Goal: Task Accomplishment & Management: Complete application form

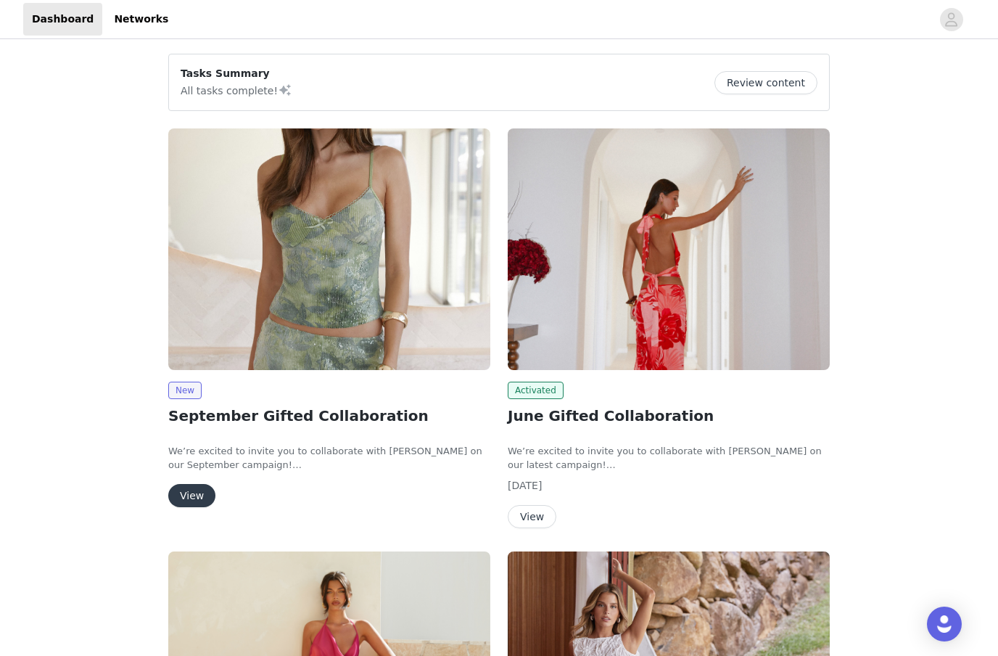
click at [202, 491] on button "View" at bounding box center [191, 495] width 47 height 23
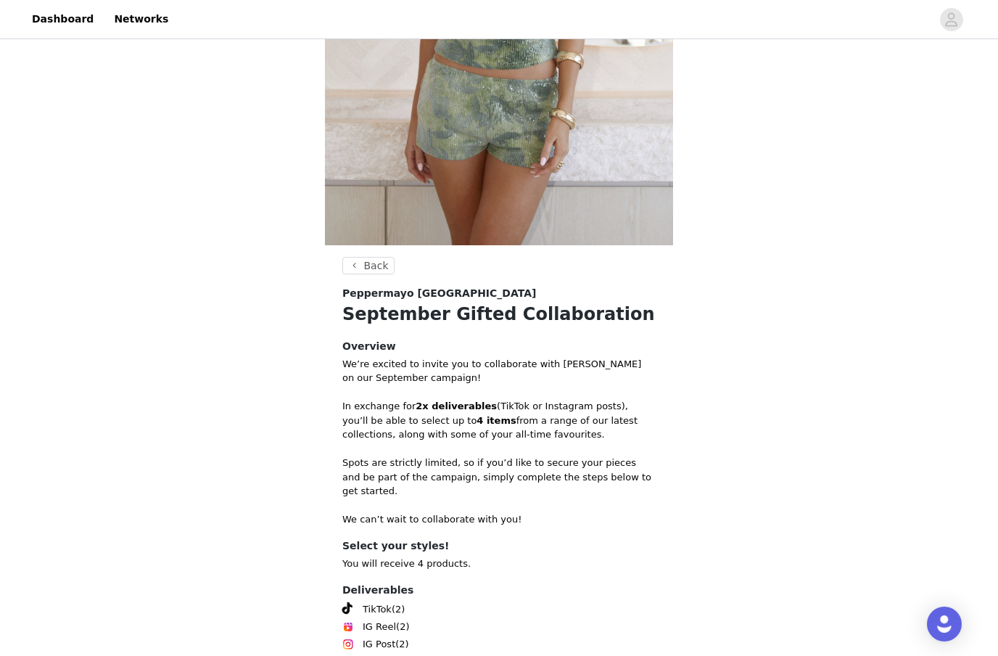
scroll to position [394, 0]
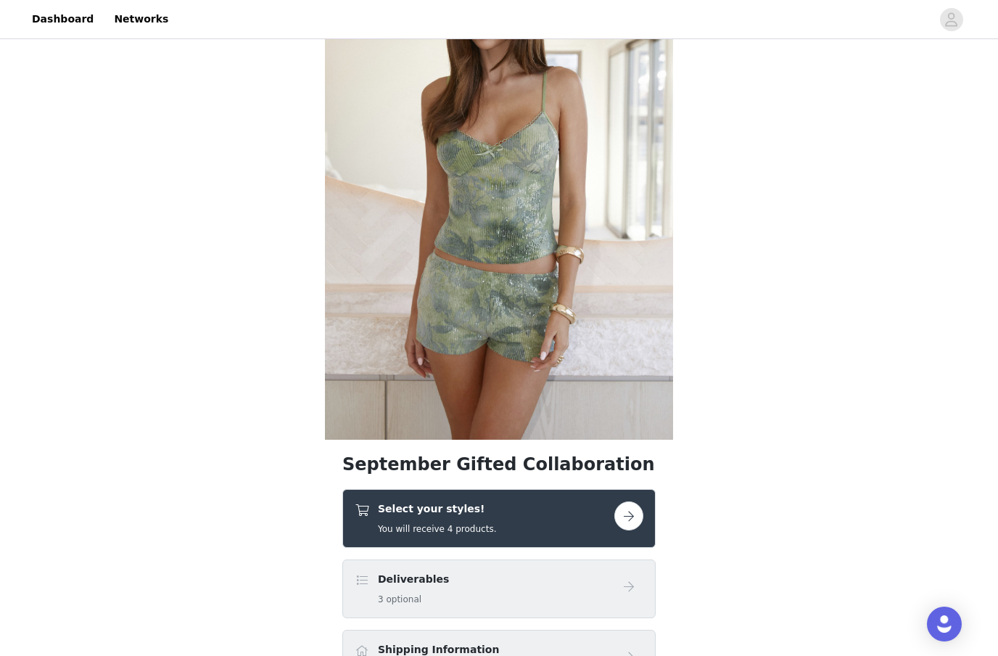
scroll to position [267, 0]
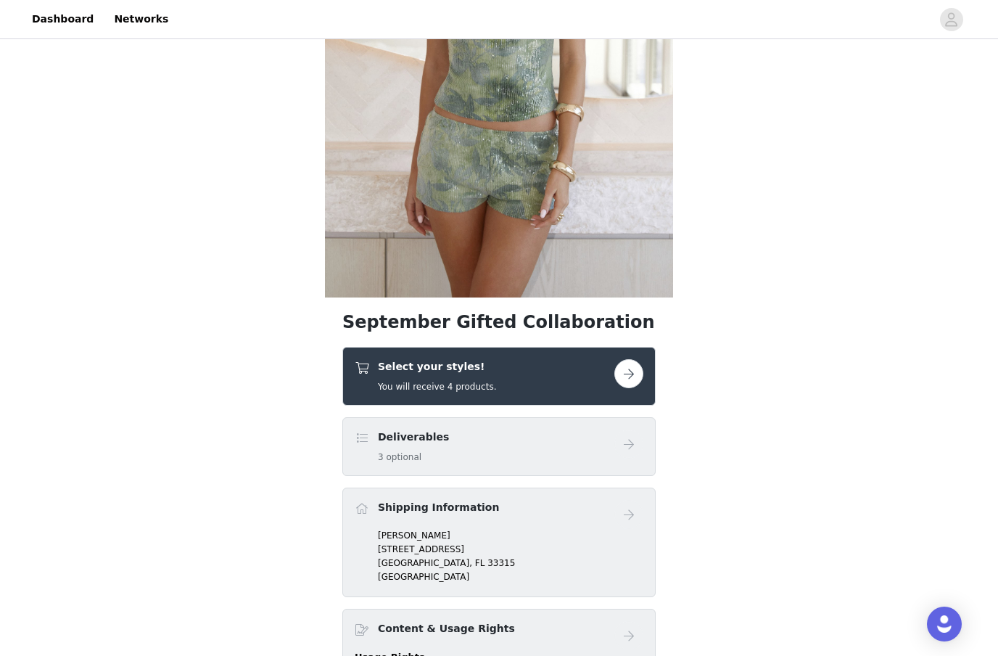
click at [636, 368] on button "button" at bounding box center [628, 373] width 29 height 29
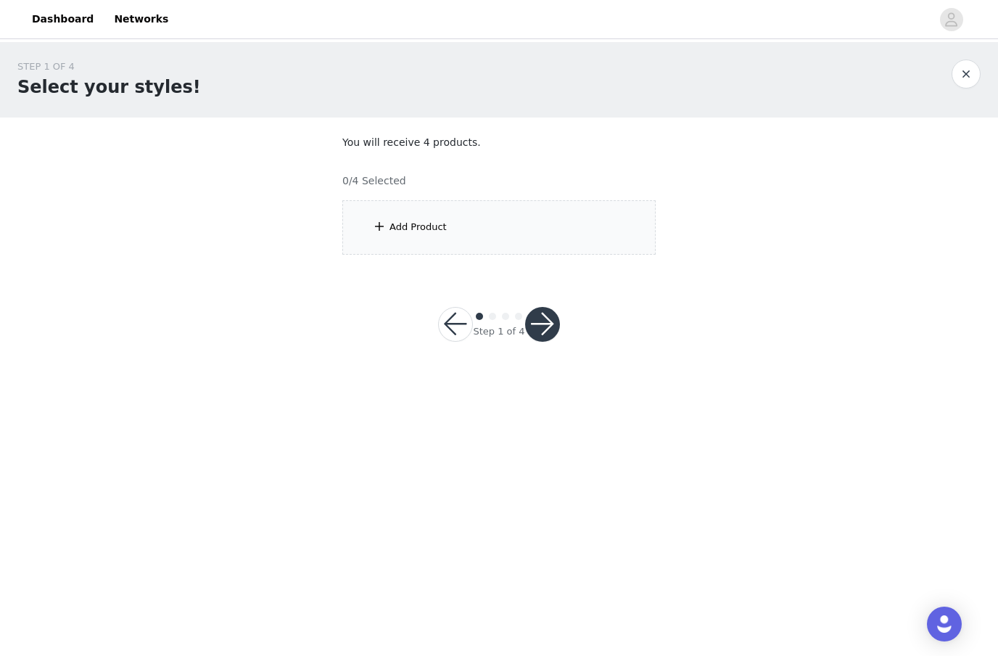
click at [424, 230] on div "Add Product" at bounding box center [417, 227] width 57 height 15
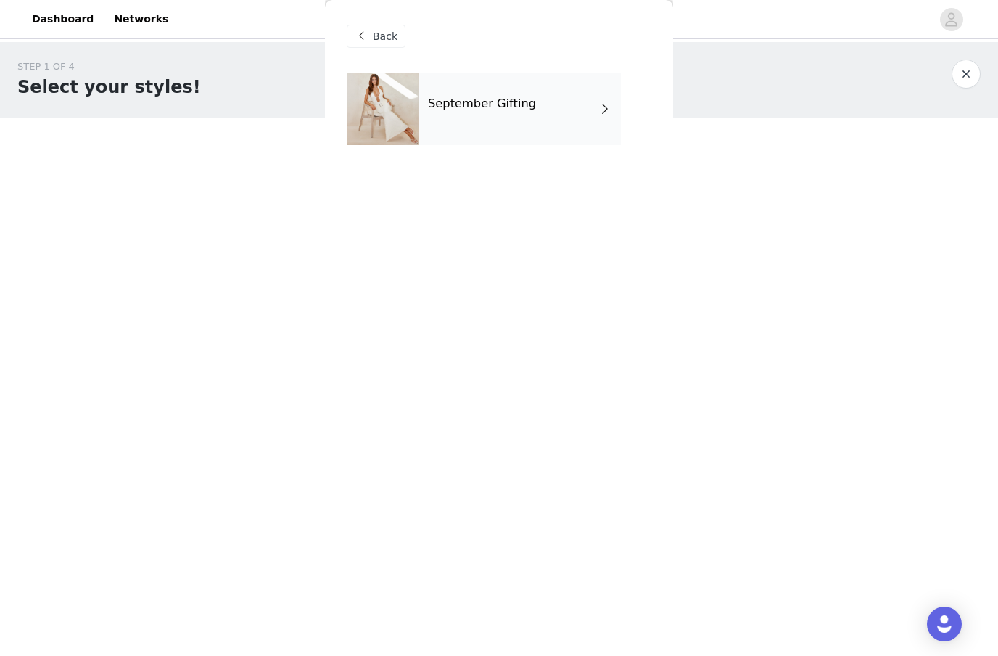
click at [477, 101] on h4 "September Gifting" at bounding box center [482, 103] width 108 height 13
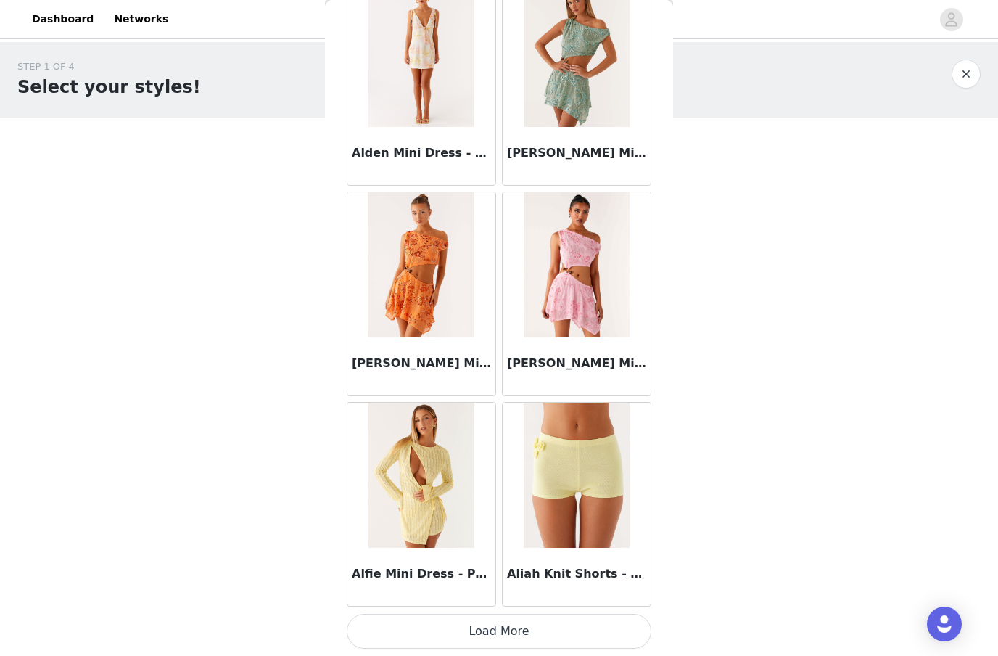
scroll to position [1564, 0]
click at [486, 626] on button "Load More" at bounding box center [499, 631] width 305 height 35
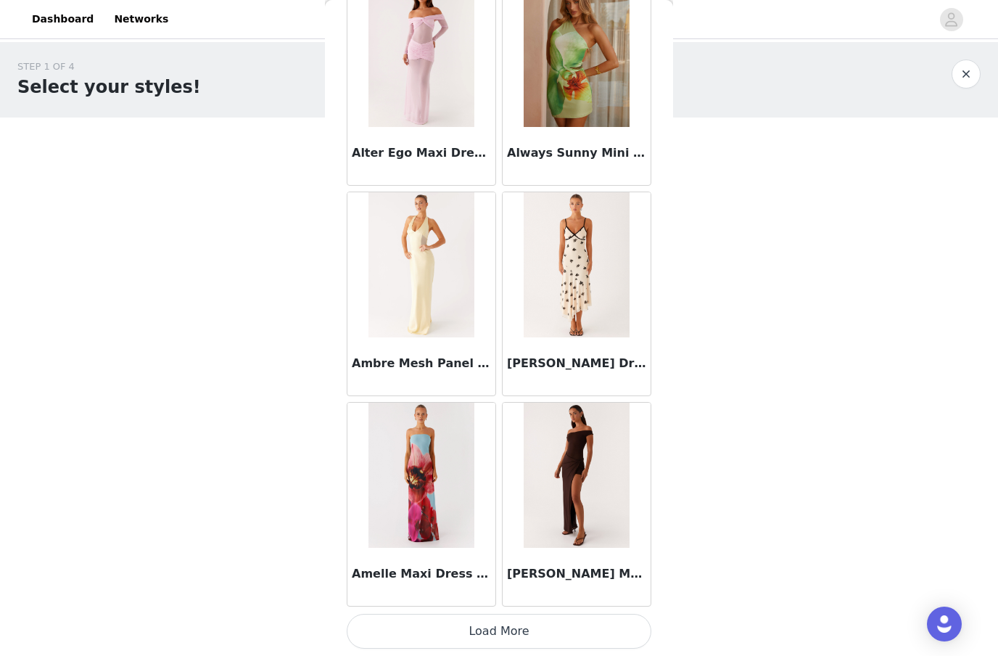
scroll to position [3667, 0]
click at [485, 626] on button "Load More" at bounding box center [499, 631] width 305 height 35
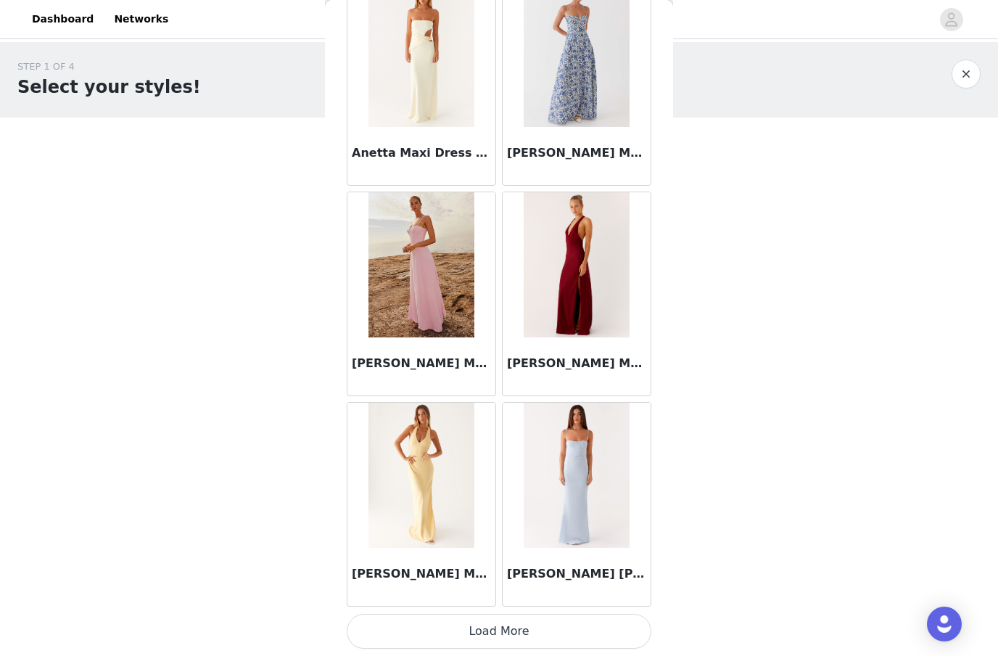
click at [501, 619] on button "Load More" at bounding box center [499, 631] width 305 height 35
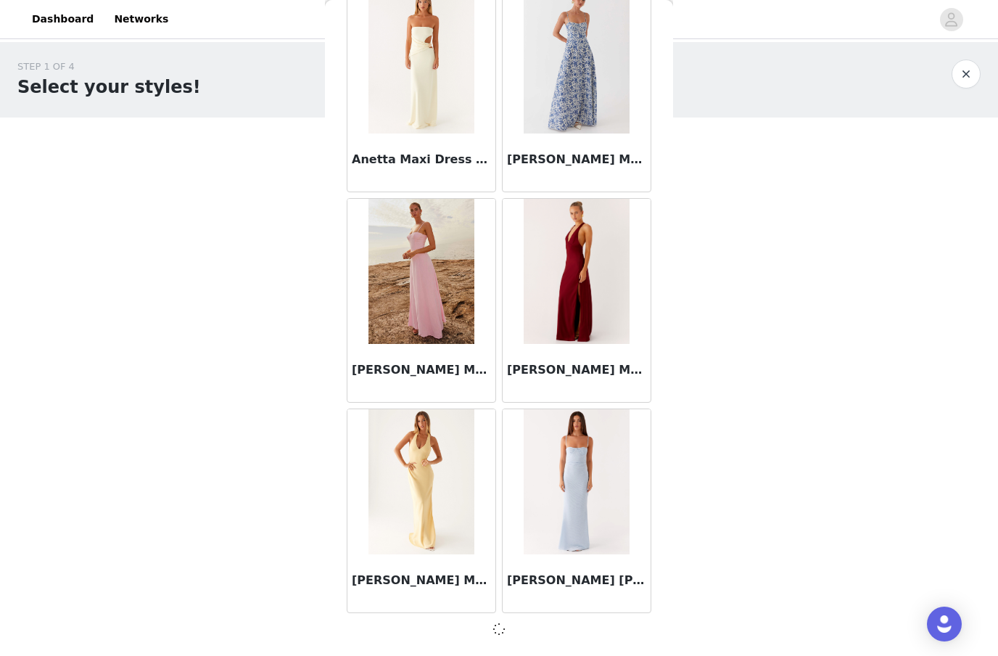
scroll to position [5764, 0]
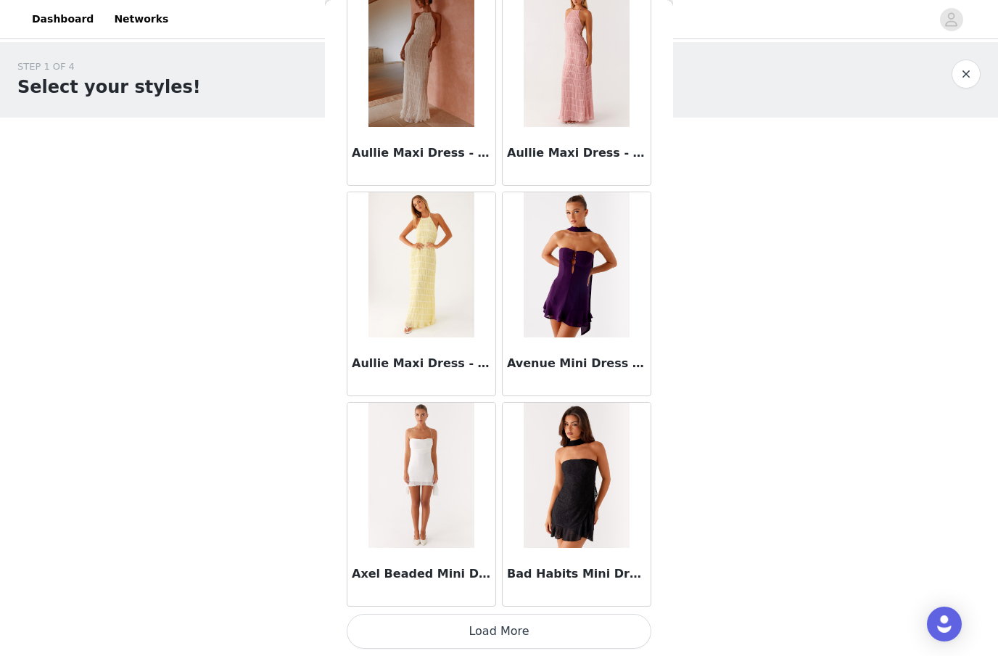
click at [500, 625] on button "Load More" at bounding box center [499, 631] width 305 height 35
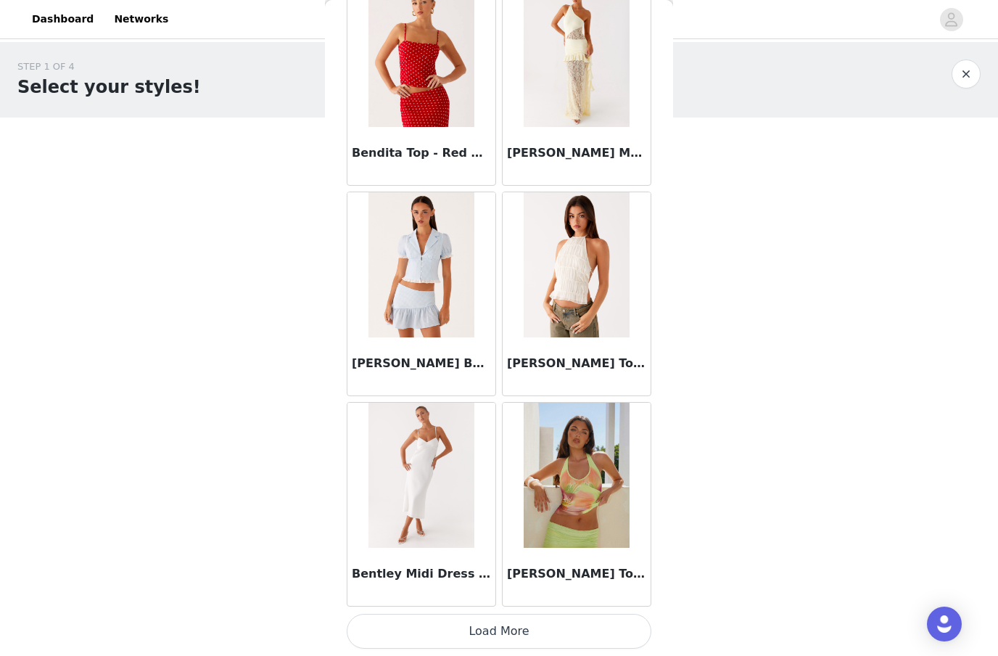
scroll to position [9978, 0]
click at [471, 623] on button "Load More" at bounding box center [499, 631] width 305 height 35
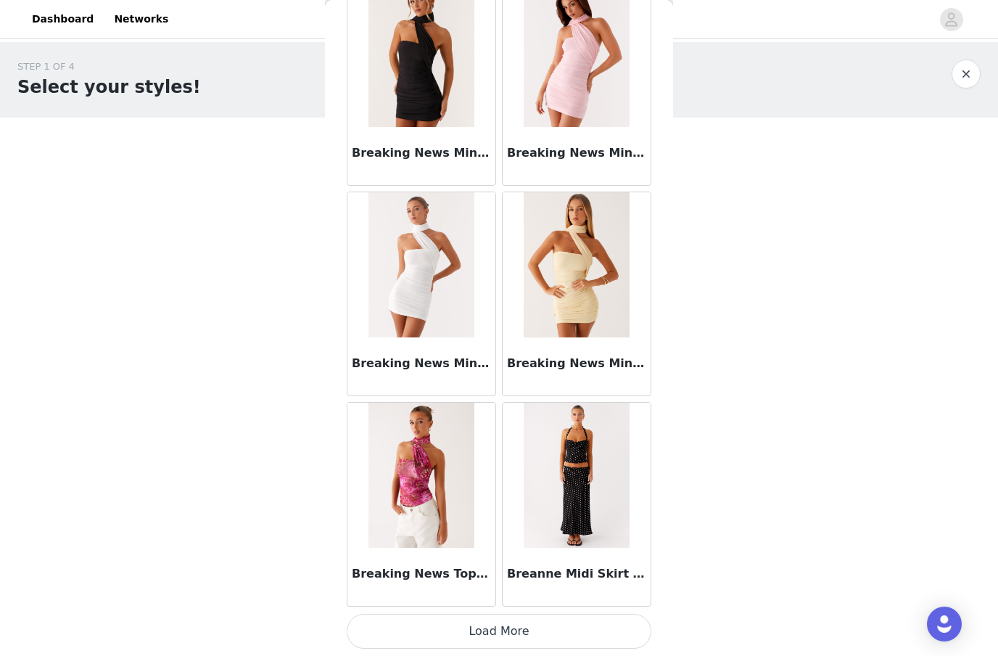
scroll to position [12081, 0]
click at [503, 629] on button "Load More" at bounding box center [499, 631] width 305 height 35
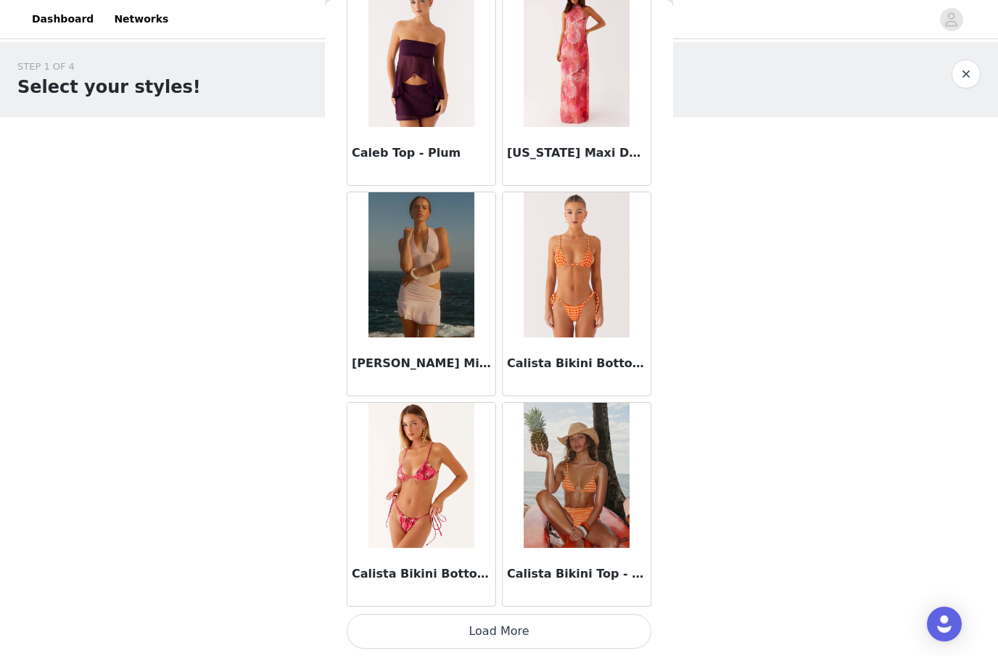
scroll to position [14184, 0]
click at [497, 625] on button "Load More" at bounding box center [499, 631] width 305 height 35
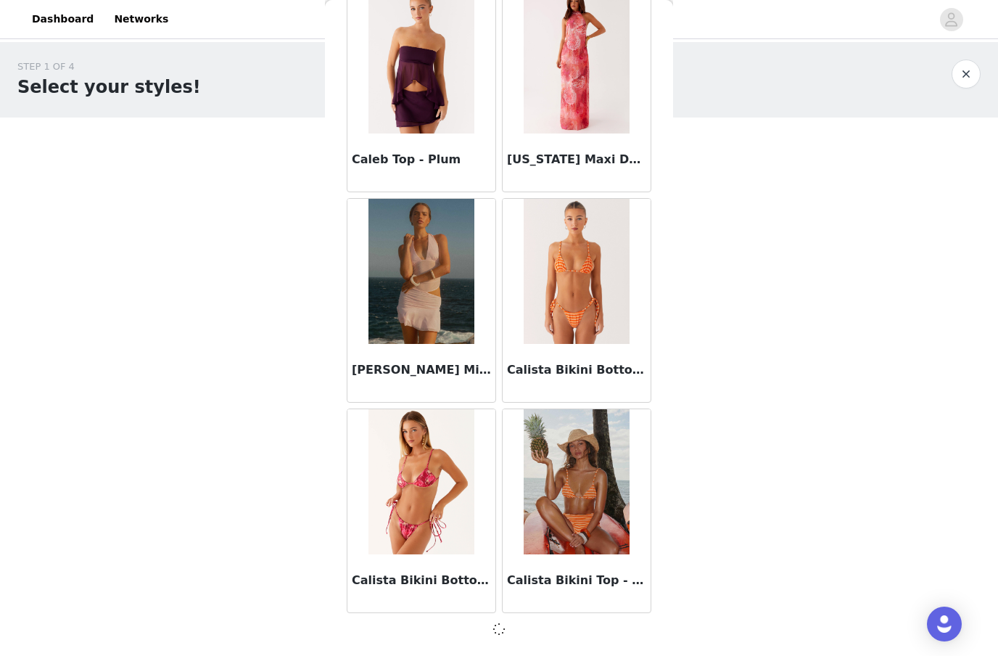
scroll to position [14178, 0]
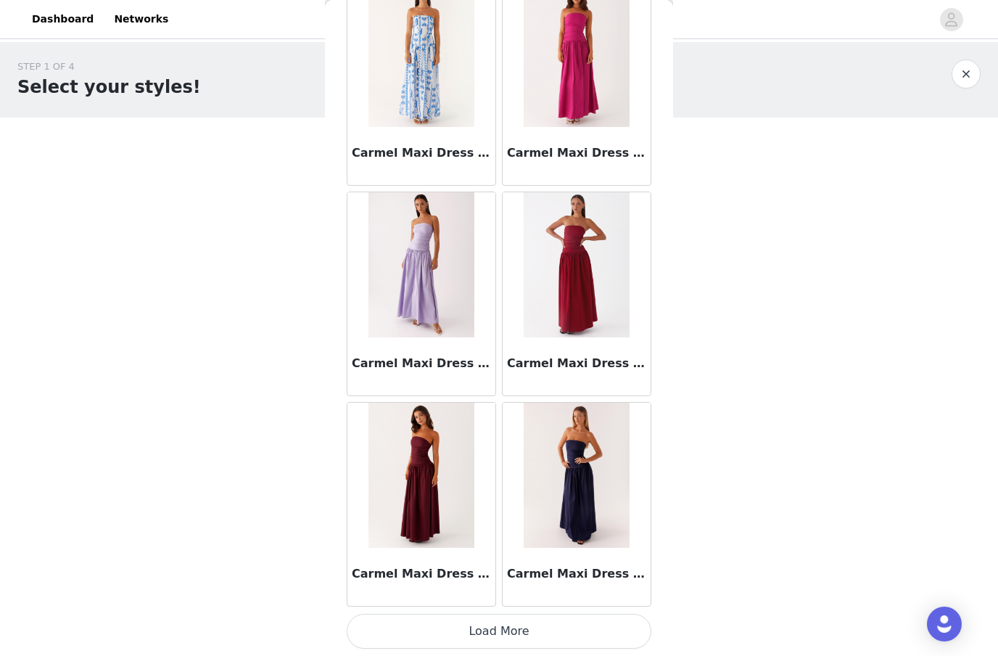
click at [503, 625] on button "Load More" at bounding box center [499, 631] width 305 height 35
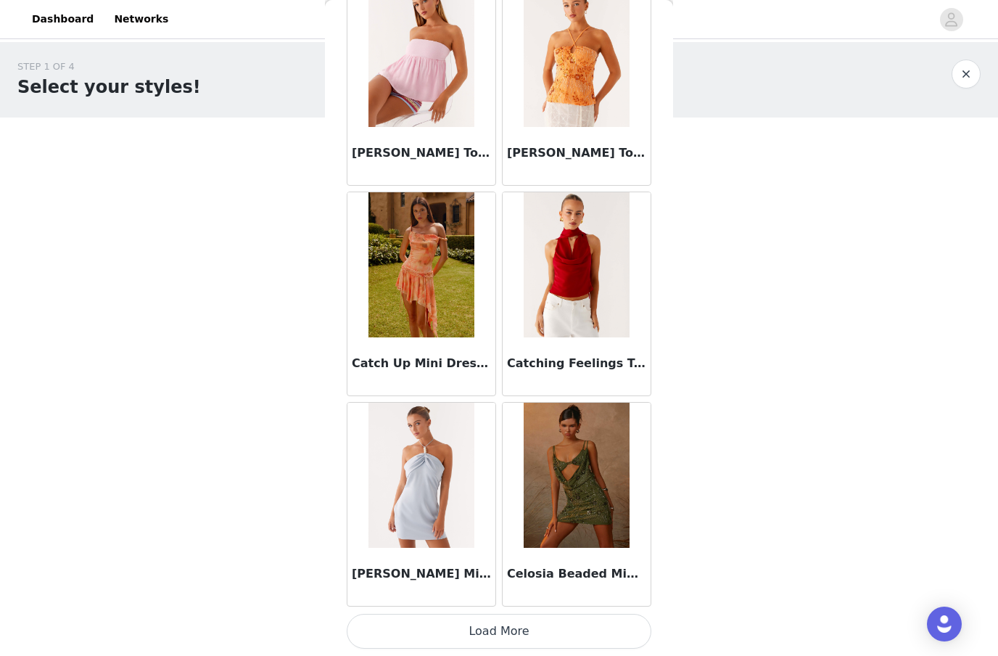
scroll to position [18391, 0]
click at [506, 622] on button "Load More" at bounding box center [499, 631] width 305 height 35
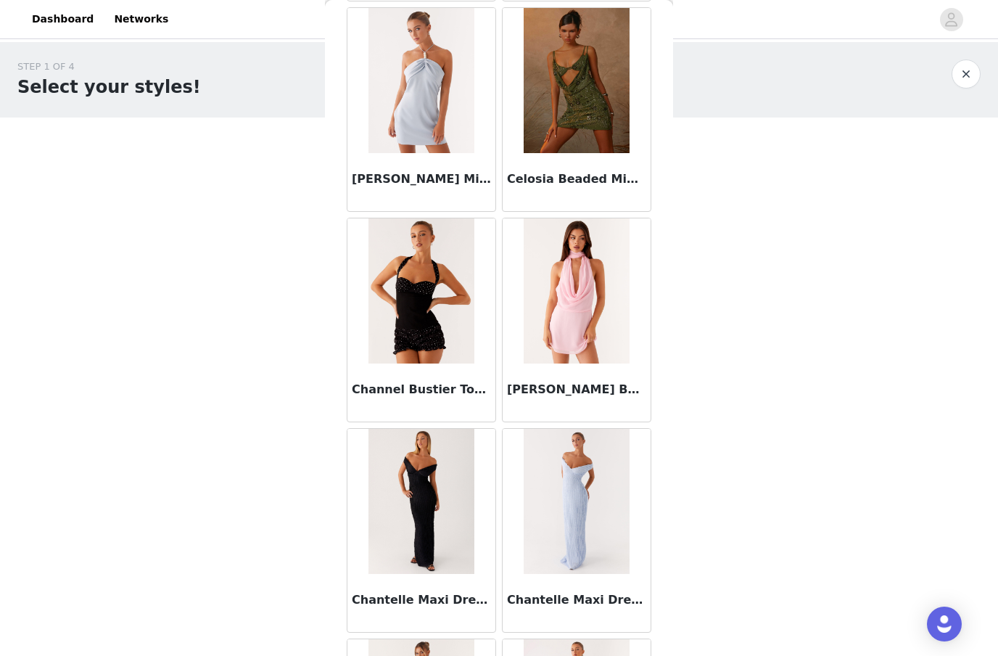
scroll to position [18790, 0]
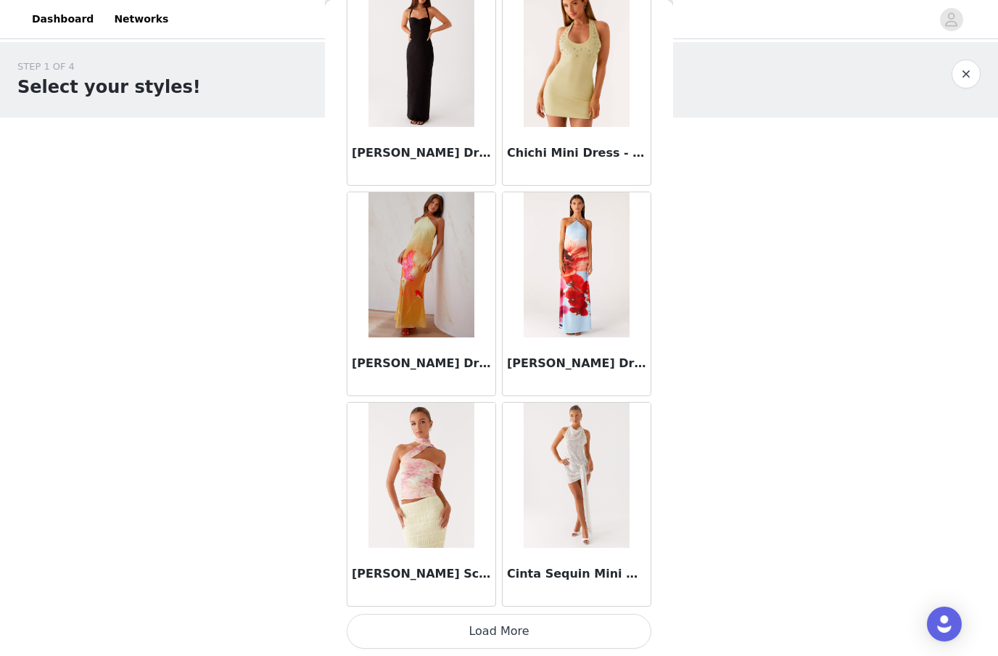
click at [483, 622] on button "Load More" at bounding box center [499, 631] width 305 height 35
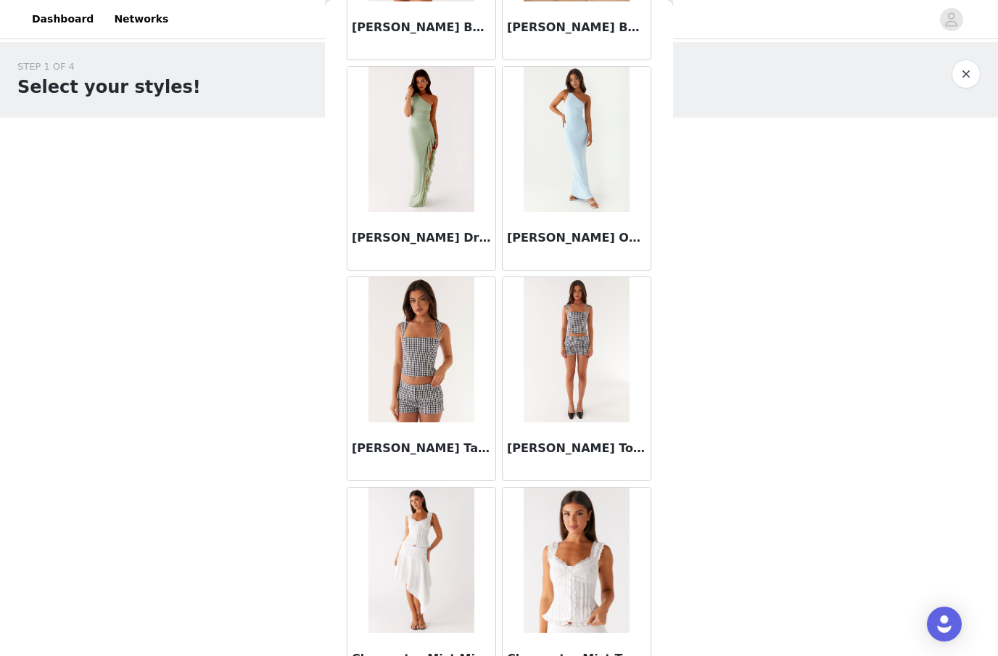
scroll to position [21288, 0]
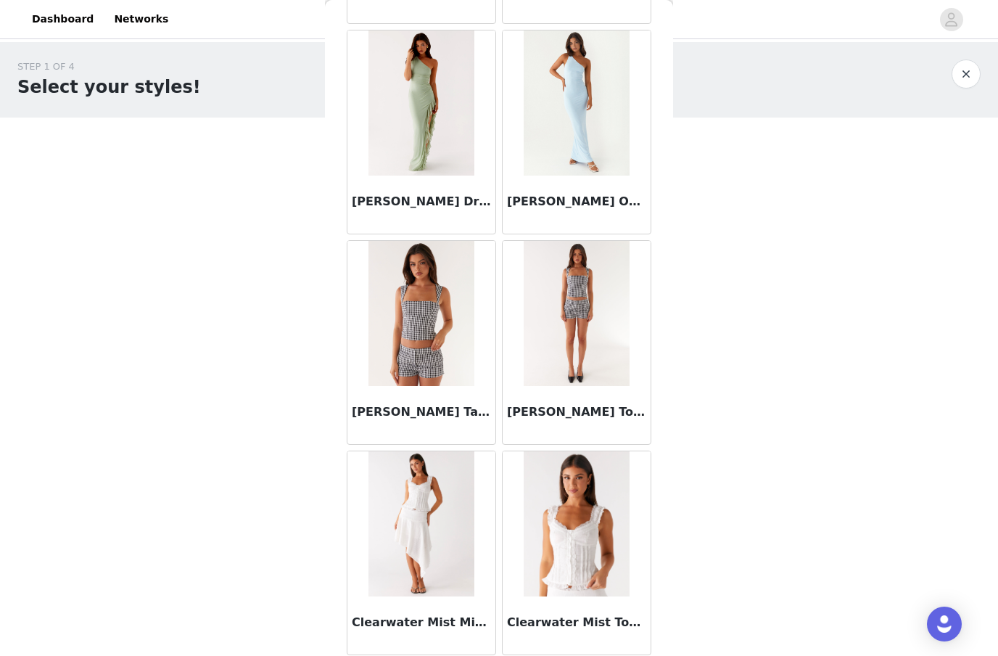
click at [461, 316] on img at bounding box center [420, 313] width 105 height 145
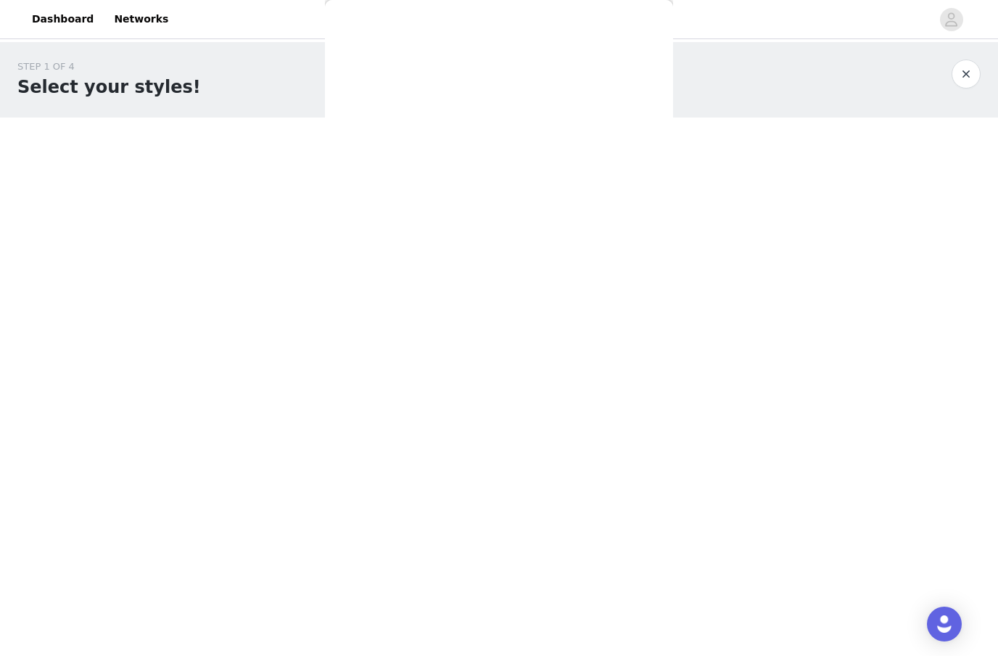
scroll to position [0, 0]
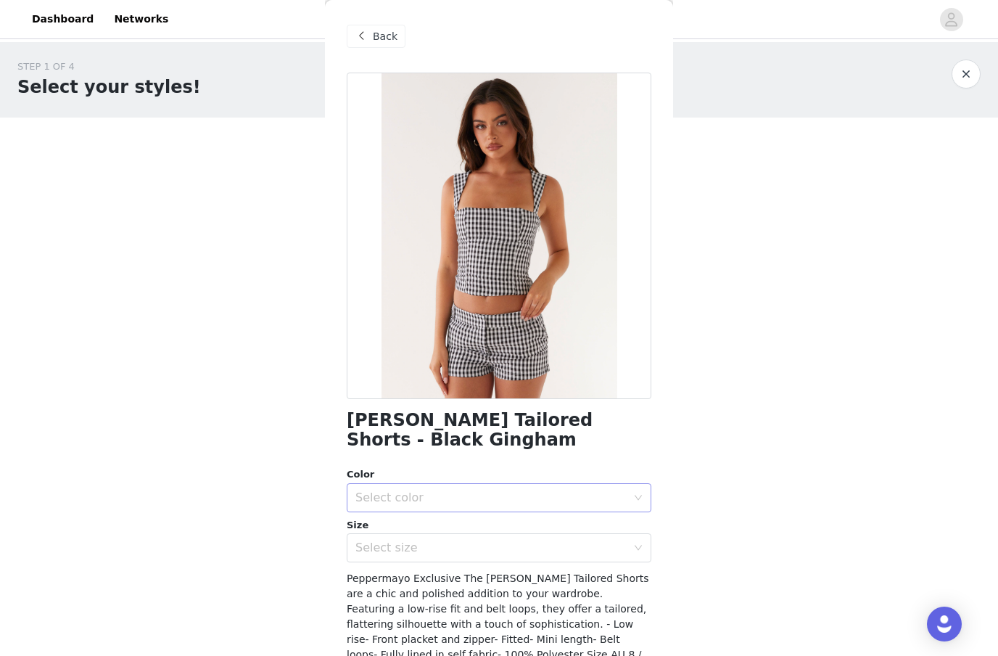
click at [421, 504] on div "Select color" at bounding box center [494, 498] width 278 height 28
click at [416, 540] on ul "Black Gingham" at bounding box center [499, 528] width 305 height 29
click at [421, 532] on li "Black Gingham" at bounding box center [499, 528] width 305 height 23
click at [420, 551] on div "Select size" at bounding box center [490, 547] width 271 height 15
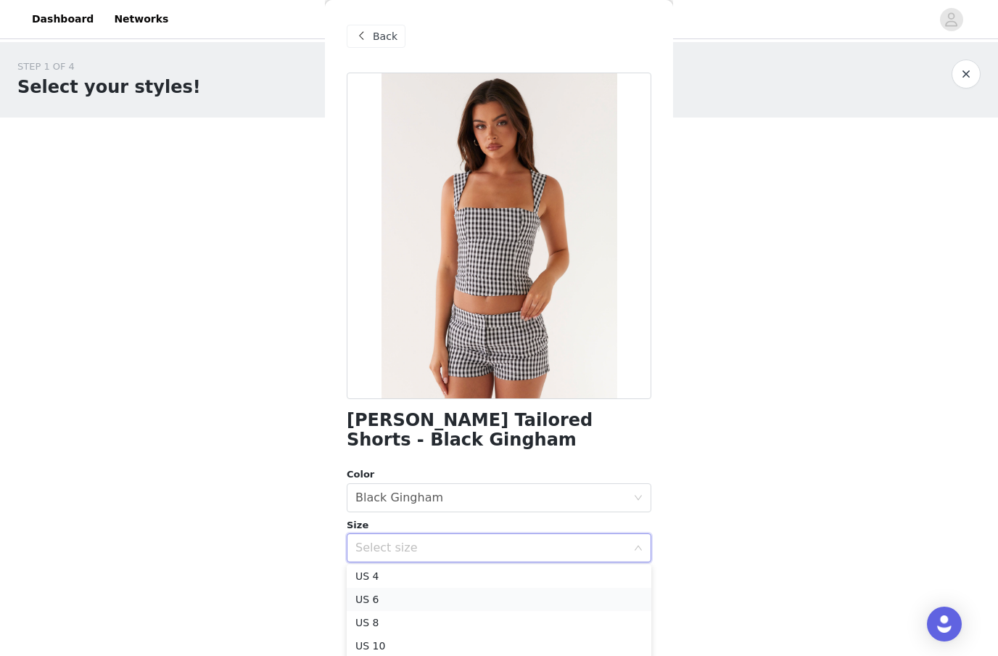
scroll to position [49, 0]
click at [412, 606] on li "US 6" at bounding box center [499, 599] width 305 height 23
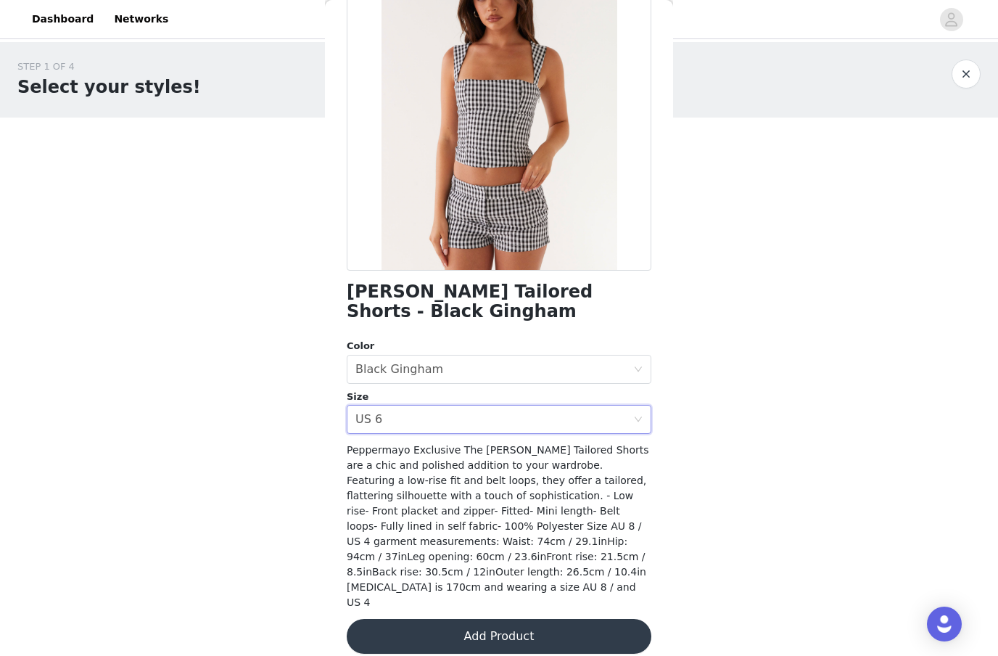
scroll to position [128, 0]
click at [518, 620] on button "Add Product" at bounding box center [499, 636] width 305 height 35
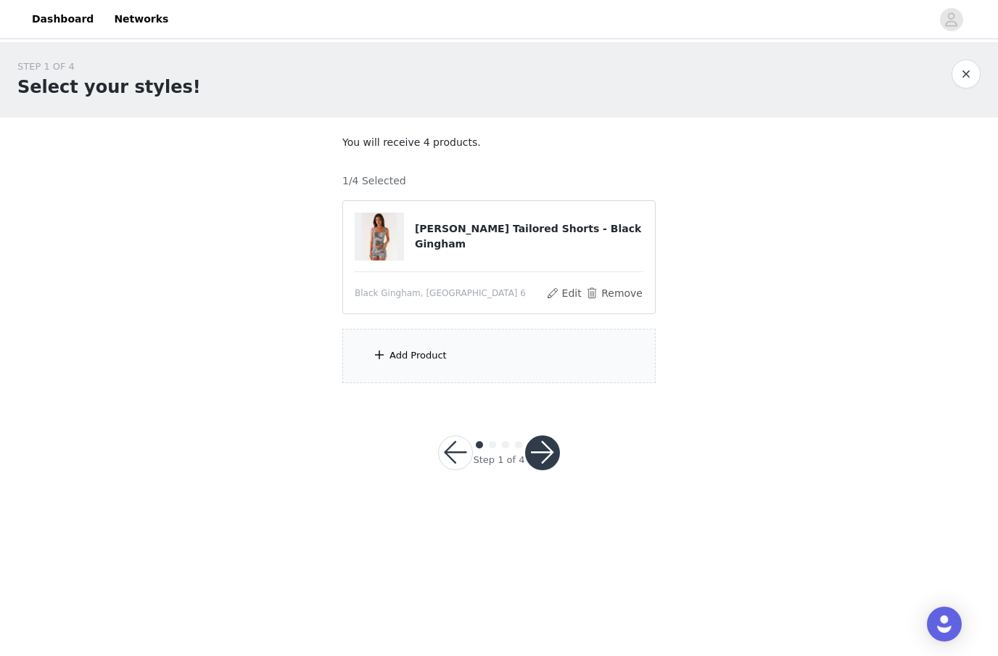
click at [558, 351] on div "Add Product" at bounding box center [498, 356] width 313 height 54
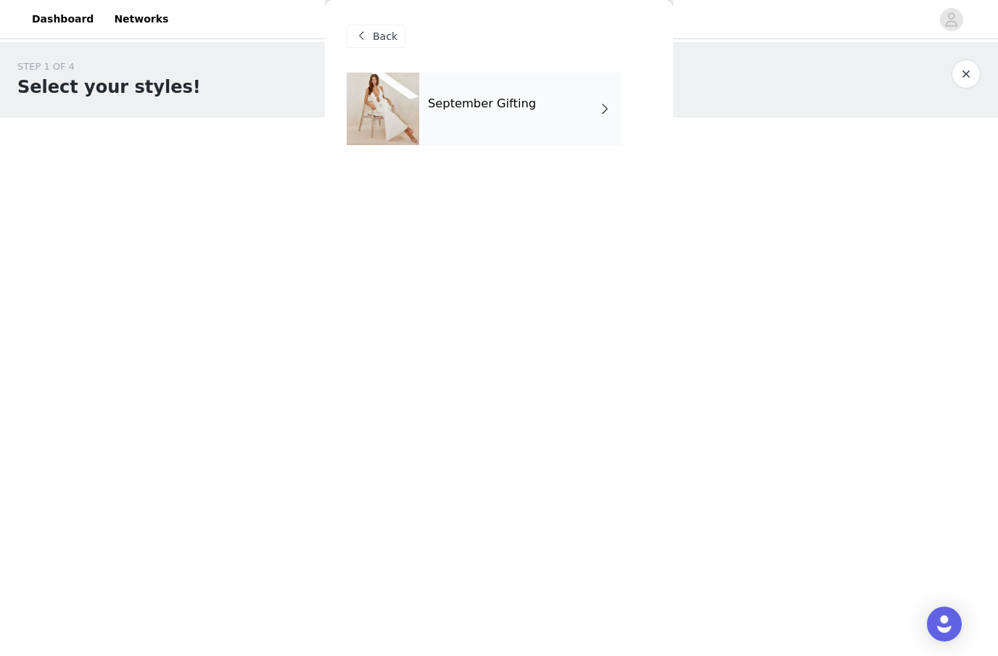
click at [593, 90] on div "September Gifting" at bounding box center [520, 109] width 202 height 73
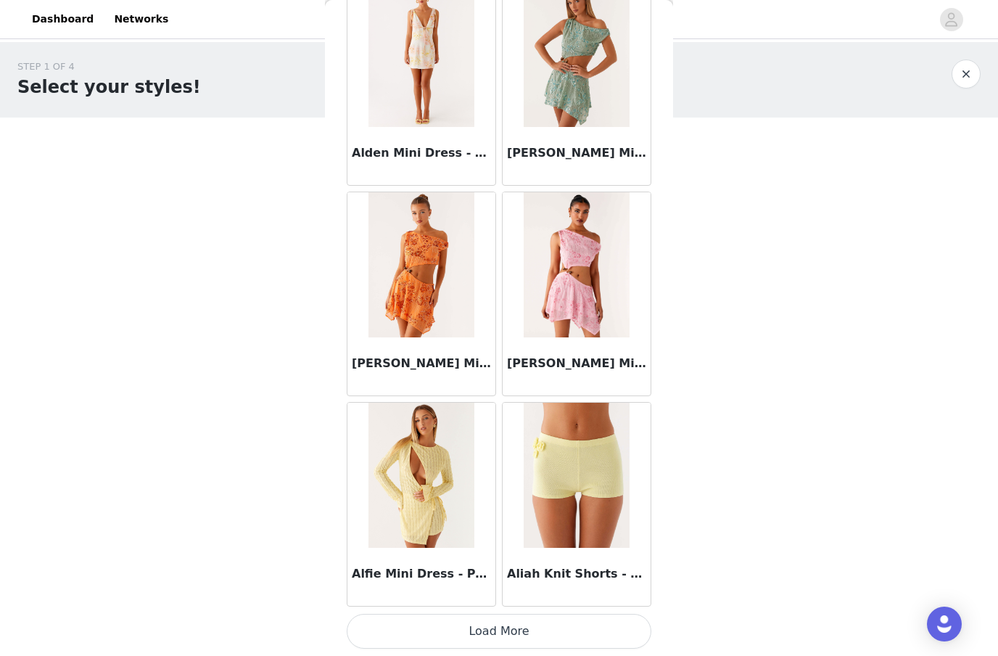
scroll to position [1564, 0]
click at [564, 624] on button "Load More" at bounding box center [499, 631] width 305 height 35
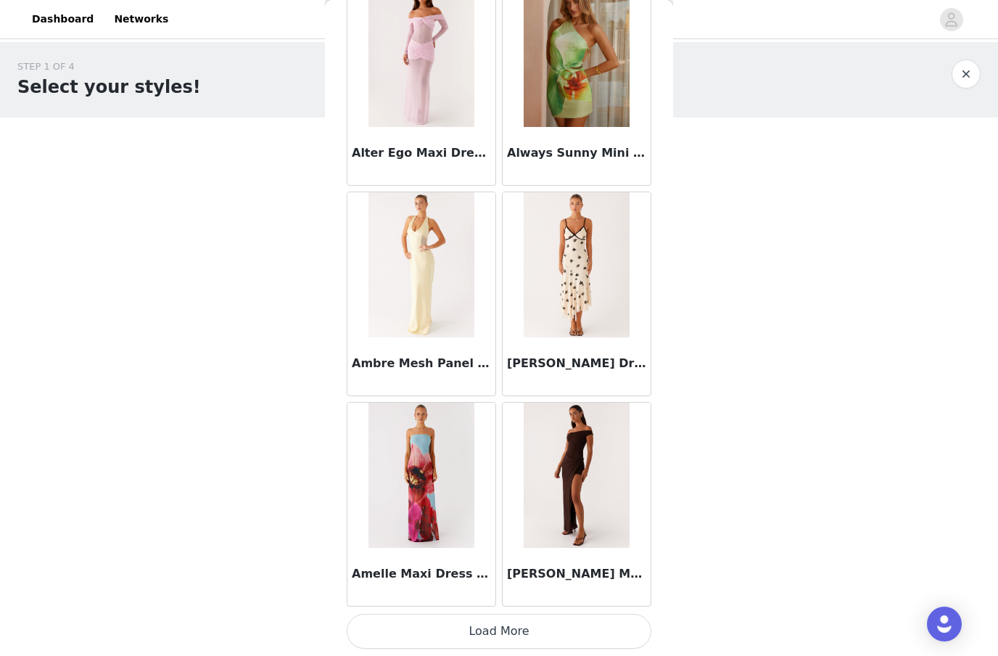
click at [540, 628] on button "Load More" at bounding box center [499, 631] width 305 height 35
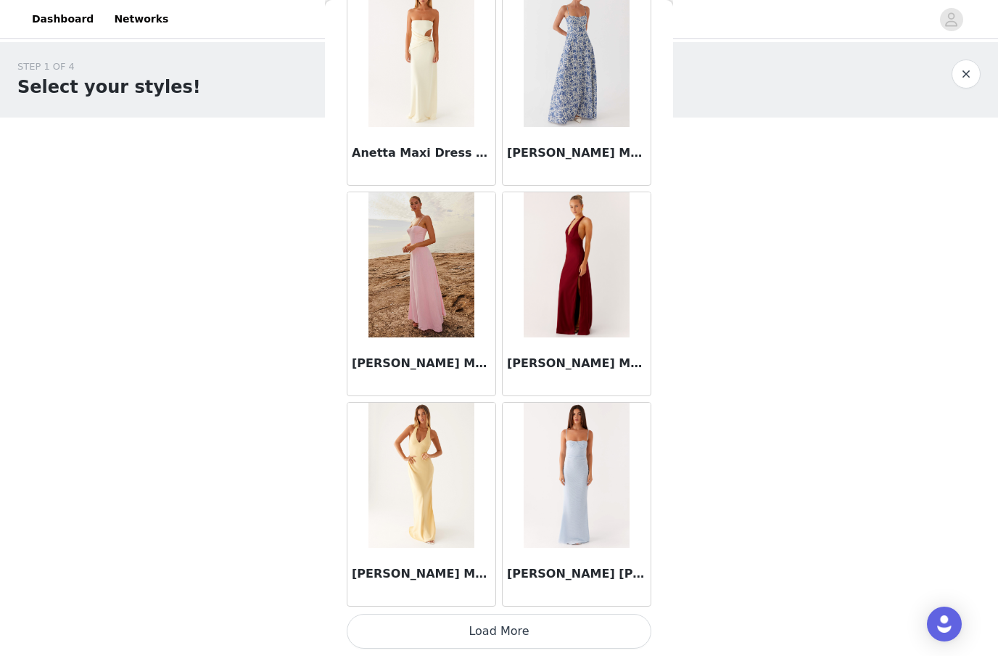
click at [553, 625] on button "Load More" at bounding box center [499, 631] width 305 height 35
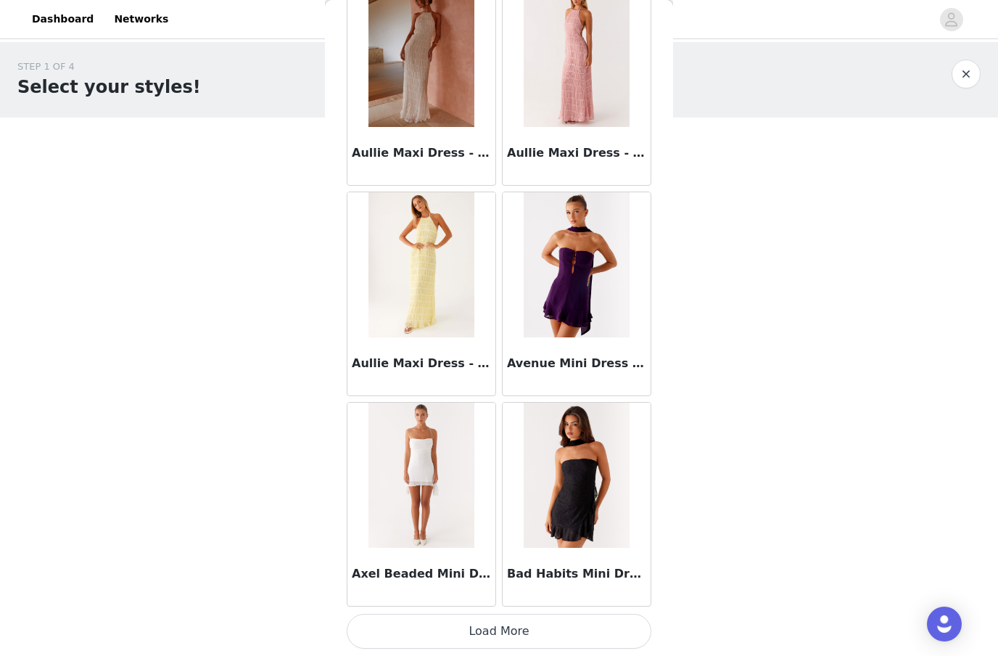
scroll to position [7874, 0]
click at [506, 626] on button "Load More" at bounding box center [499, 631] width 305 height 35
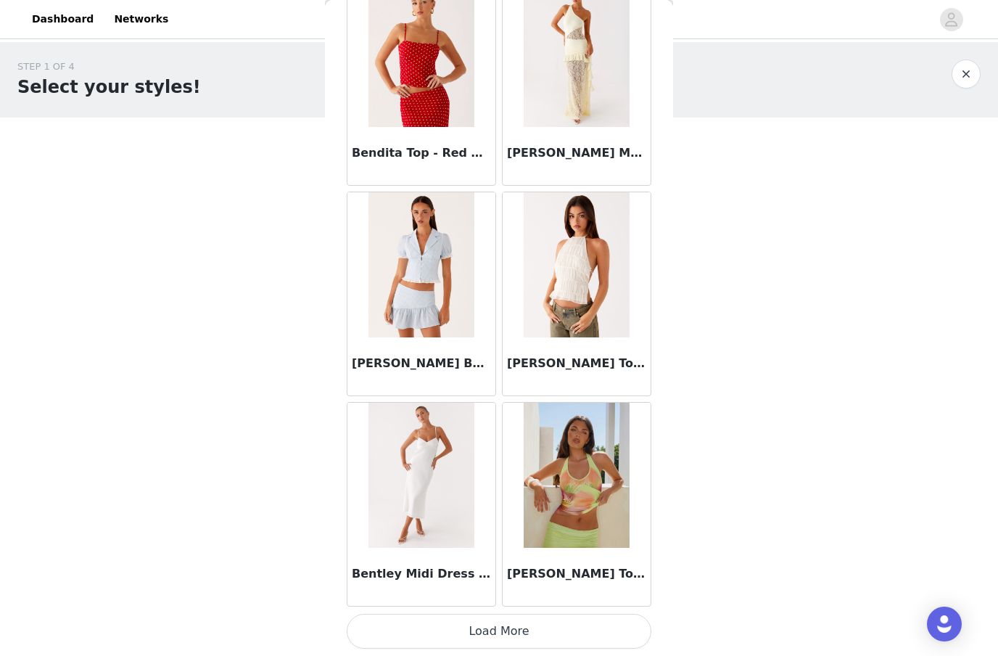
scroll to position [9978, 0]
click at [504, 624] on button "Load More" at bounding box center [499, 631] width 305 height 35
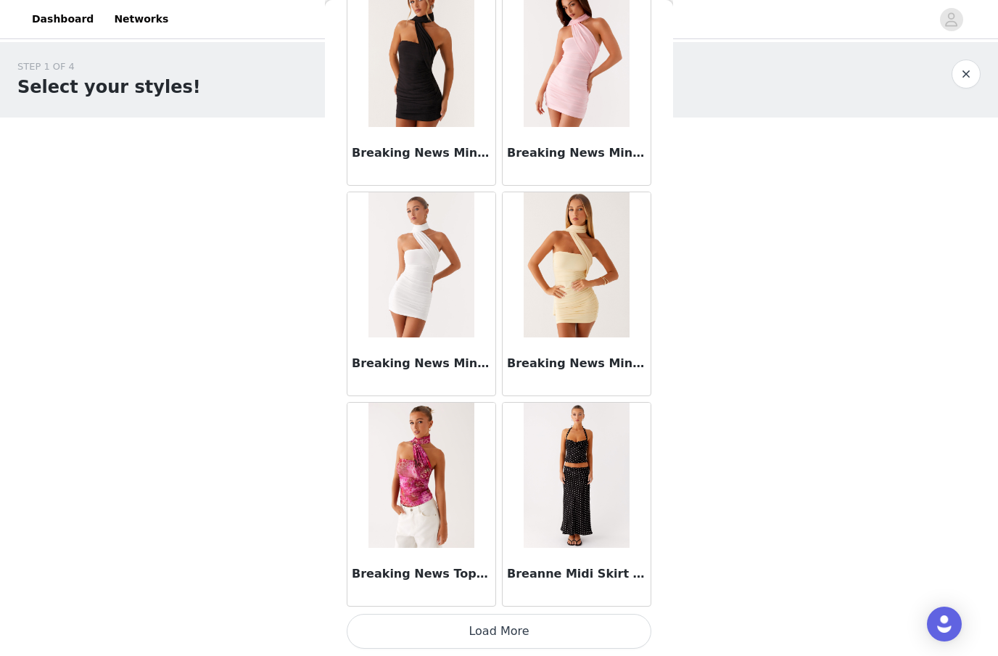
scroll to position [12081, 0]
click at [522, 629] on button "Load More" at bounding box center [499, 631] width 305 height 35
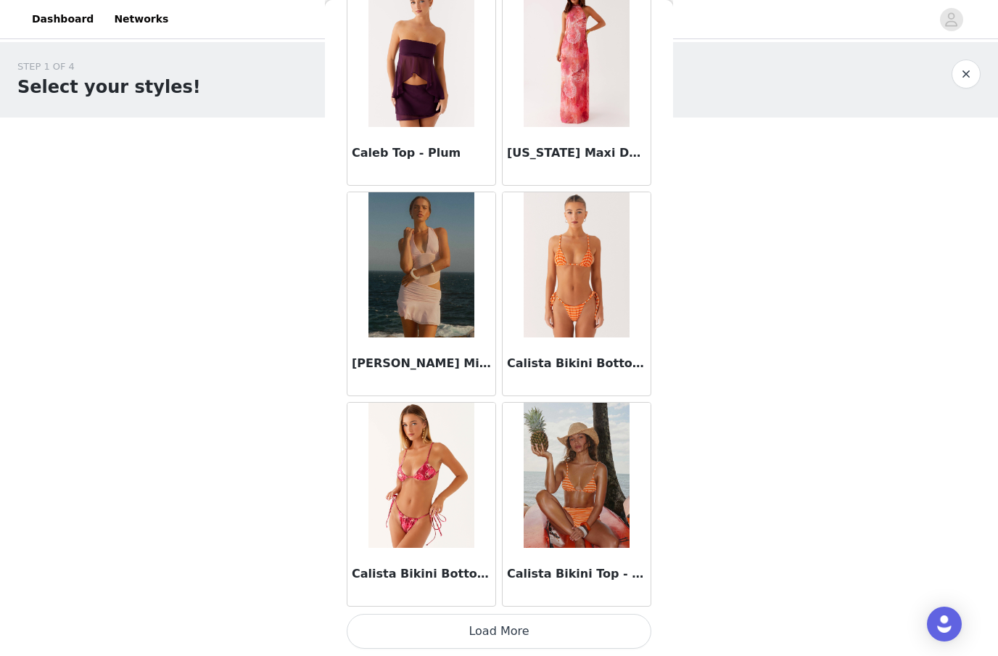
scroll to position [14184, 0]
click at [552, 626] on button "Load More" at bounding box center [499, 631] width 305 height 35
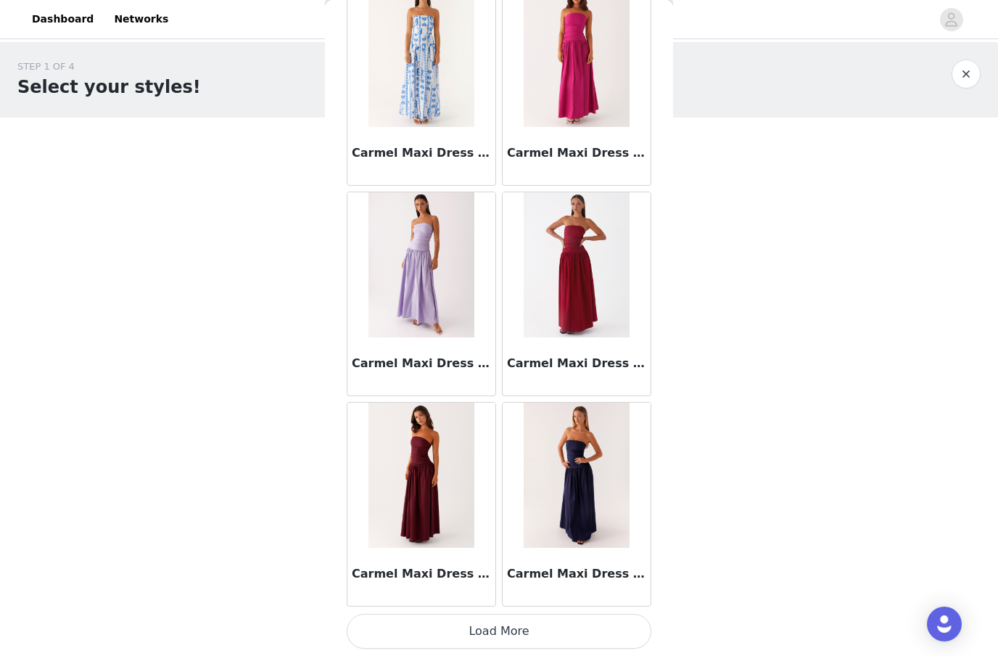
scroll to position [16288, 0]
click at [516, 630] on button "Load More" at bounding box center [499, 631] width 305 height 35
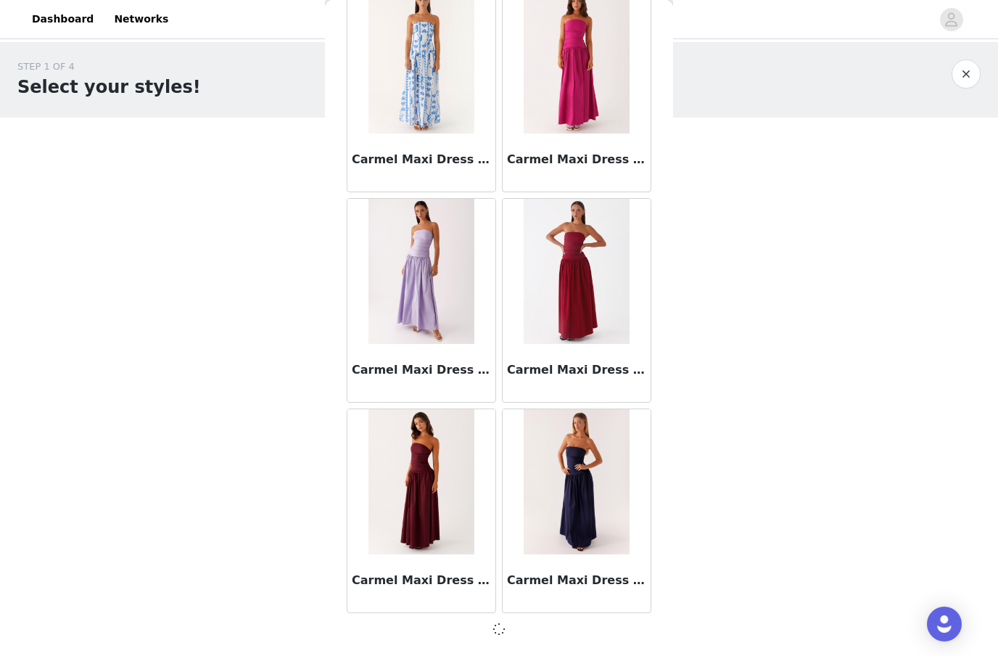
scroll to position [16281, 0]
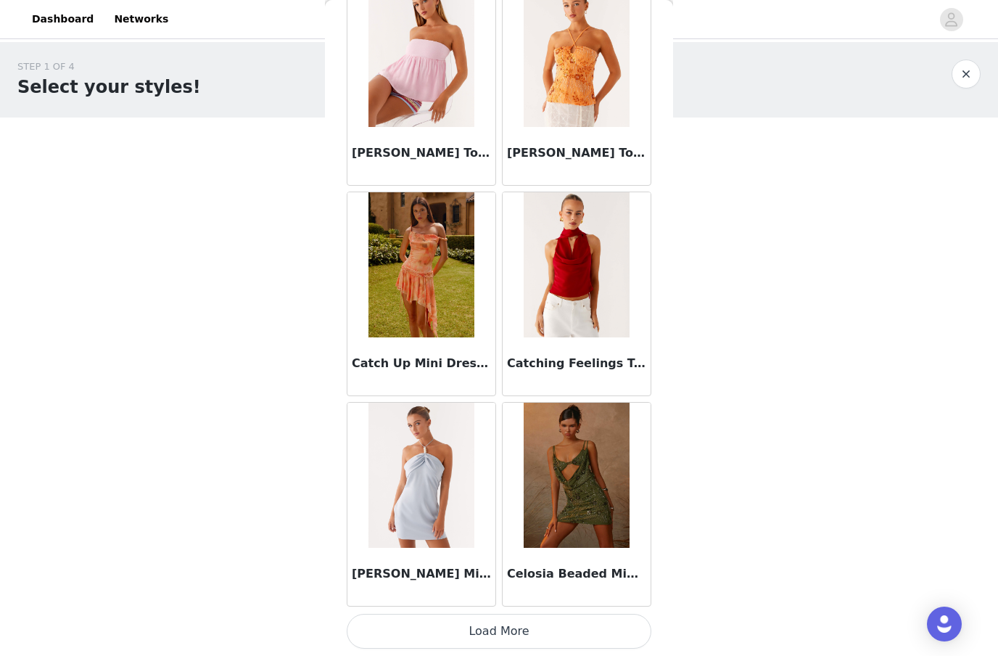
click at [537, 626] on button "Load More" at bounding box center [499, 631] width 305 height 35
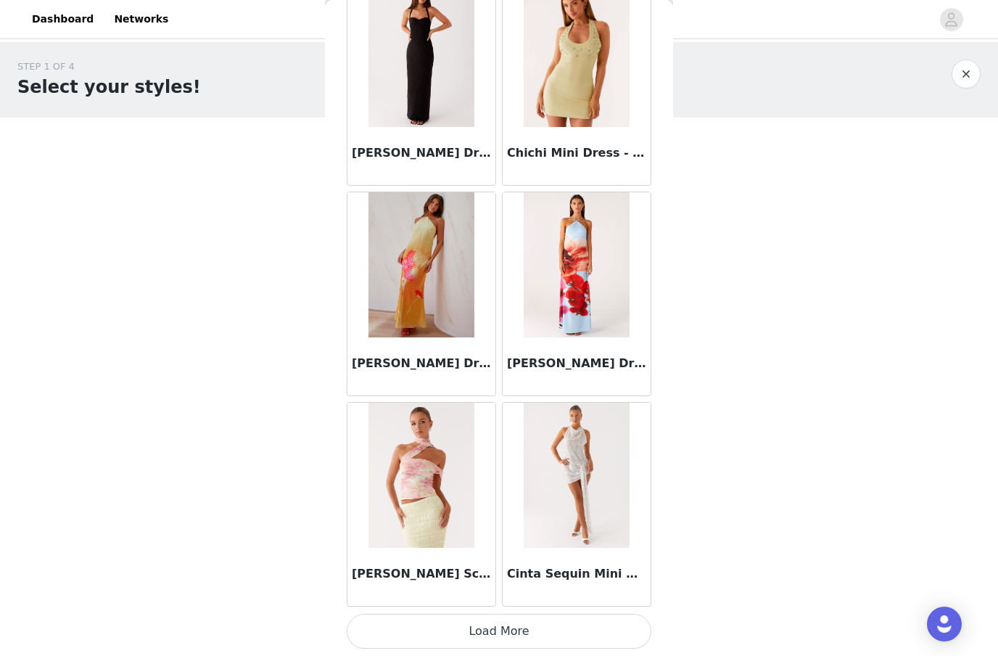
scroll to position [20495, 0]
click at [538, 630] on button "Load More" at bounding box center [499, 631] width 305 height 35
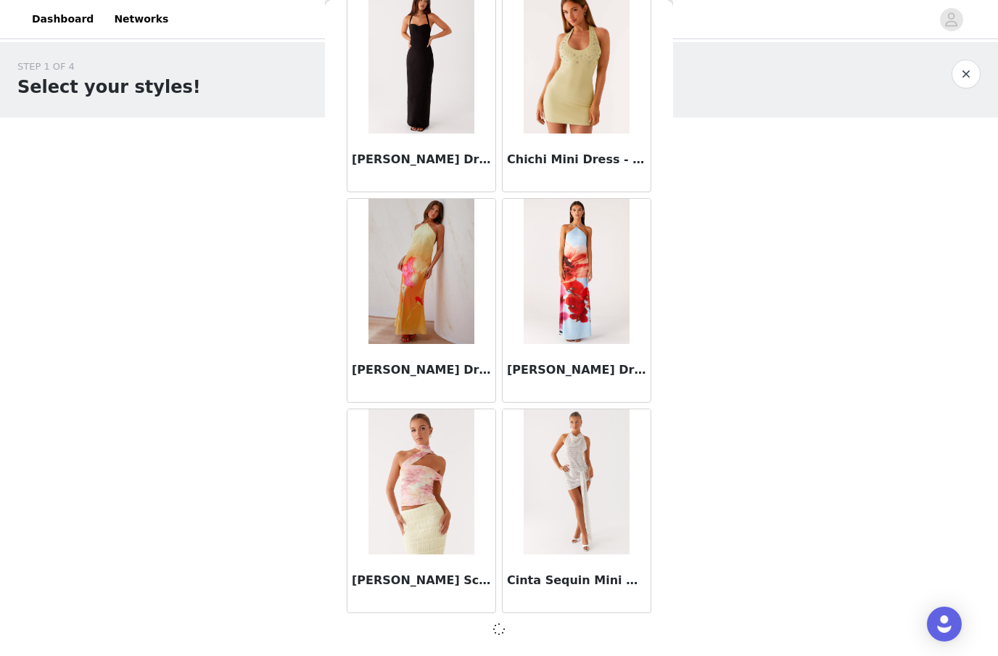
scroll to position [20488, 0]
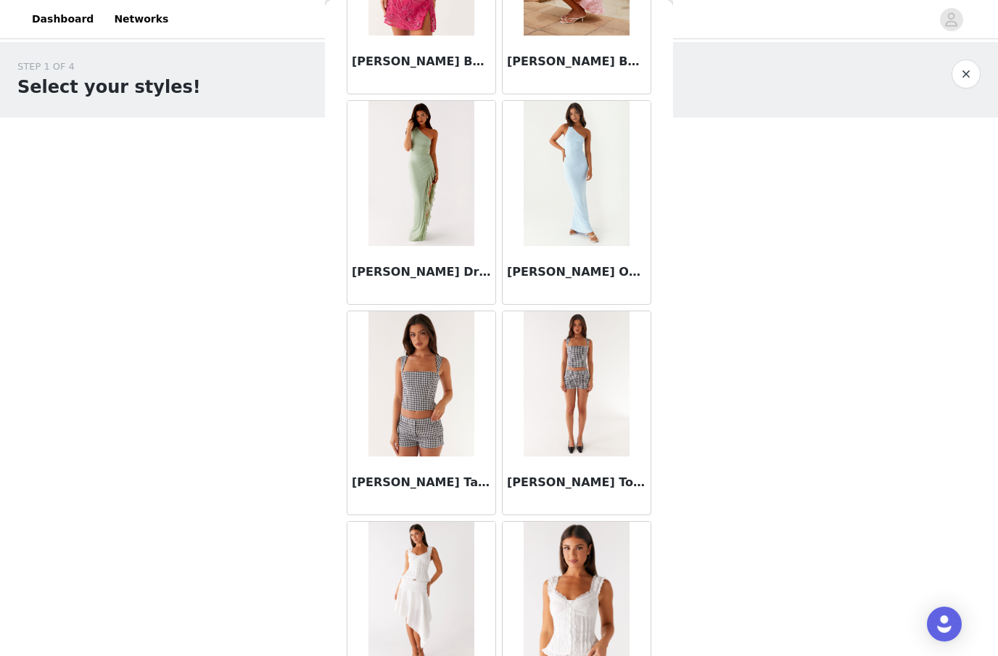
click at [595, 400] on img at bounding box center [576, 383] width 105 height 145
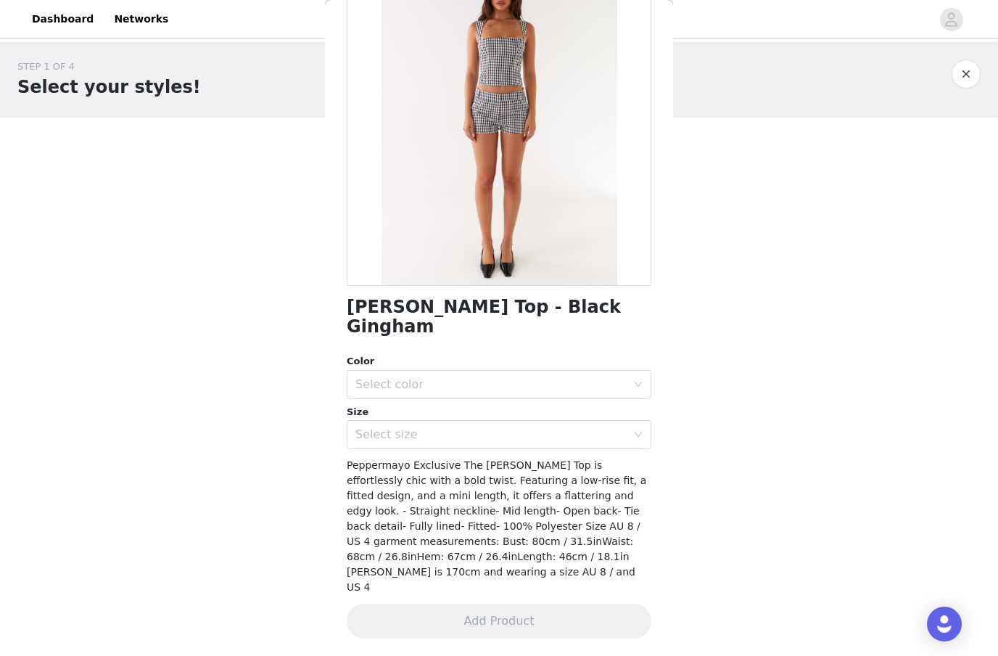
scroll to position [78, 0]
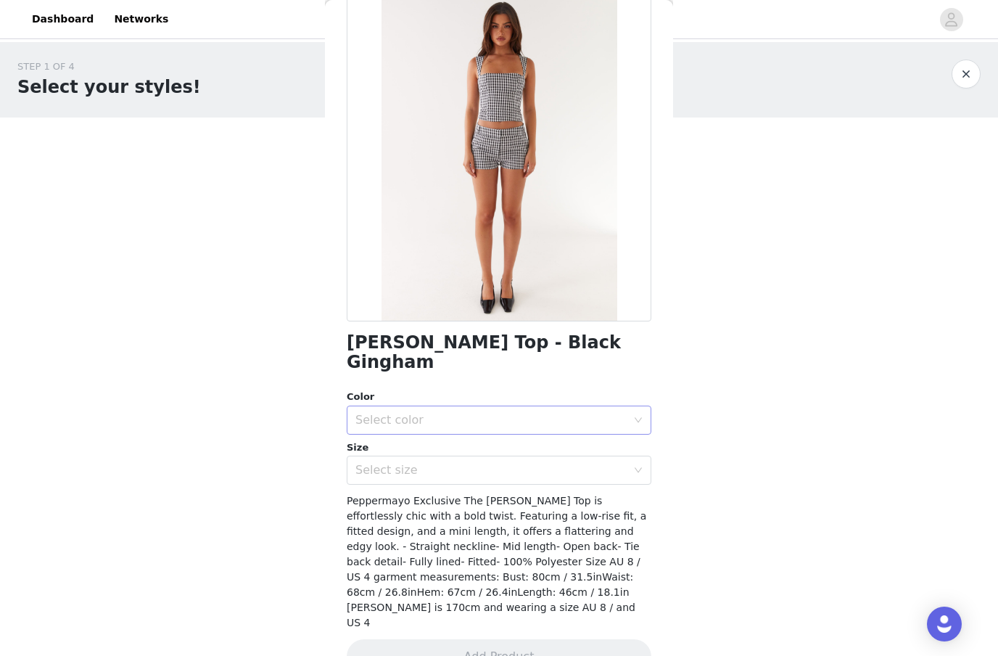
click at [593, 413] on div "Select color" at bounding box center [490, 420] width 271 height 15
click at [557, 428] on li "Black Gingham" at bounding box center [499, 431] width 305 height 23
click at [543, 458] on div "Select size" at bounding box center [494, 470] width 278 height 28
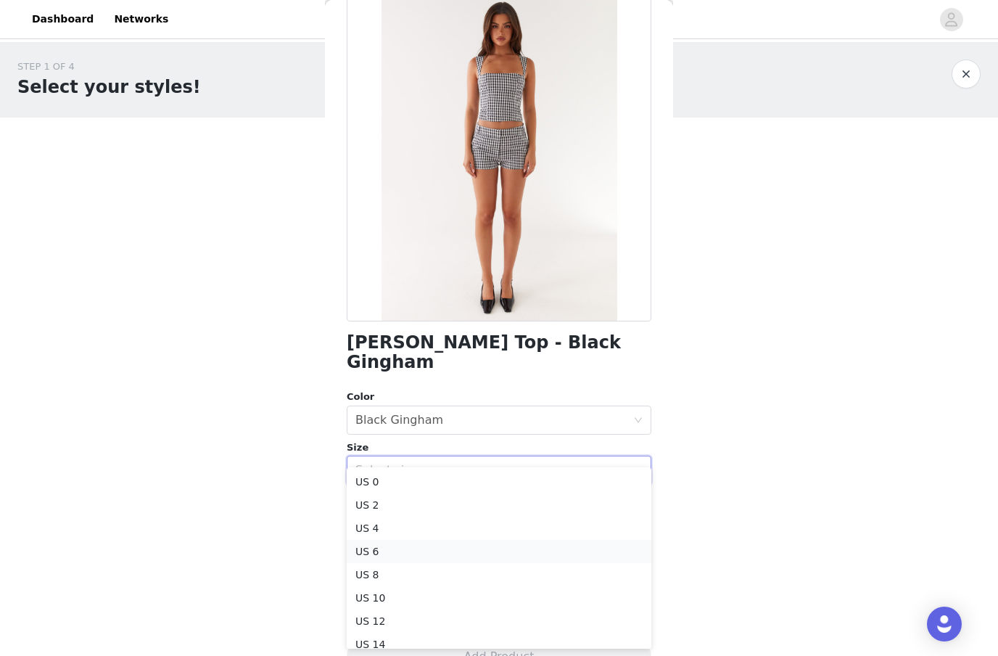
click at [479, 554] on li "US 6" at bounding box center [499, 551] width 305 height 23
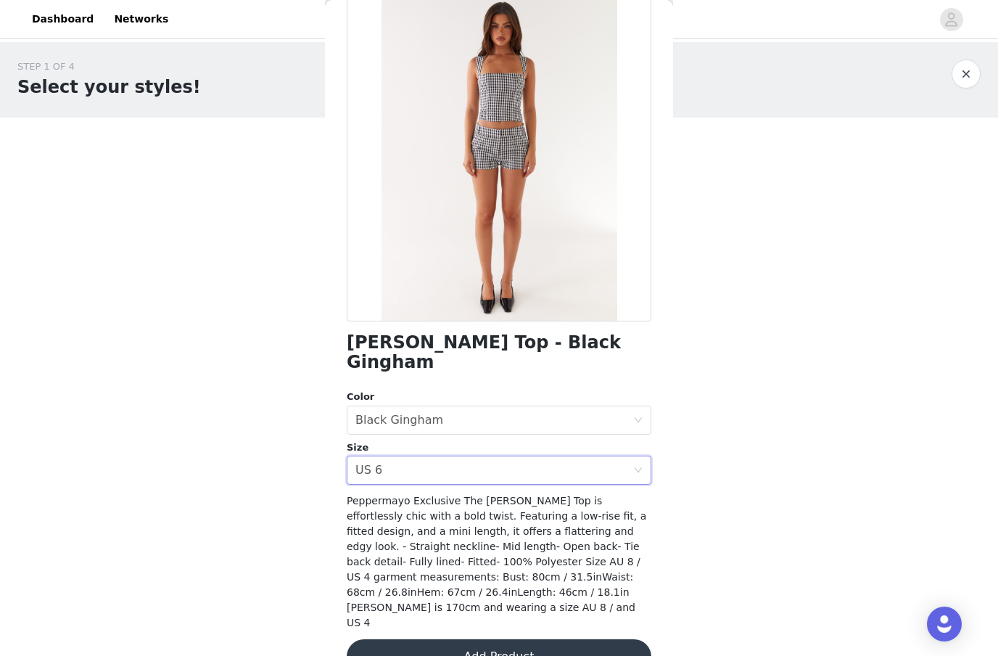
click at [551, 639] on button "Add Product" at bounding box center [499, 656] width 305 height 35
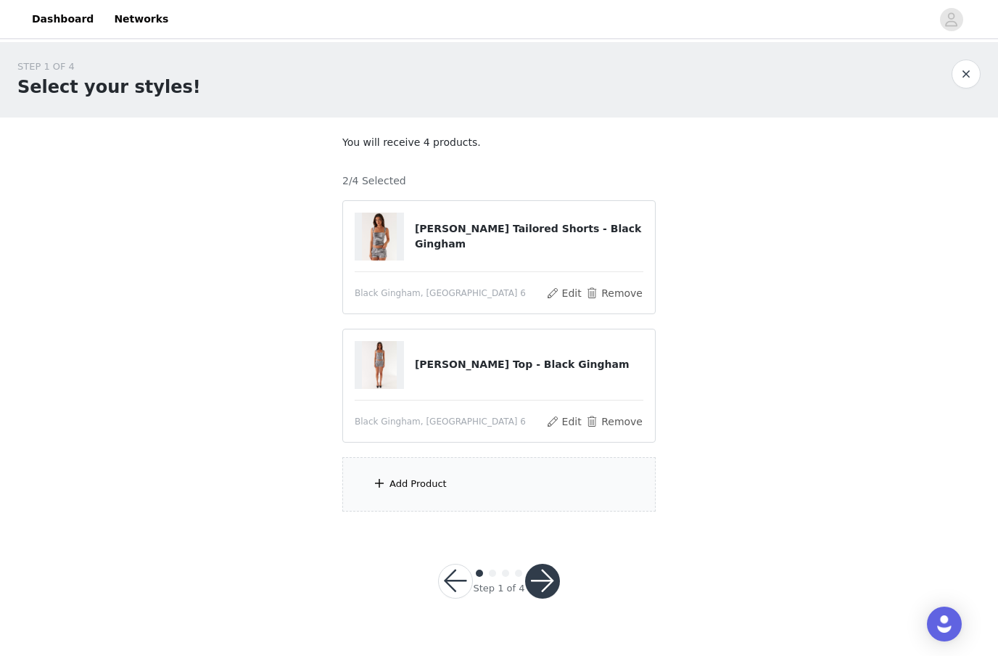
click at [551, 488] on div "Add Product" at bounding box center [498, 484] width 313 height 54
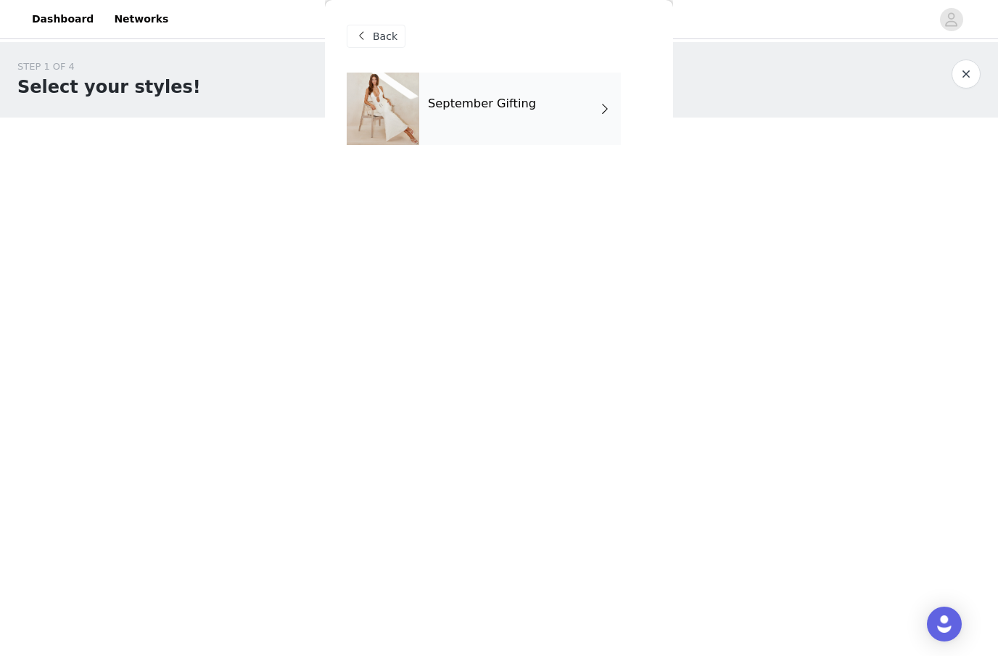
click at [578, 107] on div "September Gifting" at bounding box center [520, 109] width 202 height 73
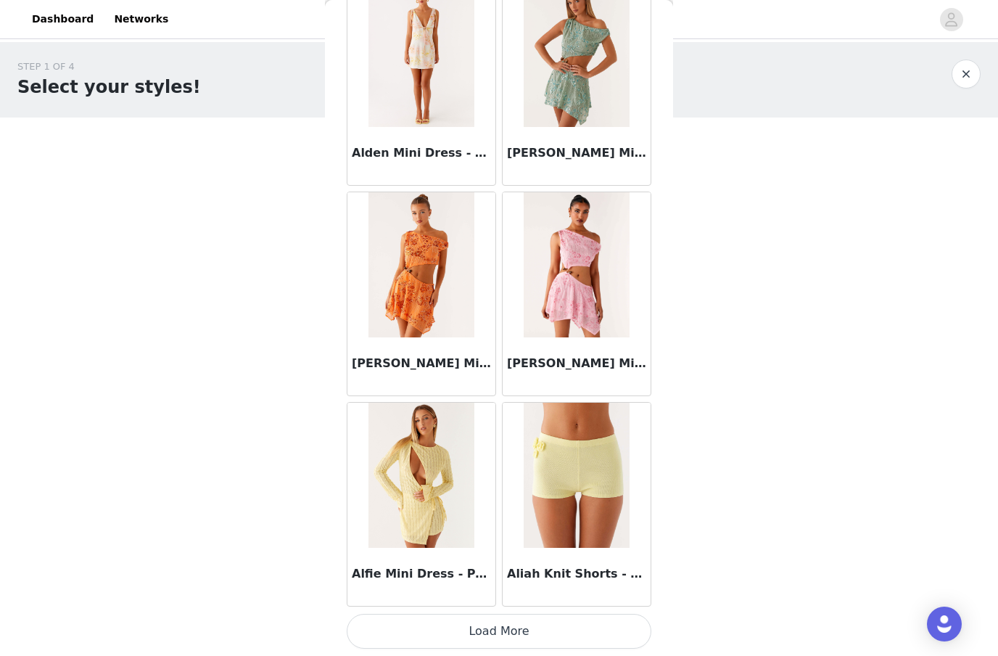
click at [502, 622] on button "Load More" at bounding box center [499, 631] width 305 height 35
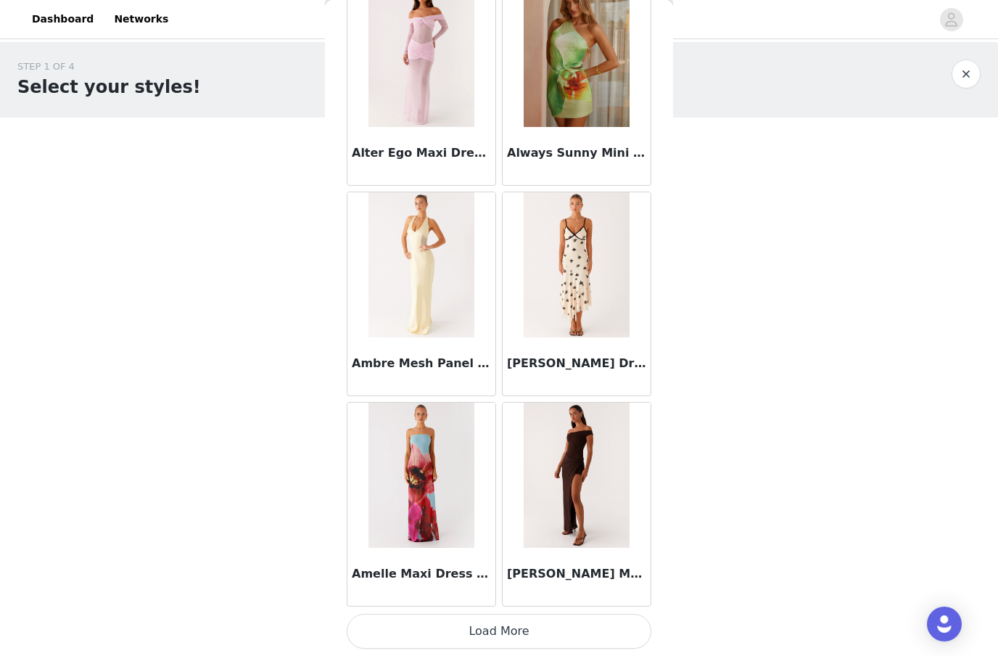
scroll to position [3667, 0]
click at [514, 622] on button "Load More" at bounding box center [499, 631] width 305 height 35
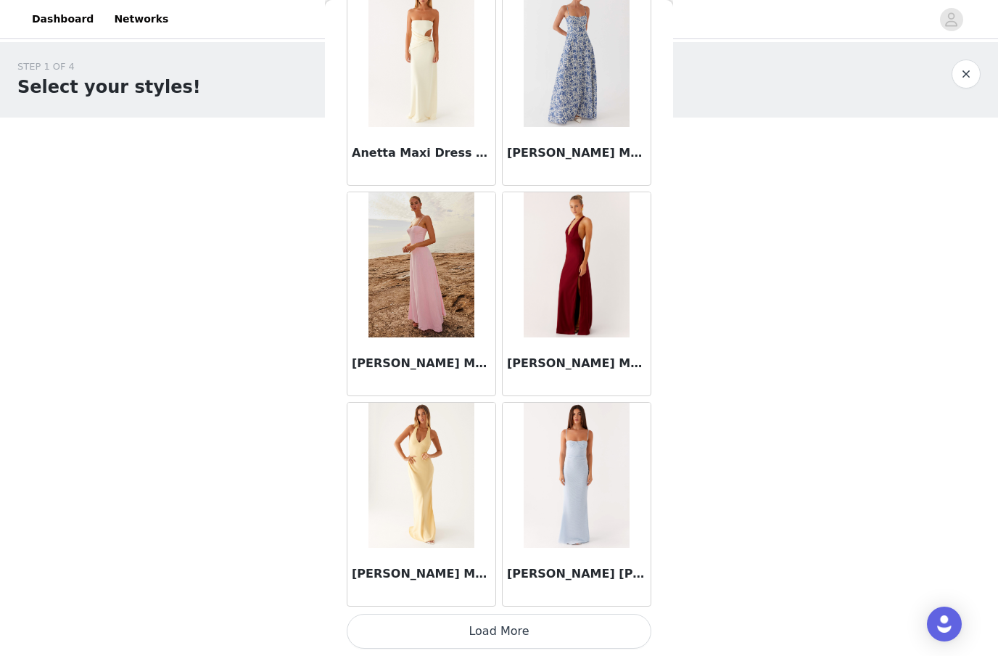
scroll to position [5771, 0]
click at [521, 630] on button "Load More" at bounding box center [499, 631] width 305 height 35
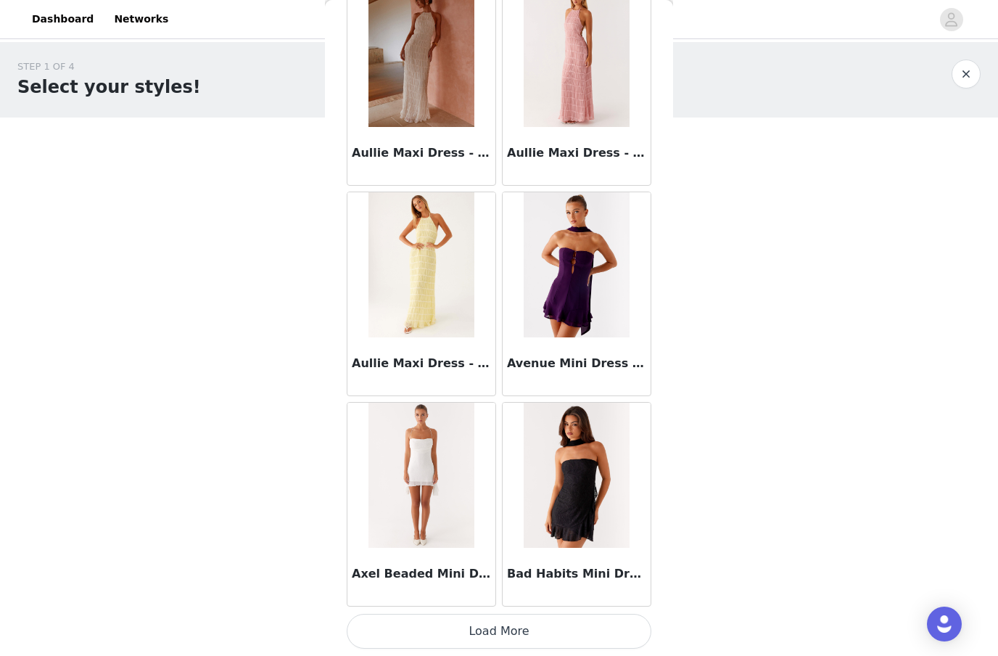
scroll to position [7874, 0]
click at [504, 625] on button "Load More" at bounding box center [499, 631] width 305 height 35
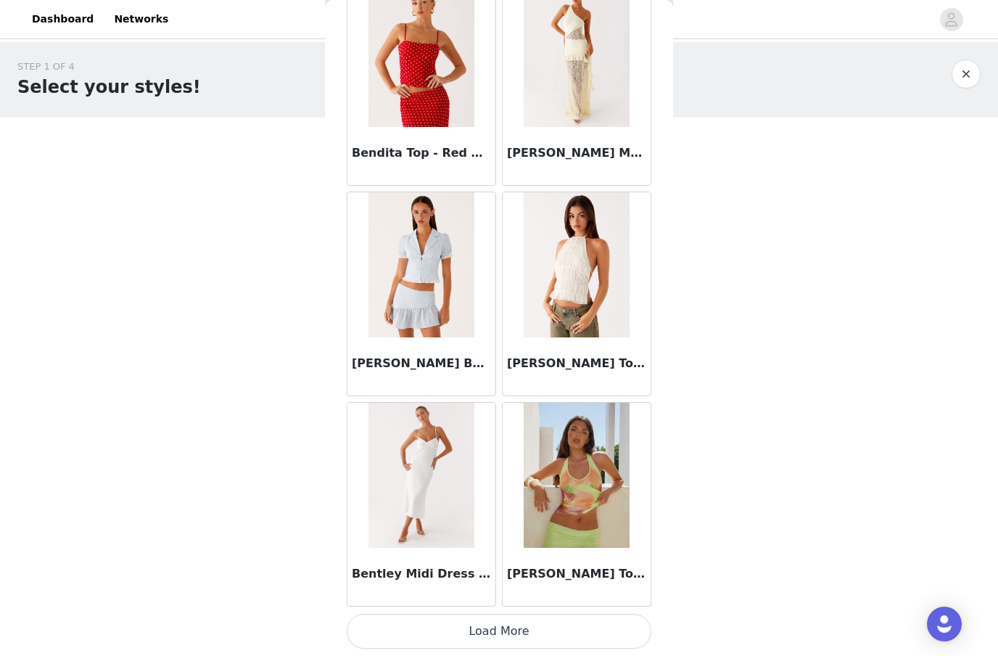
scroll to position [9978, 0]
click at [483, 630] on button "Load More" at bounding box center [499, 631] width 305 height 35
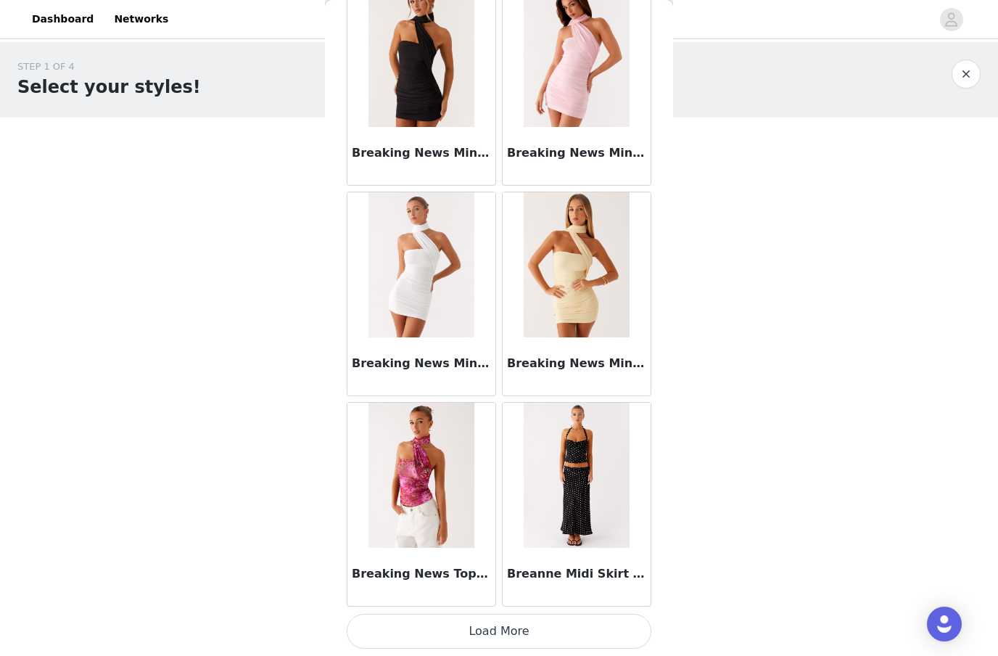
click at [486, 630] on button "Load More" at bounding box center [499, 631] width 305 height 35
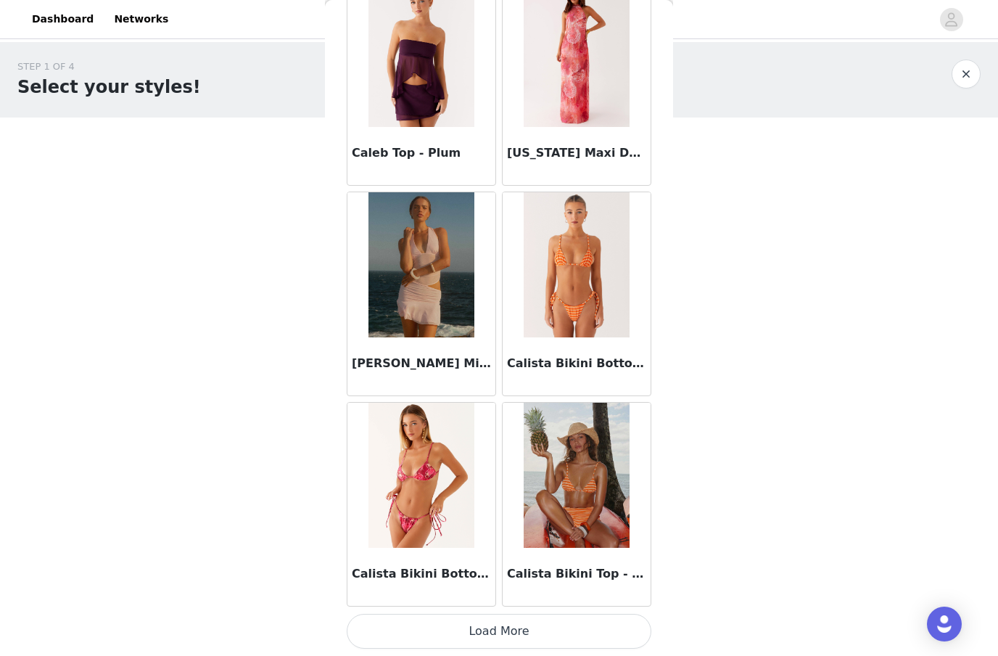
scroll to position [14184, 0]
click at [514, 632] on button "Load More" at bounding box center [499, 631] width 305 height 35
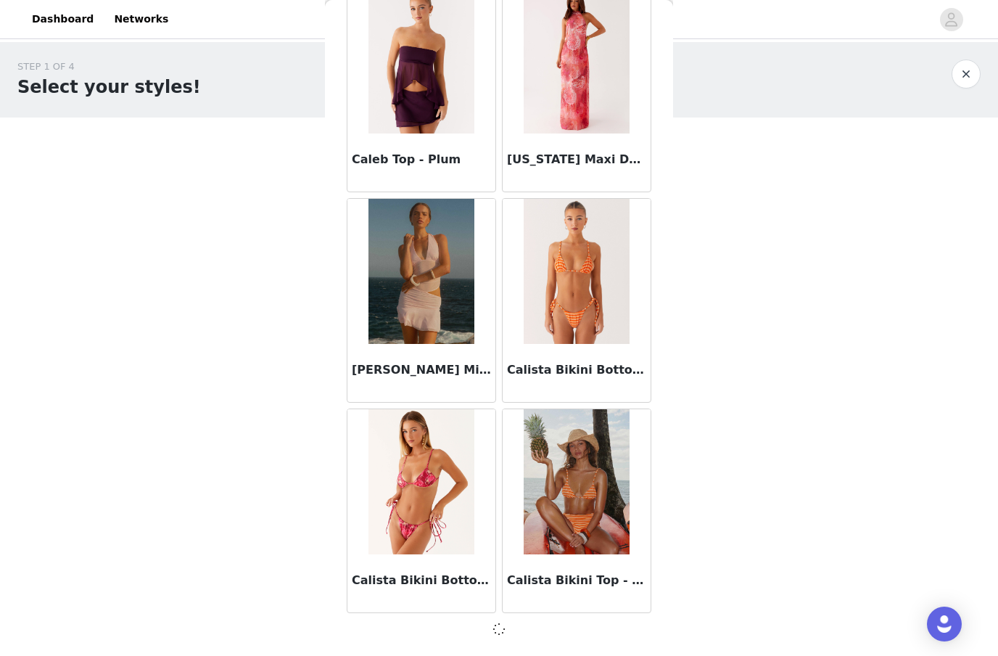
scroll to position [14178, 0]
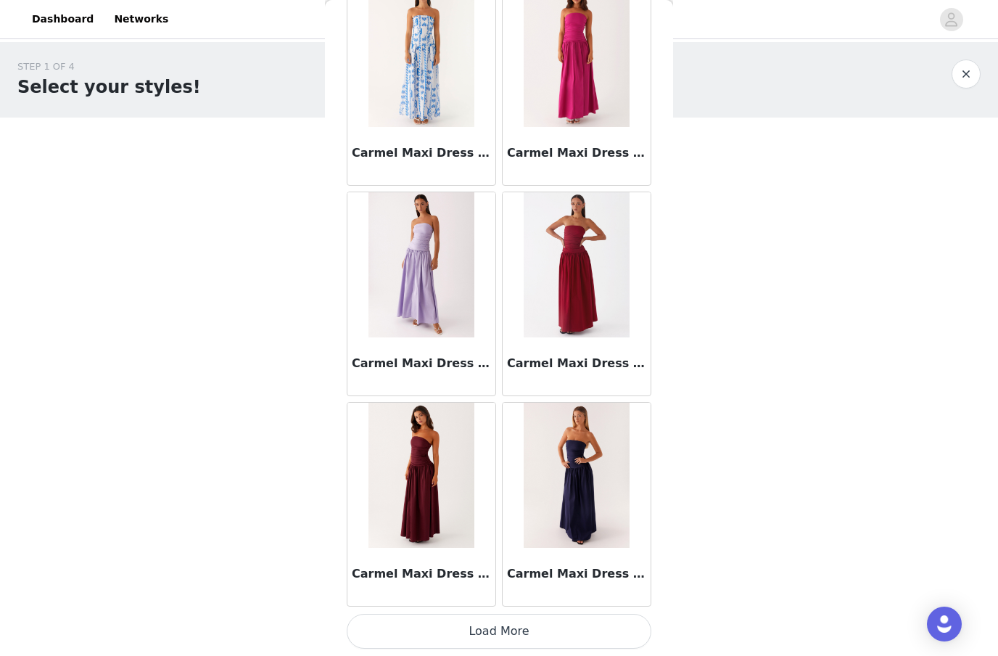
click at [501, 625] on button "Load More" at bounding box center [499, 631] width 305 height 35
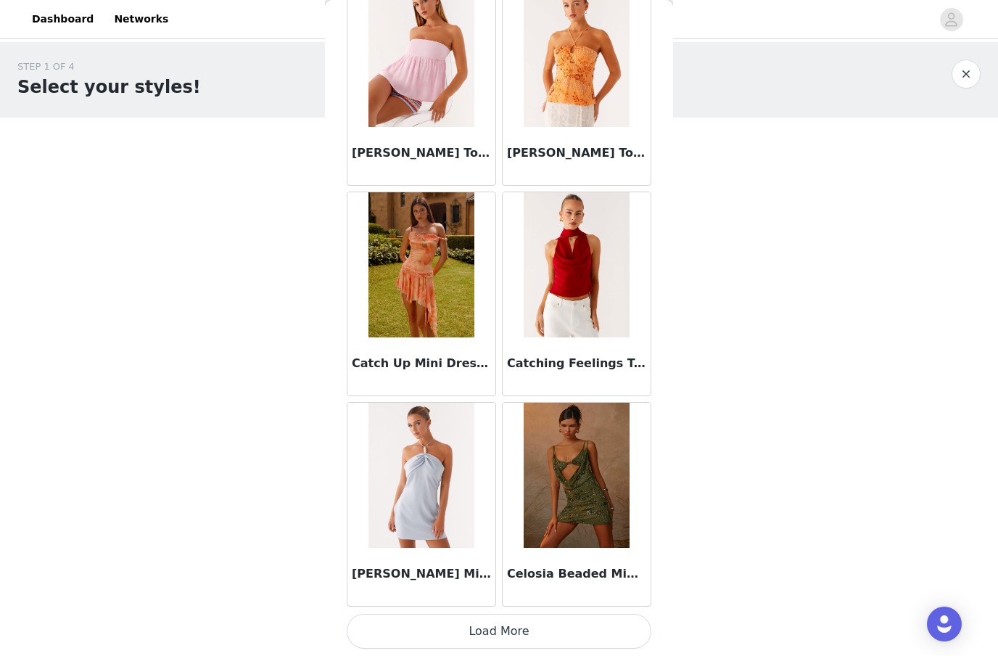
scroll to position [18391, 0]
click at [508, 623] on button "Load More" at bounding box center [499, 631] width 305 height 35
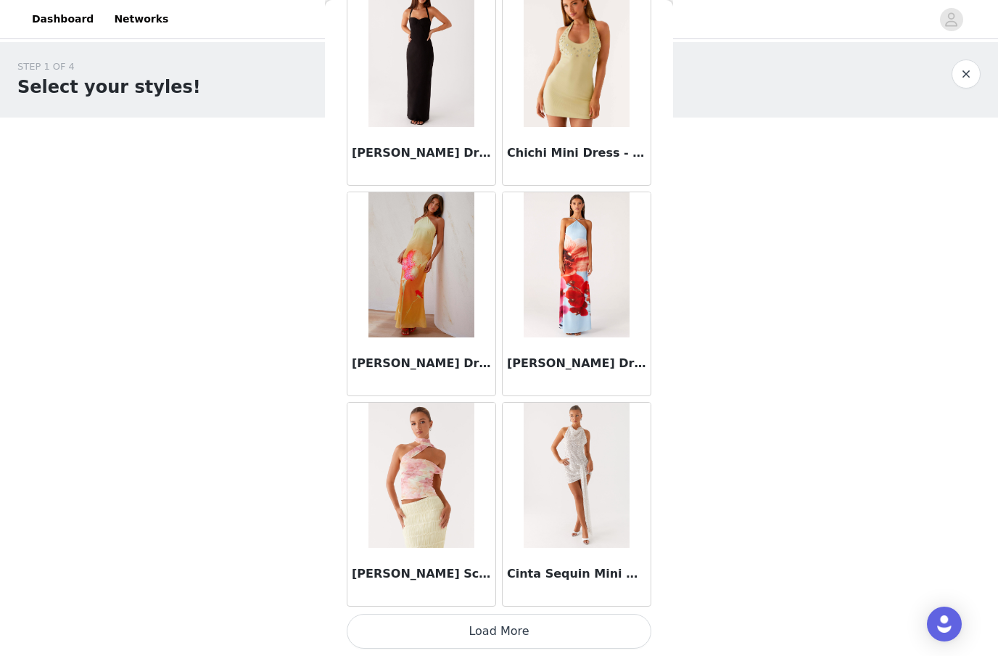
scroll to position [20495, 0]
click at [533, 630] on button "Load More" at bounding box center [499, 631] width 305 height 35
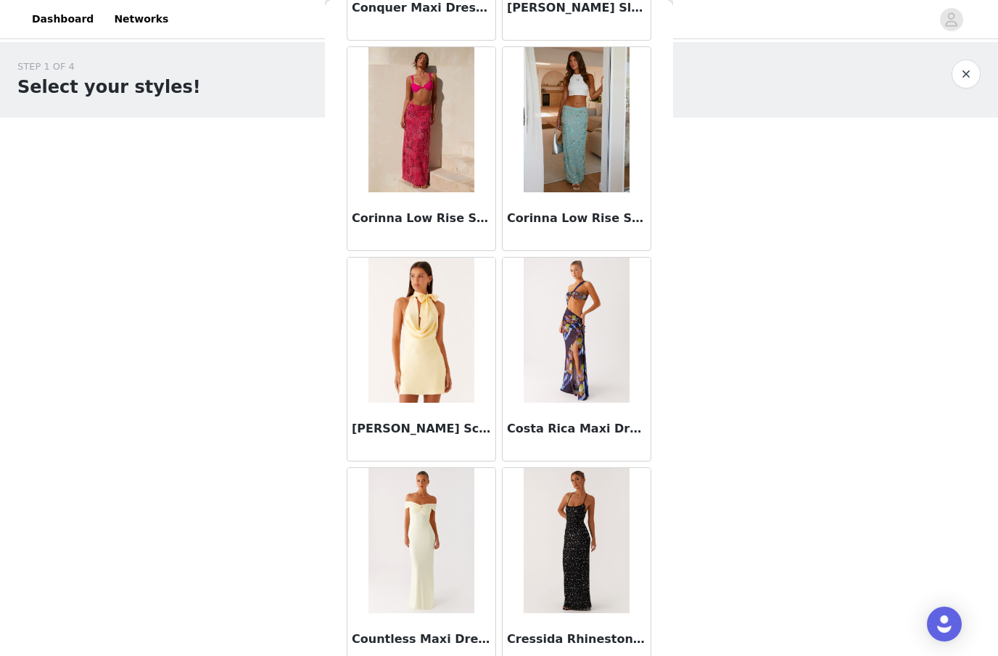
scroll to position [22534, 0]
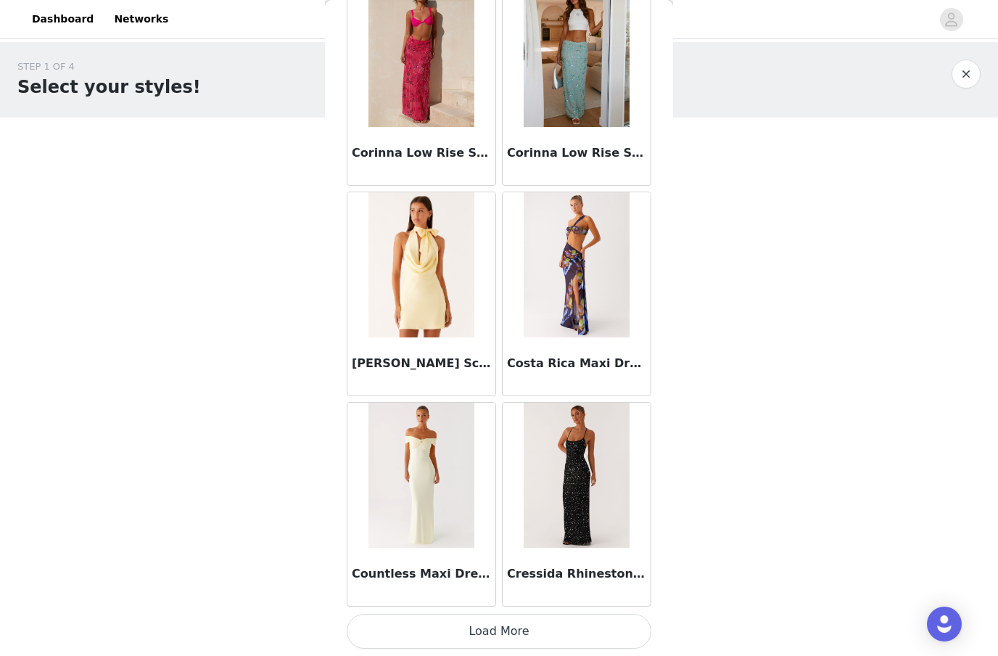
click at [506, 624] on button "Load More" at bounding box center [499, 631] width 305 height 35
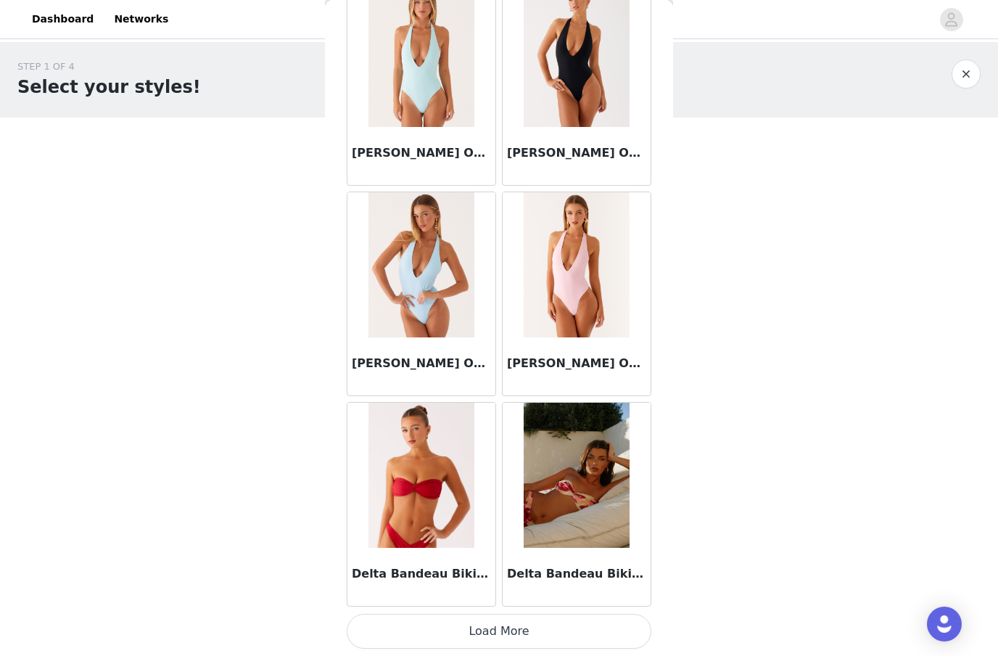
scroll to position [24702, 0]
click at [569, 632] on button "Load More" at bounding box center [499, 631] width 305 height 35
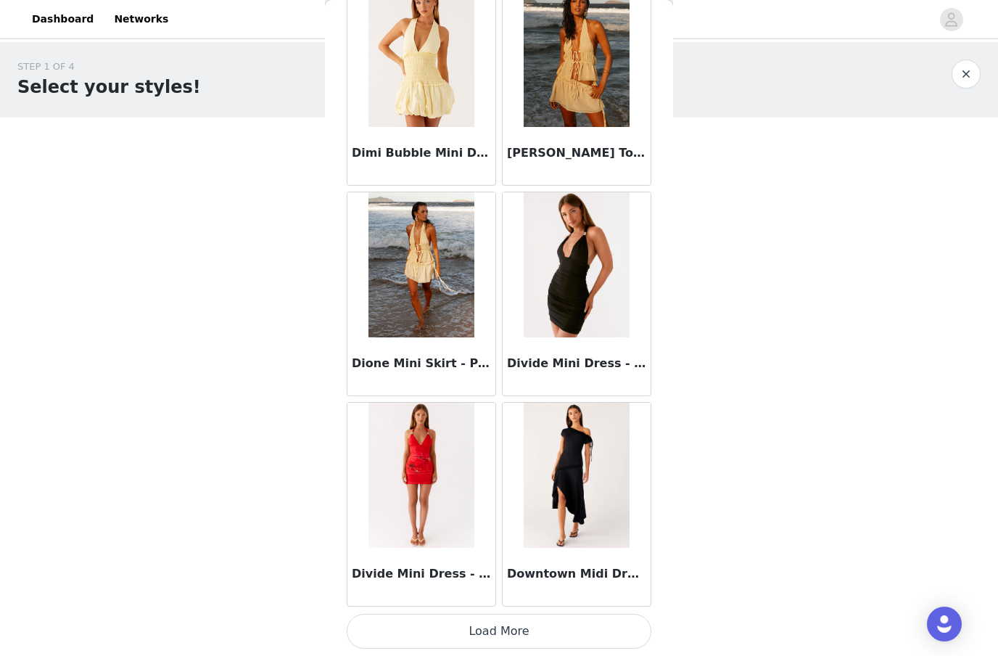
scroll to position [26805, 0]
click at [521, 629] on button "Load More" at bounding box center [499, 631] width 305 height 35
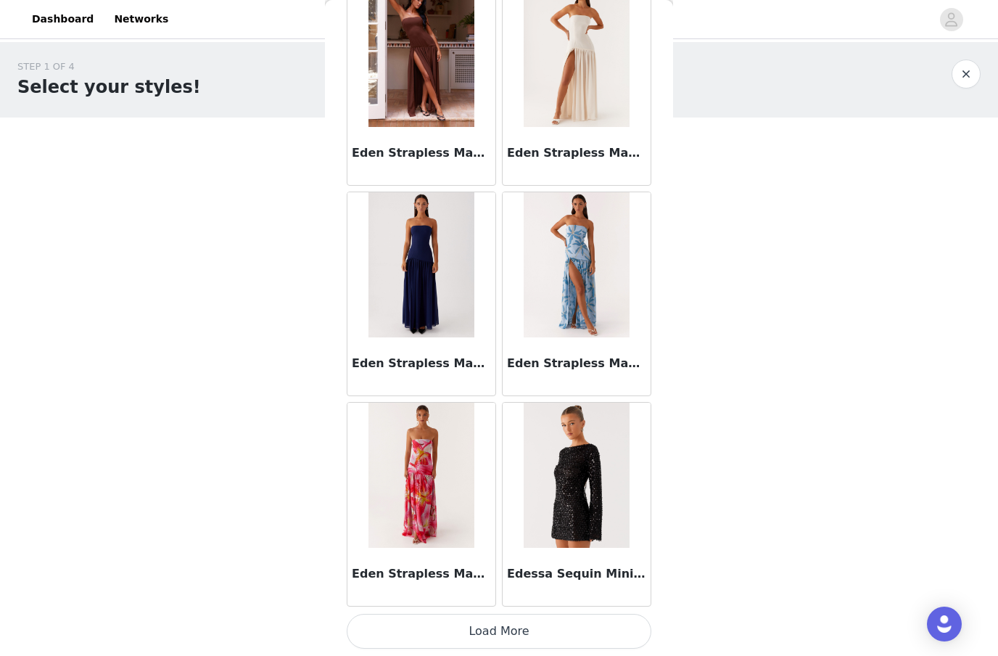
scroll to position [28909, 0]
click at [517, 632] on button "Load More" at bounding box center [499, 631] width 305 height 35
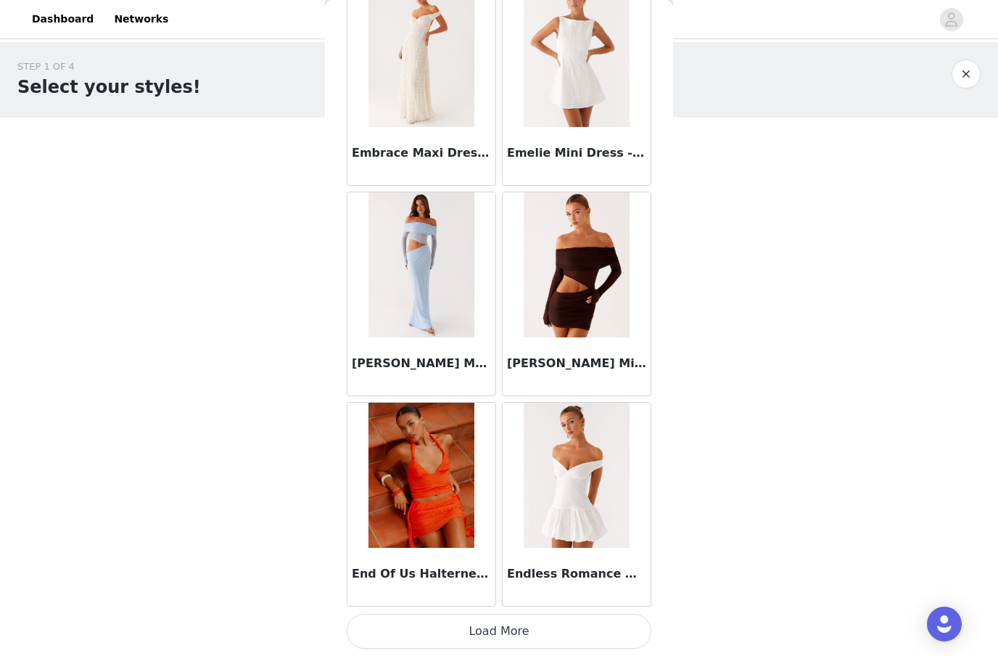
scroll to position [31012, 0]
click at [500, 632] on button "Load More" at bounding box center [499, 631] width 305 height 35
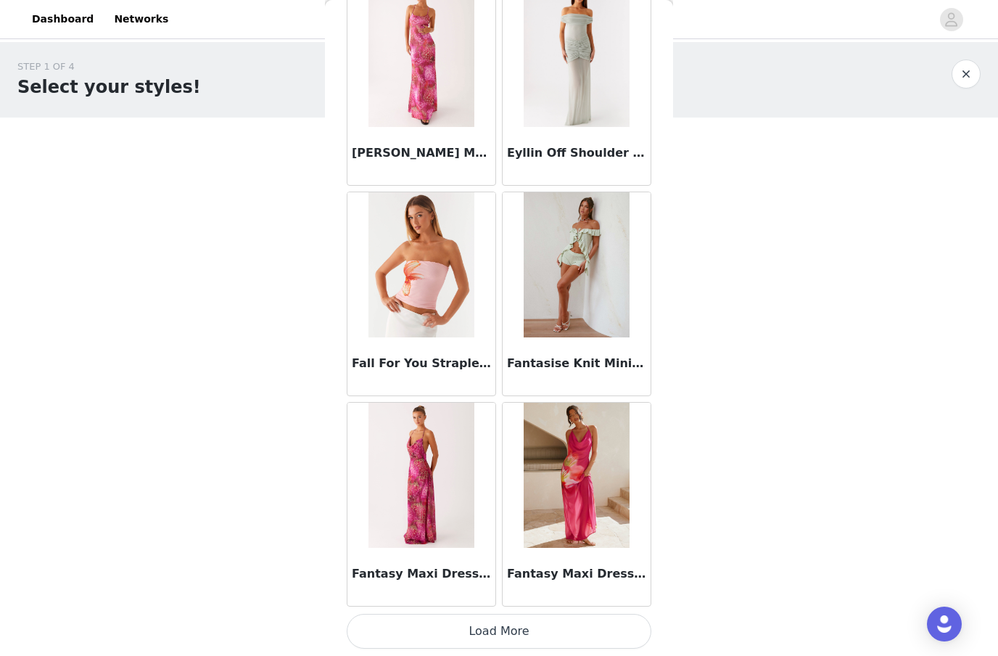
scroll to position [33115, 0]
click at [500, 624] on button "Load More" at bounding box center [499, 631] width 305 height 35
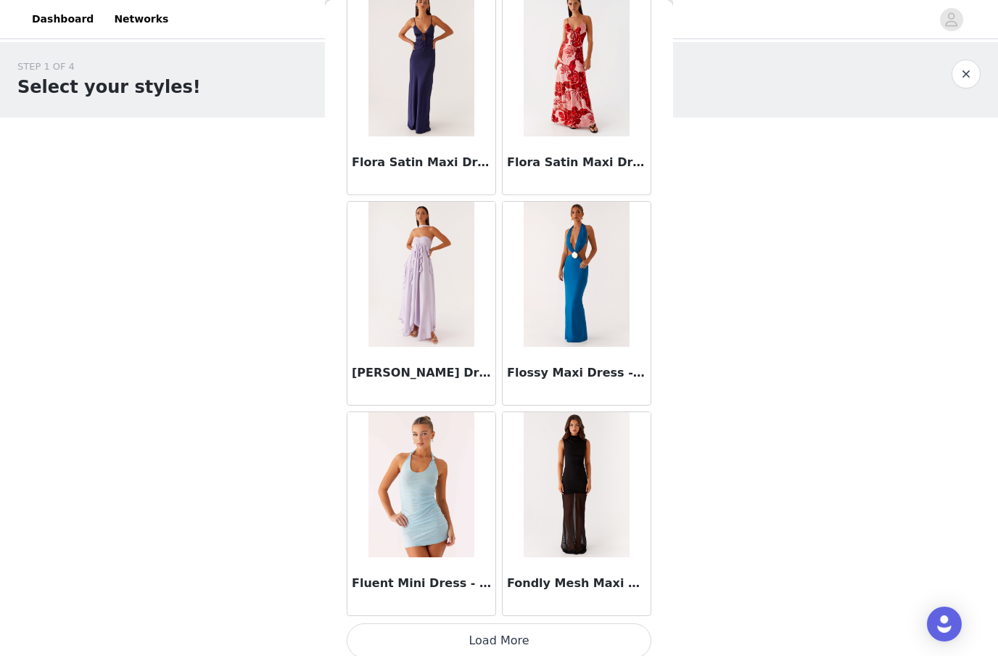
scroll to position [35212, 0]
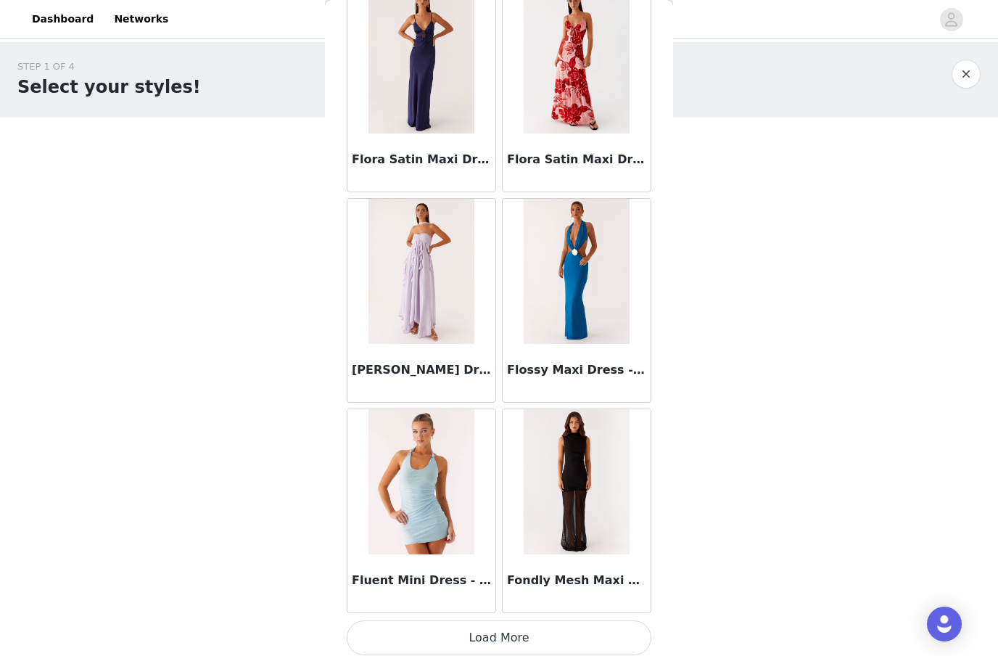
click at [582, 287] on img at bounding box center [576, 271] width 105 height 145
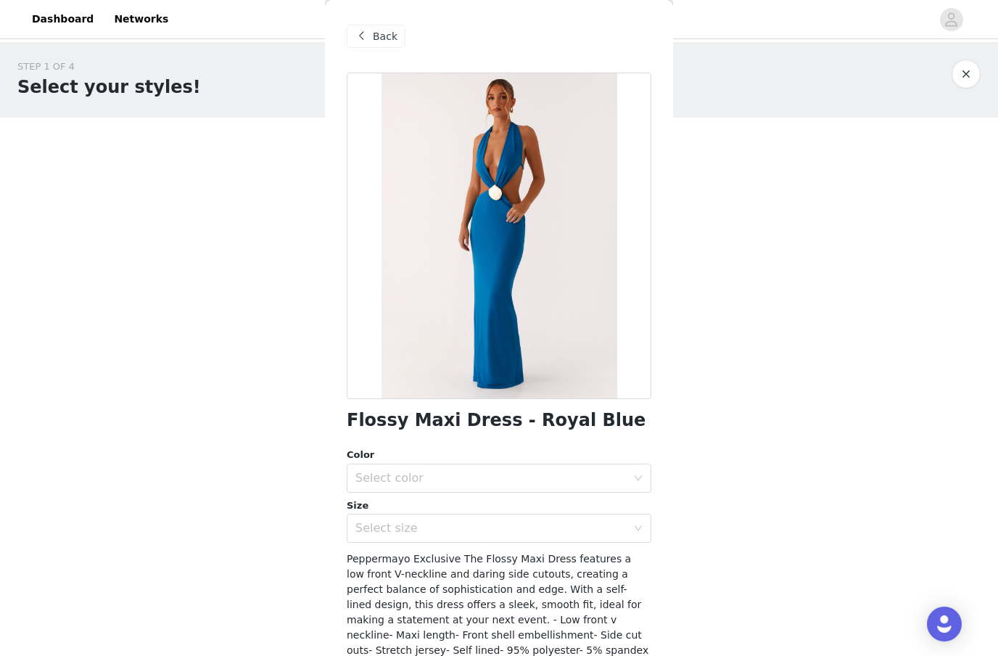
scroll to position [60, 0]
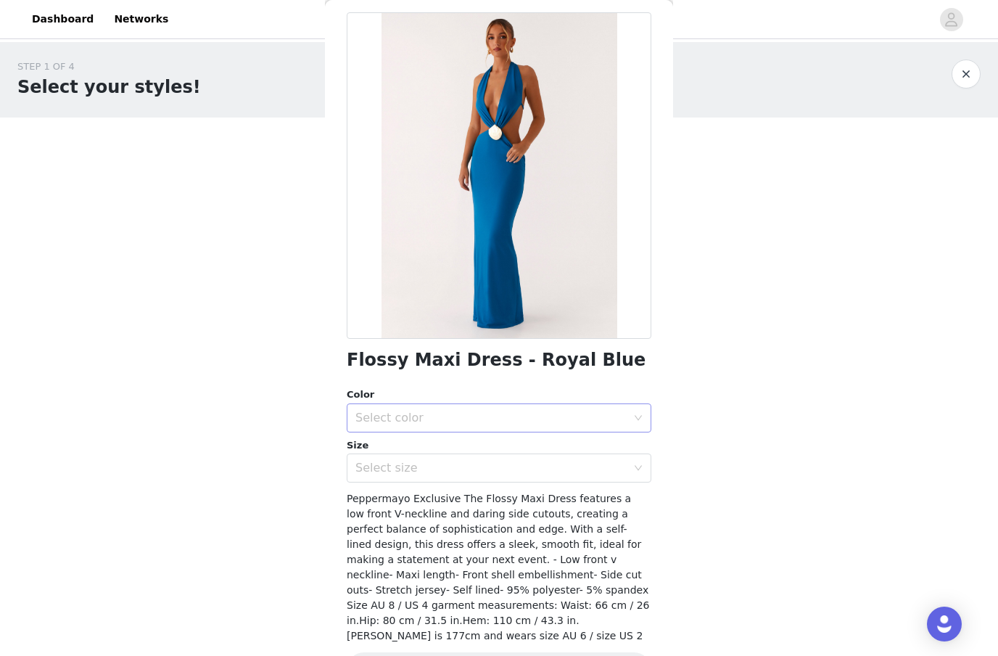
click at [483, 421] on div "Select color" at bounding box center [490, 418] width 271 height 15
click at [468, 450] on li "Royal Blue" at bounding box center [499, 448] width 305 height 23
click at [463, 474] on div "Select size" at bounding box center [490, 468] width 271 height 15
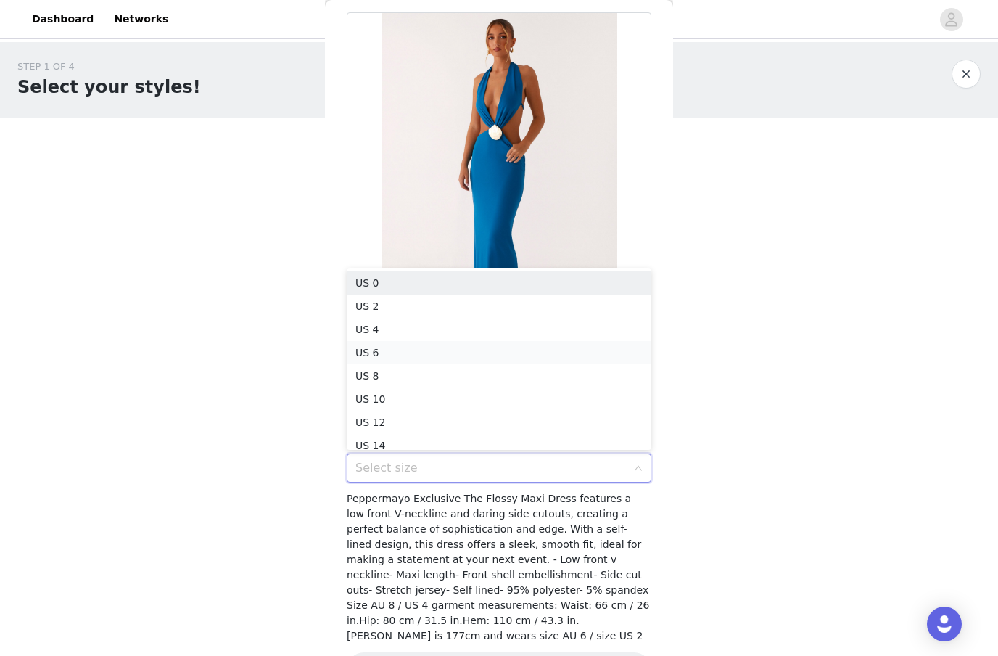
scroll to position [7, 0]
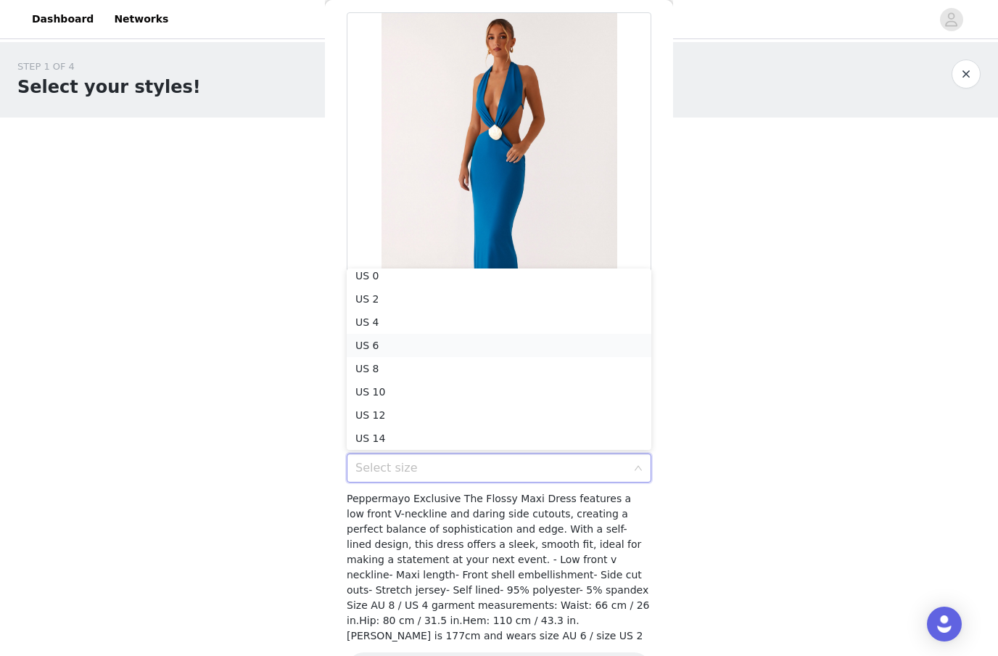
click at [461, 348] on li "US 6" at bounding box center [499, 345] width 305 height 23
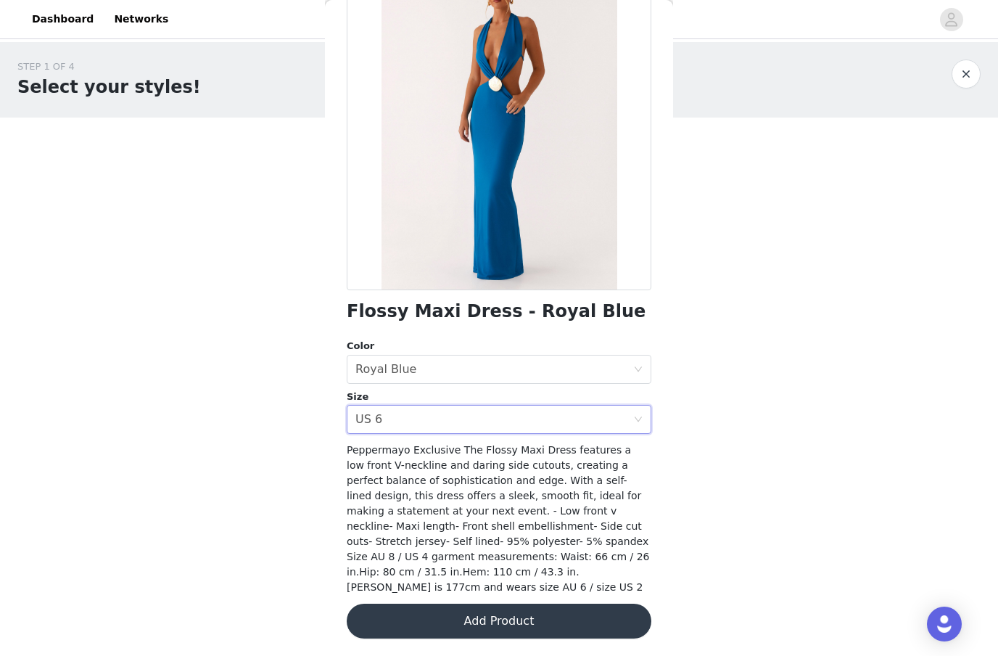
scroll to position [108, 0]
click at [482, 619] on button "Add Product" at bounding box center [499, 621] width 305 height 35
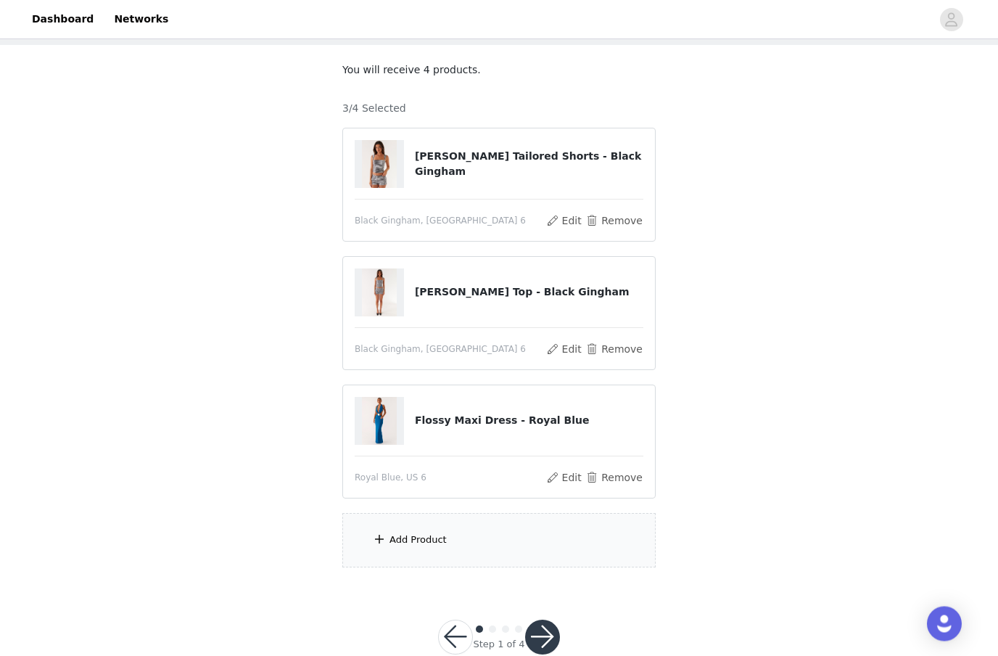
scroll to position [105, 0]
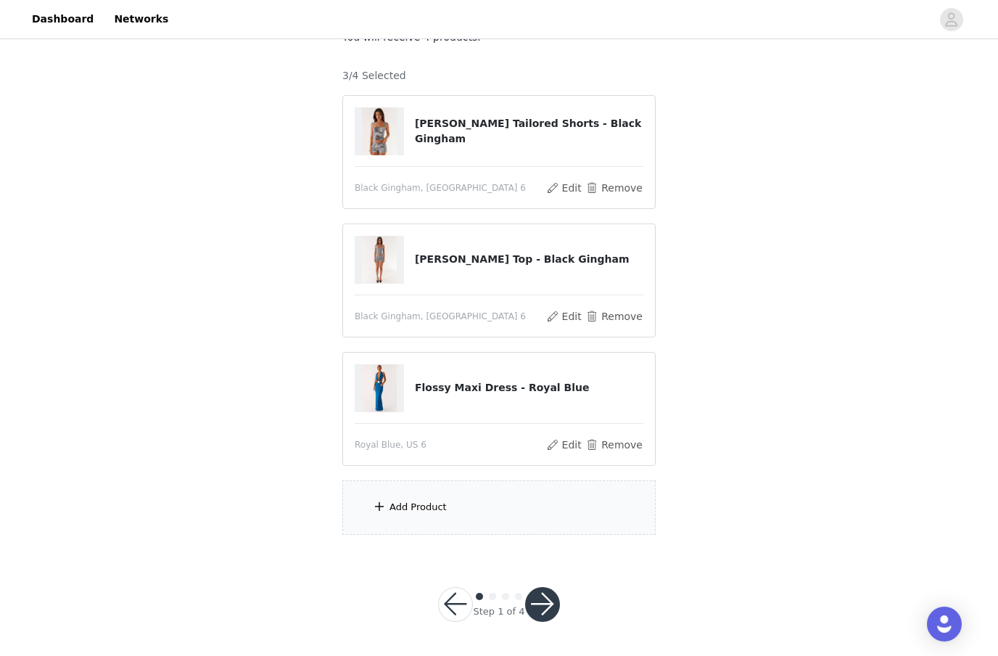
click at [514, 506] on div "Add Product" at bounding box center [498, 507] width 313 height 54
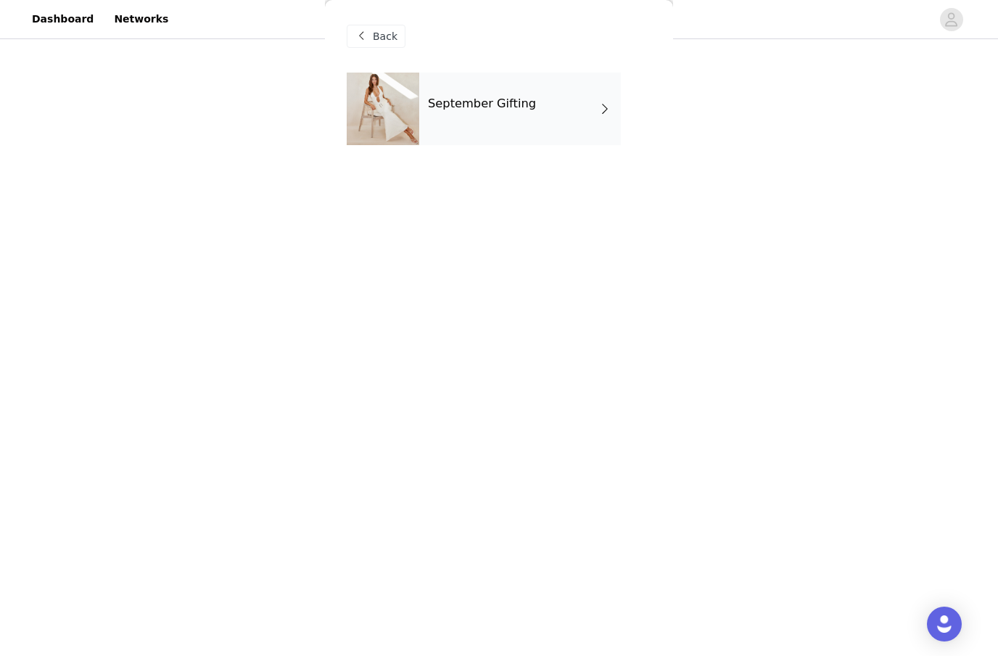
click at [517, 118] on div "September Gifting" at bounding box center [520, 109] width 202 height 73
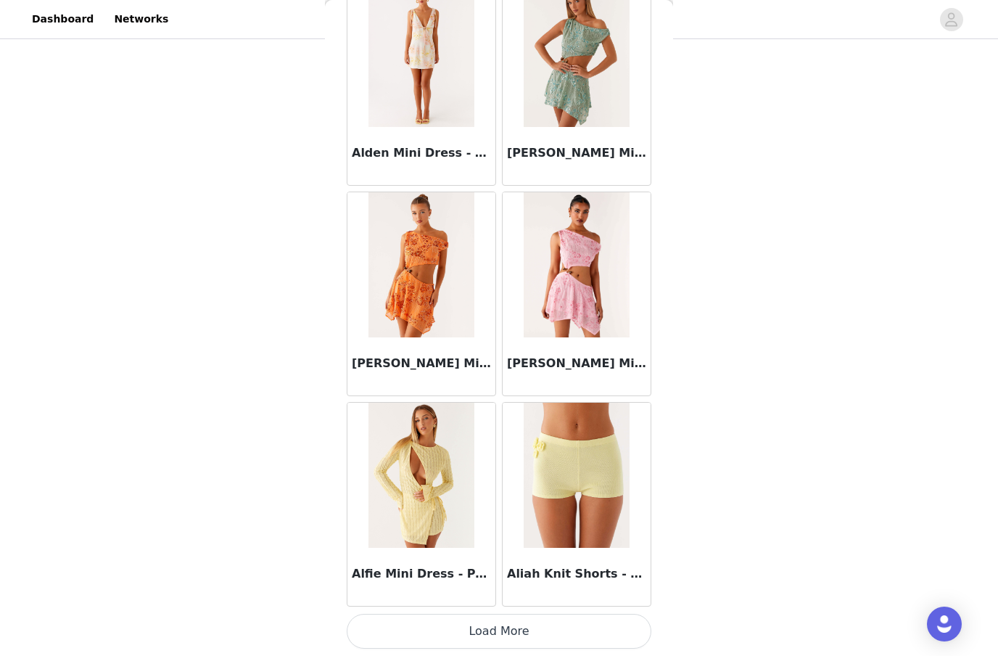
scroll to position [1564, 0]
click at [573, 625] on button "Load More" at bounding box center [499, 631] width 305 height 35
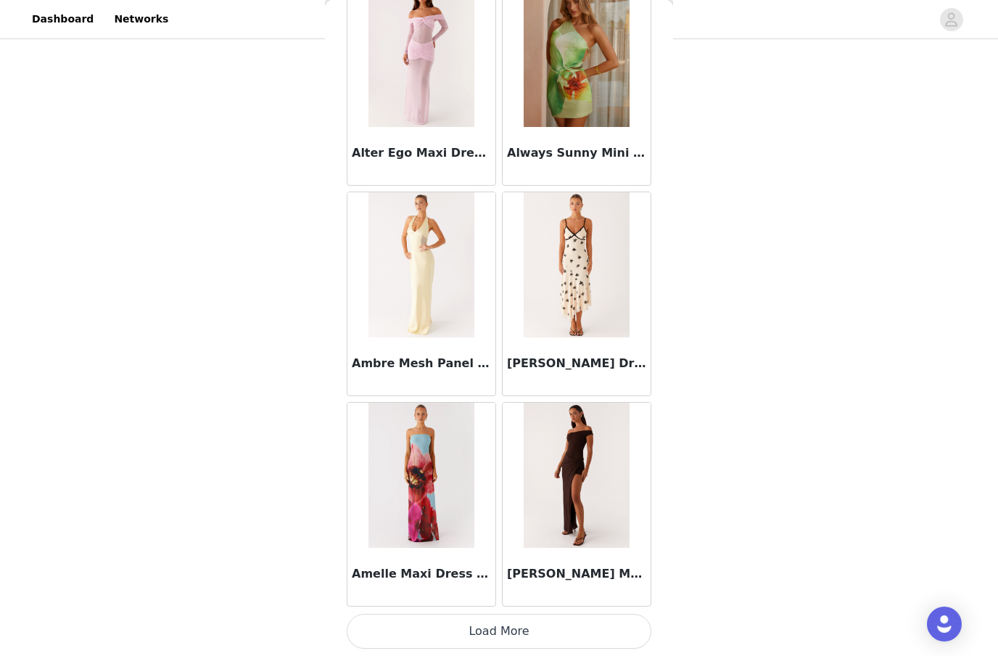
click at [547, 623] on button "Load More" at bounding box center [499, 631] width 305 height 35
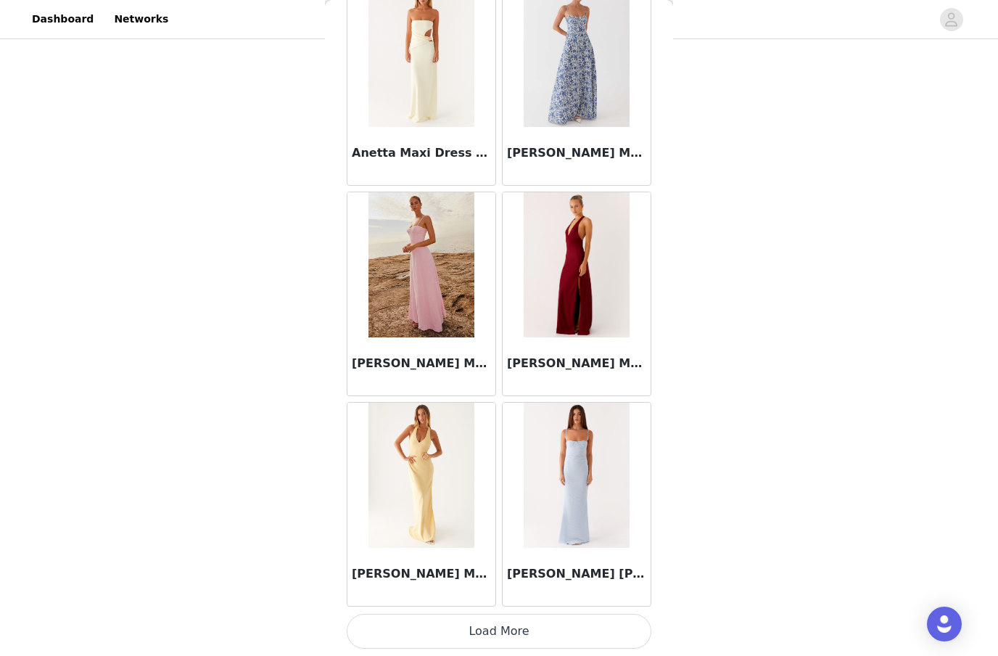
scroll to position [5771, 0]
click at [540, 628] on button "Load More" at bounding box center [499, 631] width 305 height 35
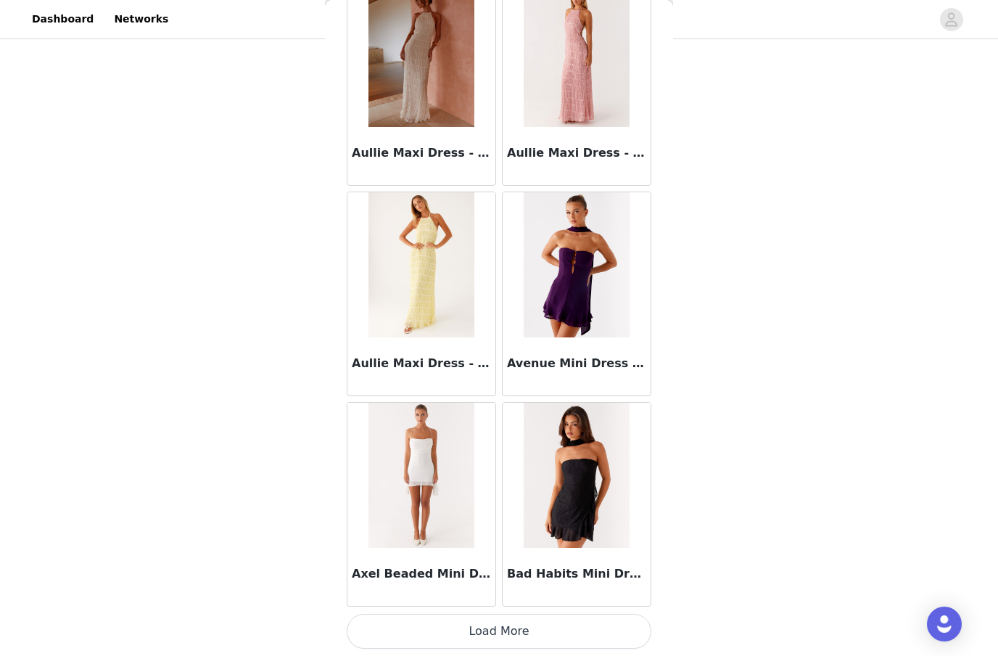
scroll to position [7874, 0]
click at [510, 629] on button "Load More" at bounding box center [499, 631] width 305 height 35
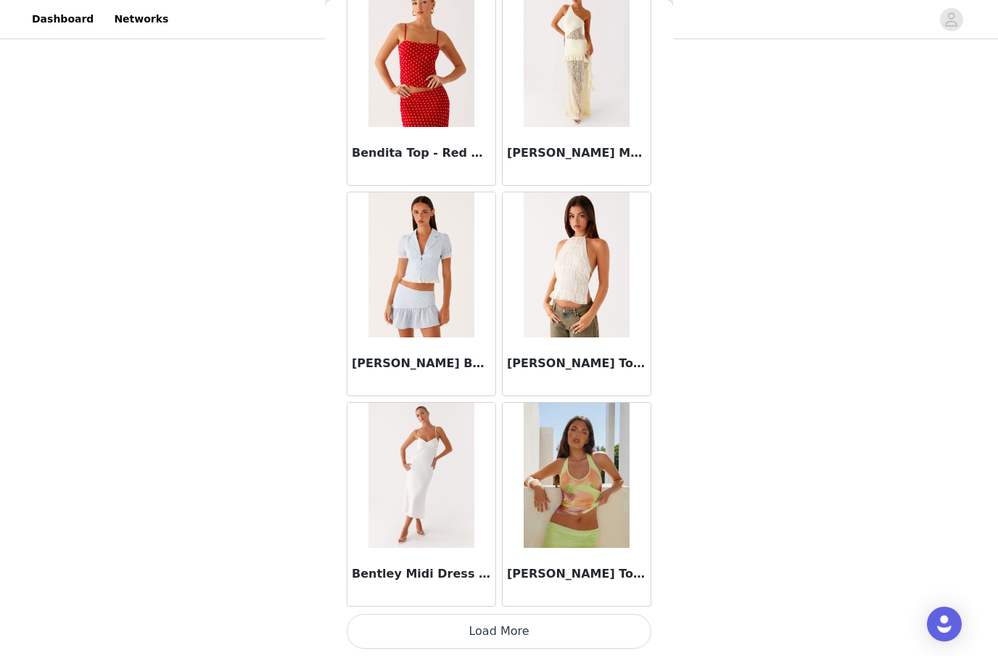
scroll to position [9978, 0]
click at [571, 628] on button "Load More" at bounding box center [499, 631] width 305 height 35
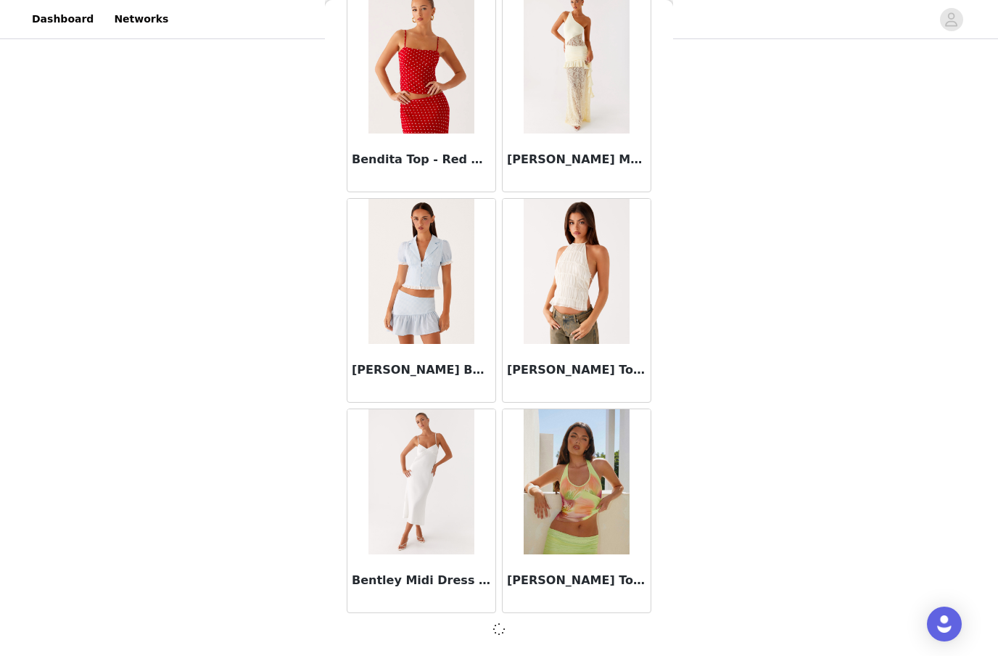
scroll to position [9971, 0]
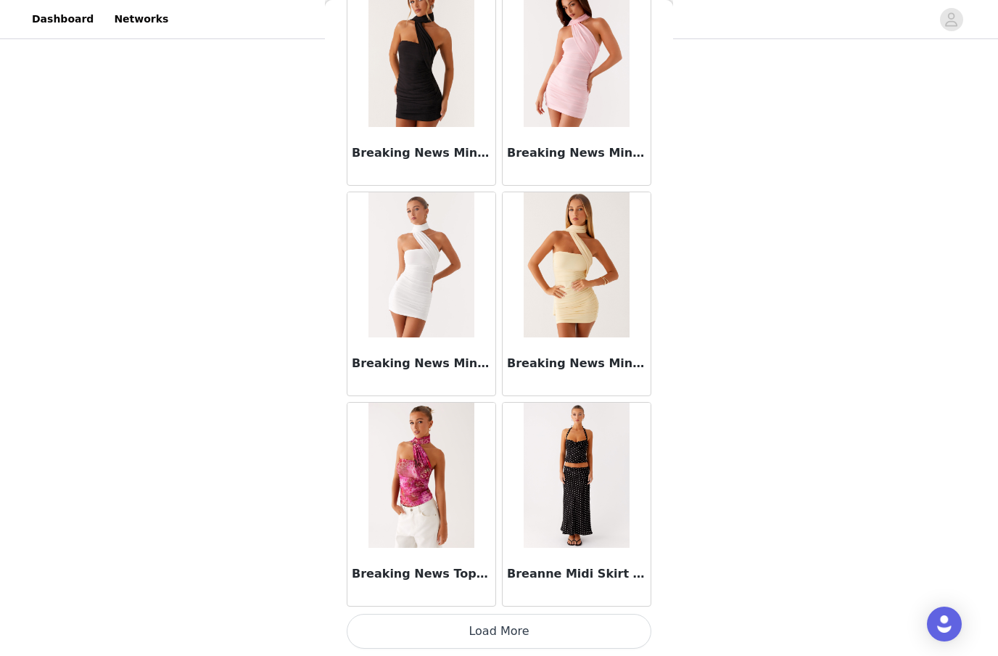
click at [566, 627] on button "Load More" at bounding box center [499, 631] width 305 height 35
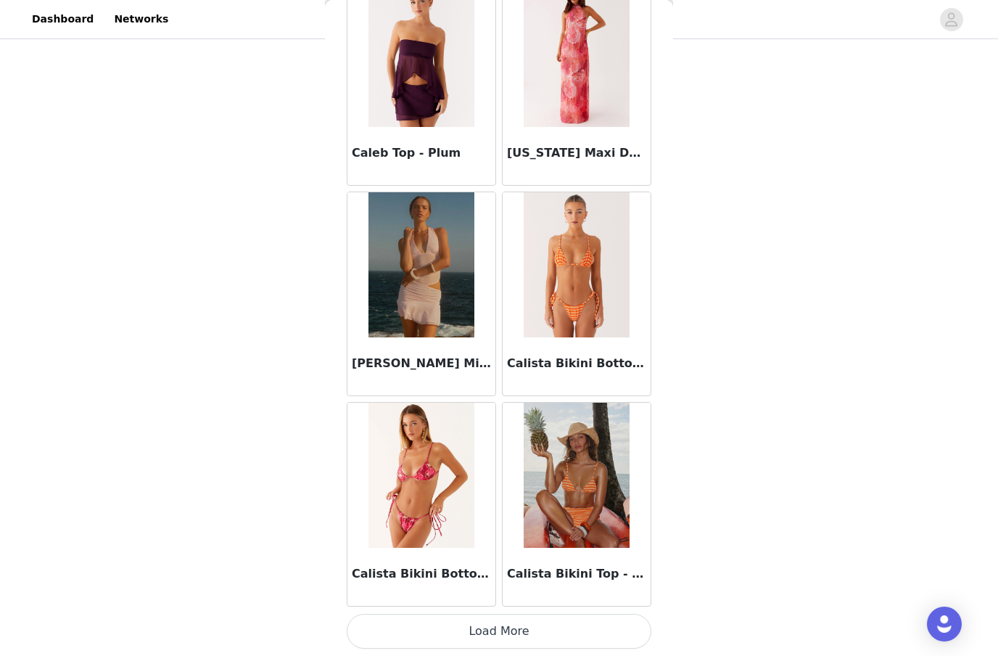
scroll to position [14184, 0]
click at [531, 627] on button "Load More" at bounding box center [499, 631] width 305 height 35
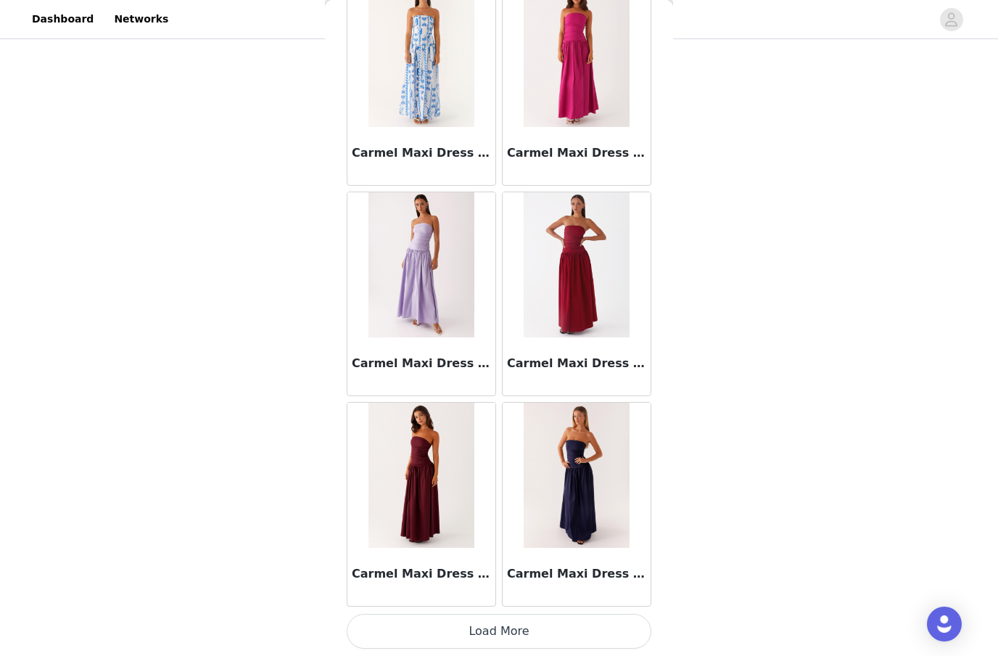
scroll to position [16288, 0]
click at [532, 631] on button "Load More" at bounding box center [499, 631] width 305 height 35
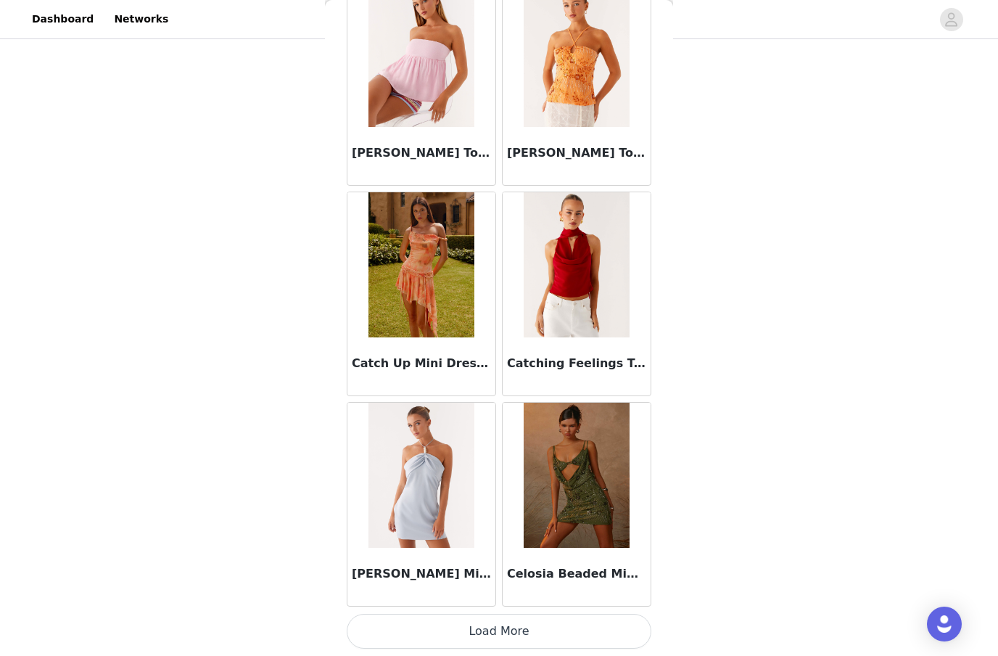
scroll to position [18391, 0]
click at [559, 625] on button "Load More" at bounding box center [499, 631] width 305 height 35
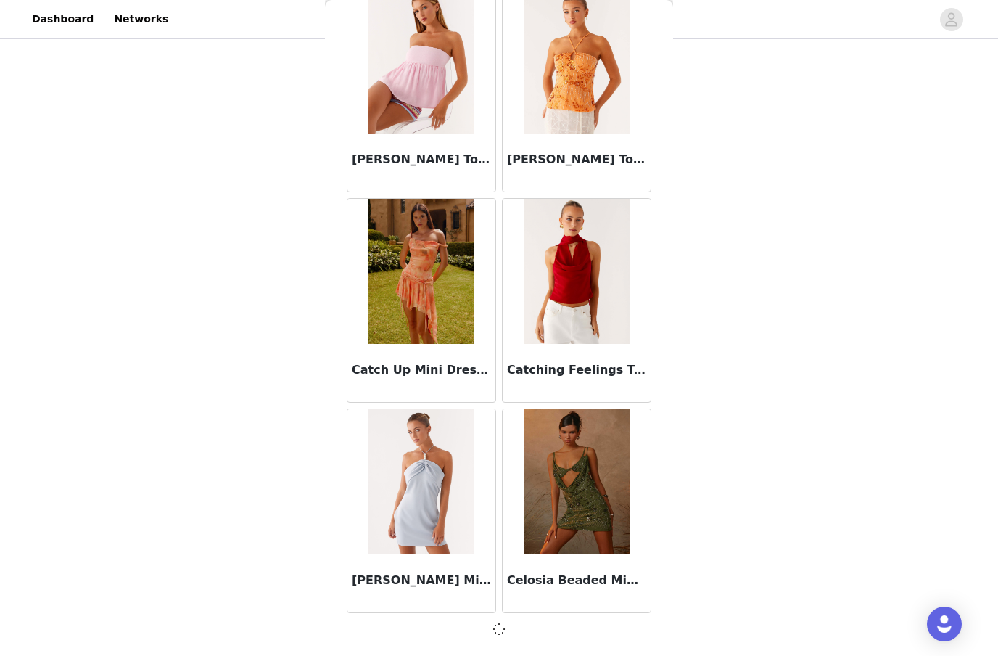
scroll to position [18385, 0]
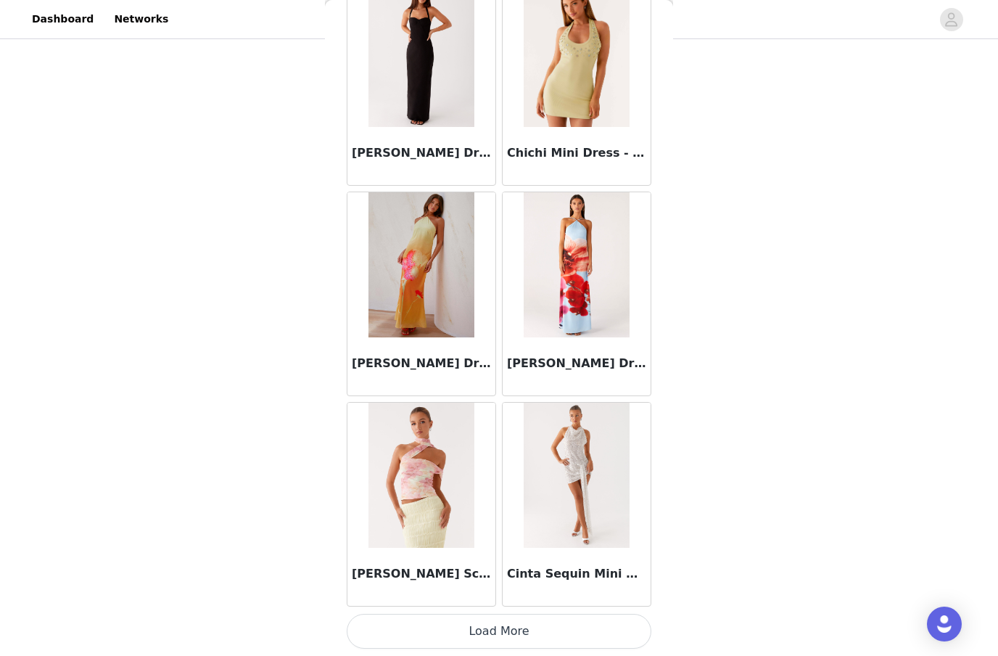
click at [540, 619] on button "Load More" at bounding box center [499, 631] width 305 height 35
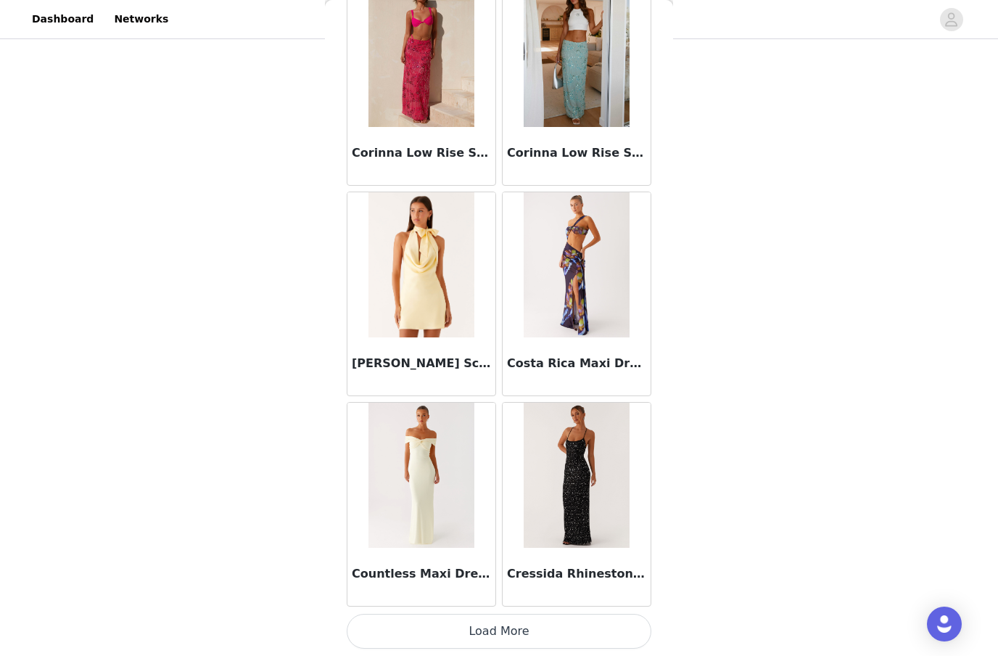
scroll to position [22598, 0]
click at [529, 630] on button "Load More" at bounding box center [499, 631] width 305 height 35
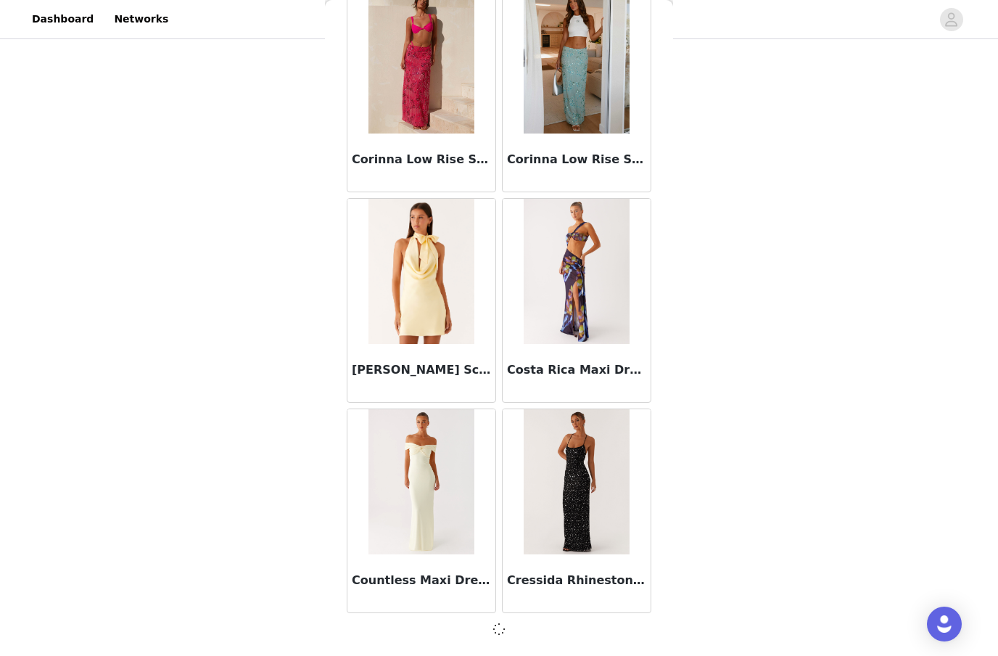
scroll to position [22592, 0]
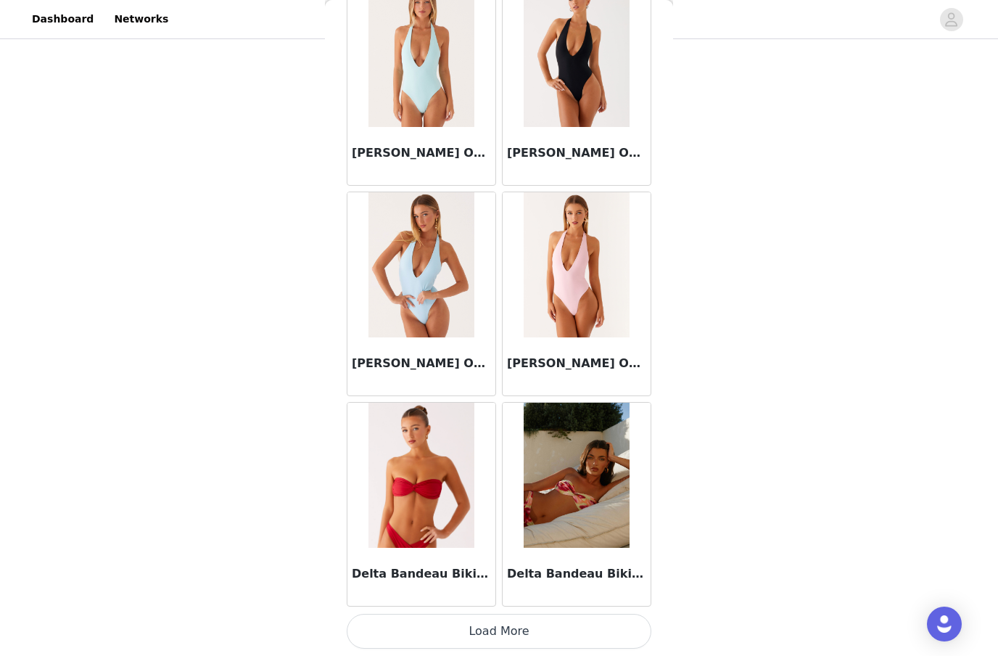
click at [506, 625] on button "Load More" at bounding box center [499, 631] width 305 height 35
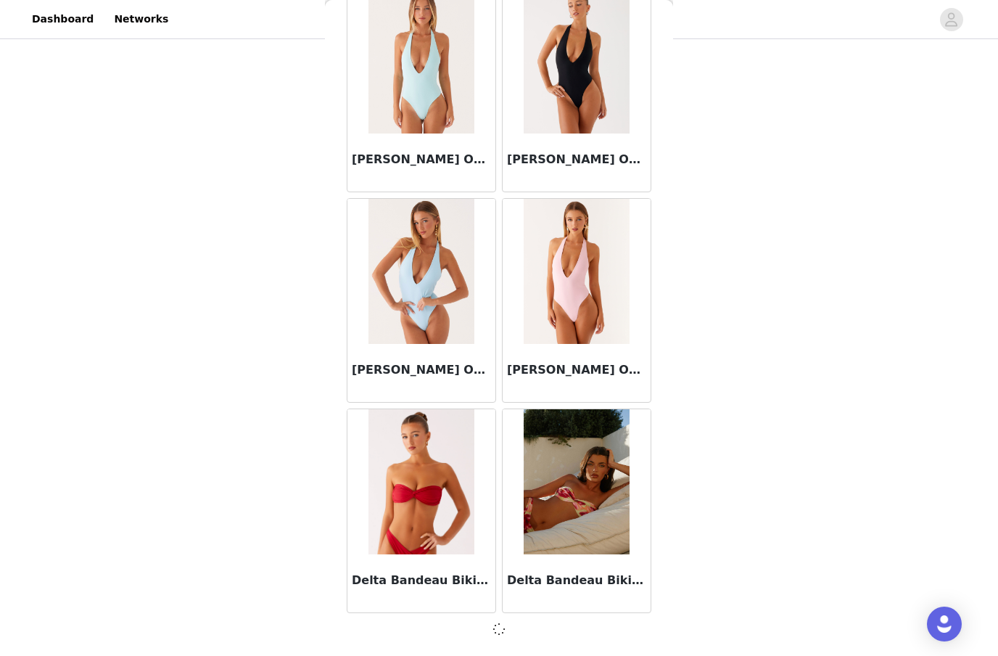
scroll to position [24695, 0]
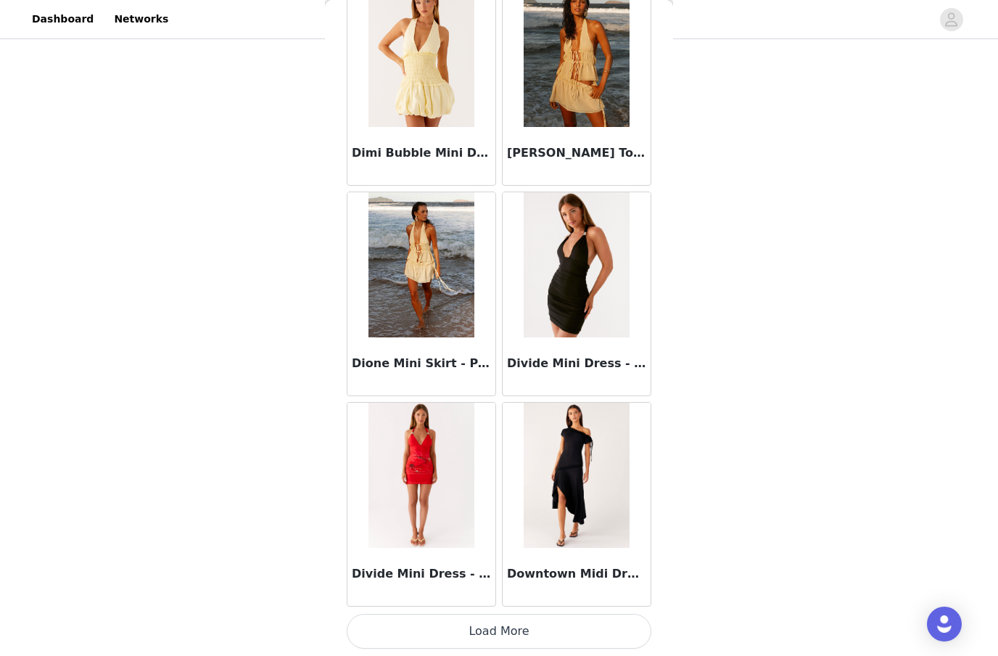
click at [490, 629] on button "Load More" at bounding box center [499, 631] width 305 height 35
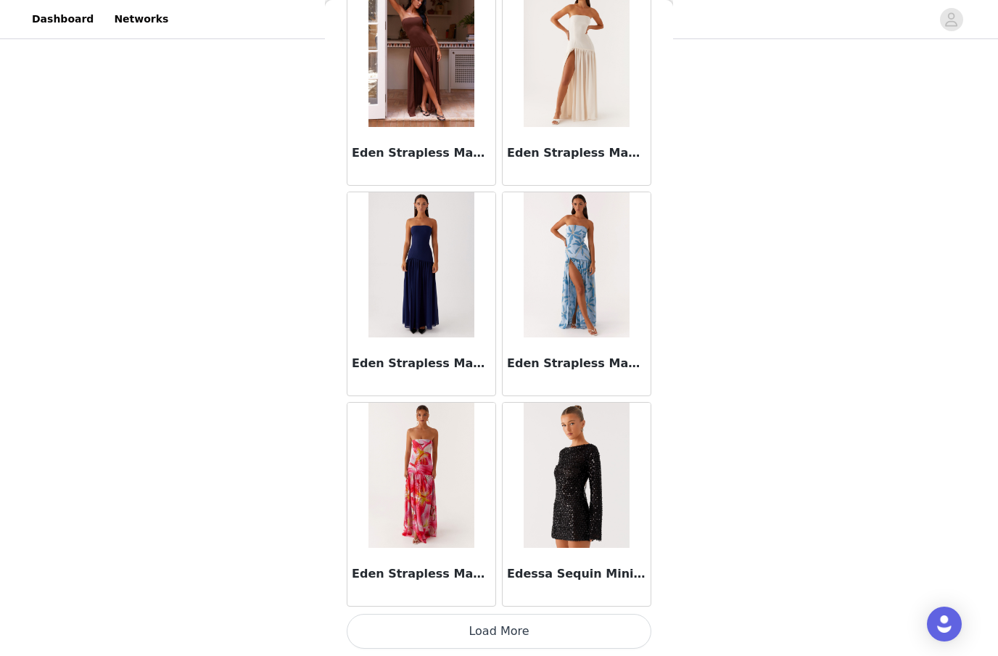
scroll to position [28909, 0]
click at [477, 624] on button "Load More" at bounding box center [499, 631] width 305 height 35
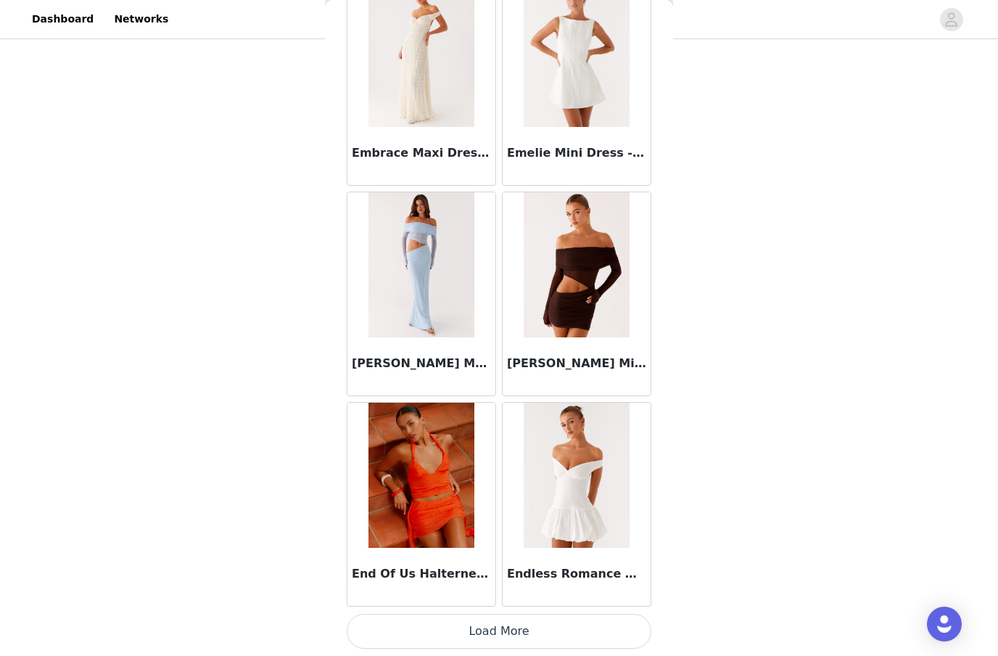
scroll to position [31012, 0]
click at [498, 623] on button "Load More" at bounding box center [499, 631] width 305 height 35
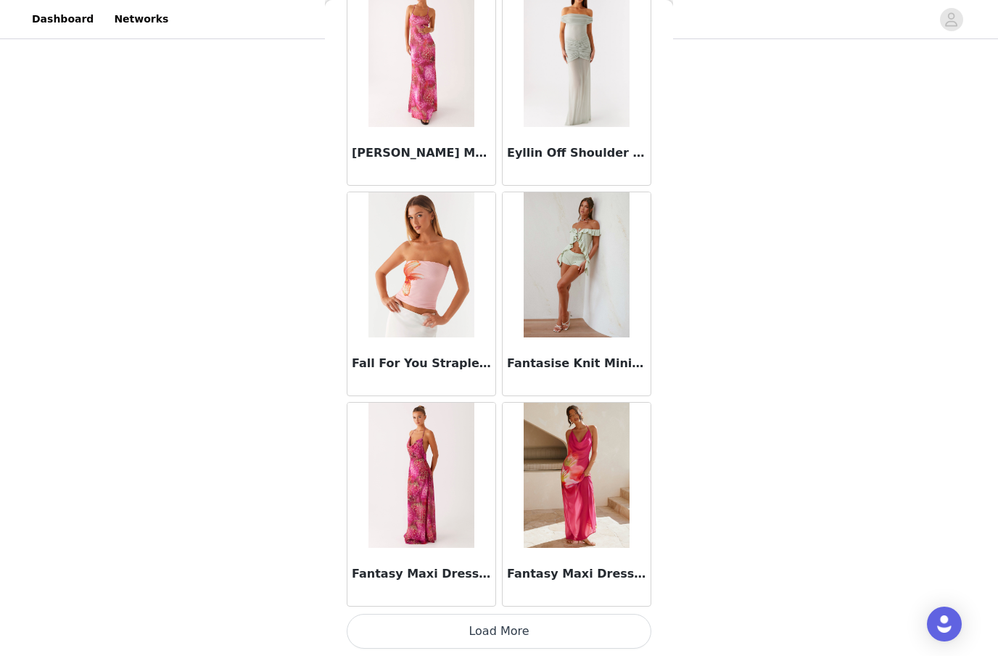
scroll to position [33115, 0]
click at [470, 630] on button "Load More" at bounding box center [499, 631] width 305 height 35
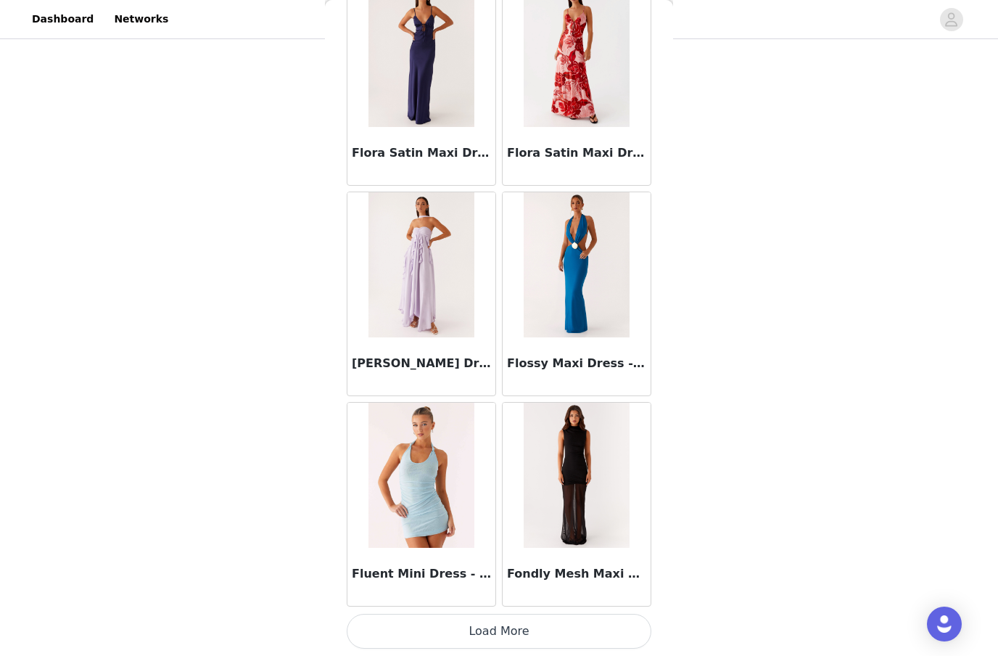
scroll to position [35219, 0]
click at [483, 627] on button "Load More" at bounding box center [499, 631] width 305 height 35
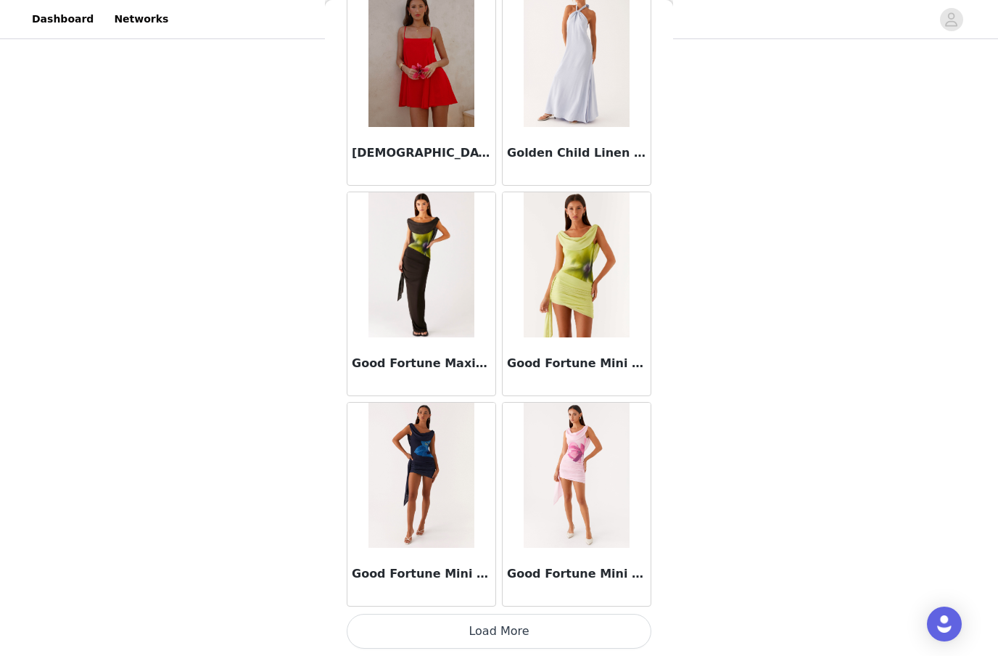
click at [500, 617] on button "Load More" at bounding box center [499, 631] width 305 height 35
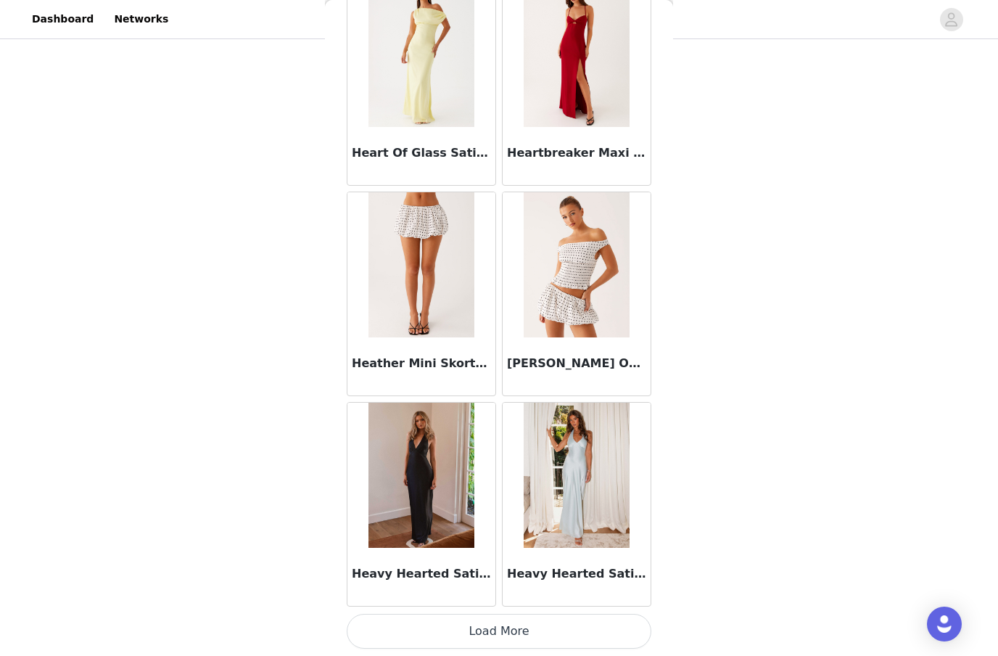
scroll to position [39426, 0]
click at [490, 633] on button "Load More" at bounding box center [499, 631] width 305 height 35
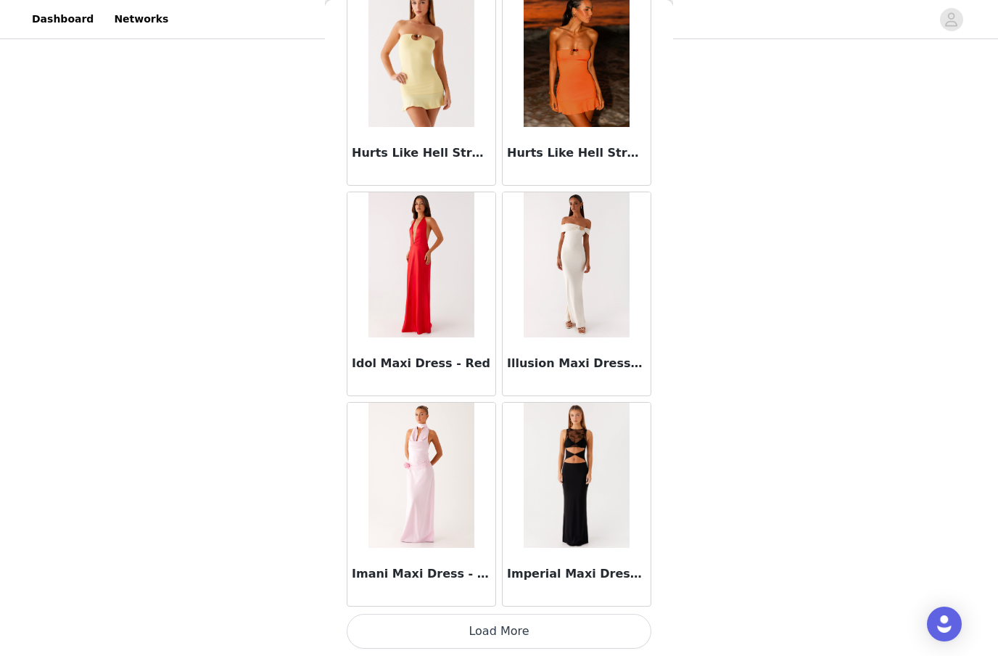
scroll to position [41529, 0]
click at [523, 626] on button "Load More" at bounding box center [499, 631] width 305 height 35
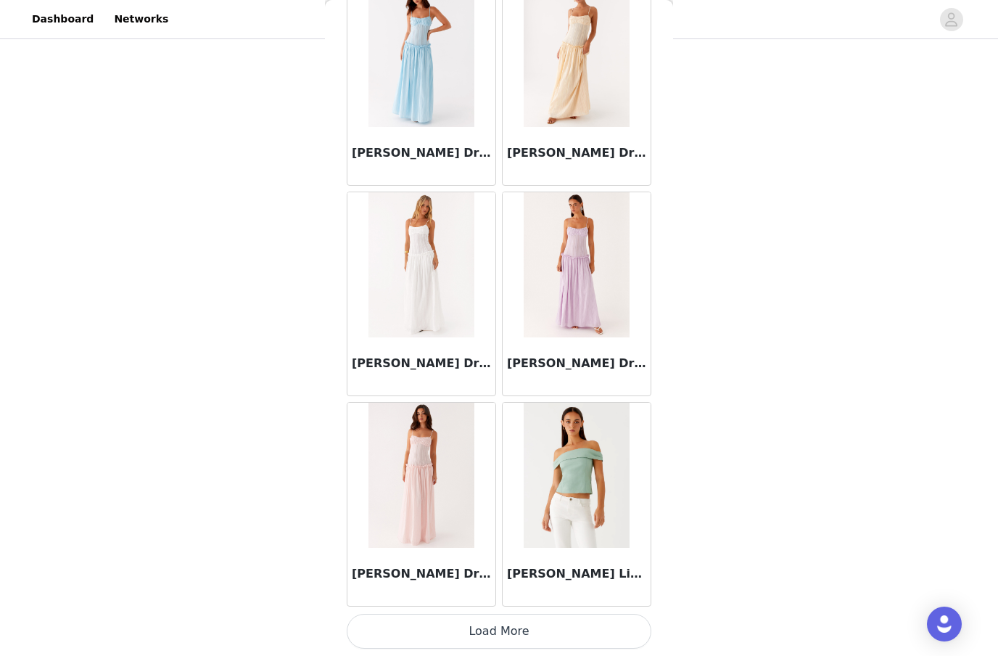
scroll to position [43633, 0]
click at [502, 633] on button "Load More" at bounding box center [499, 631] width 305 height 35
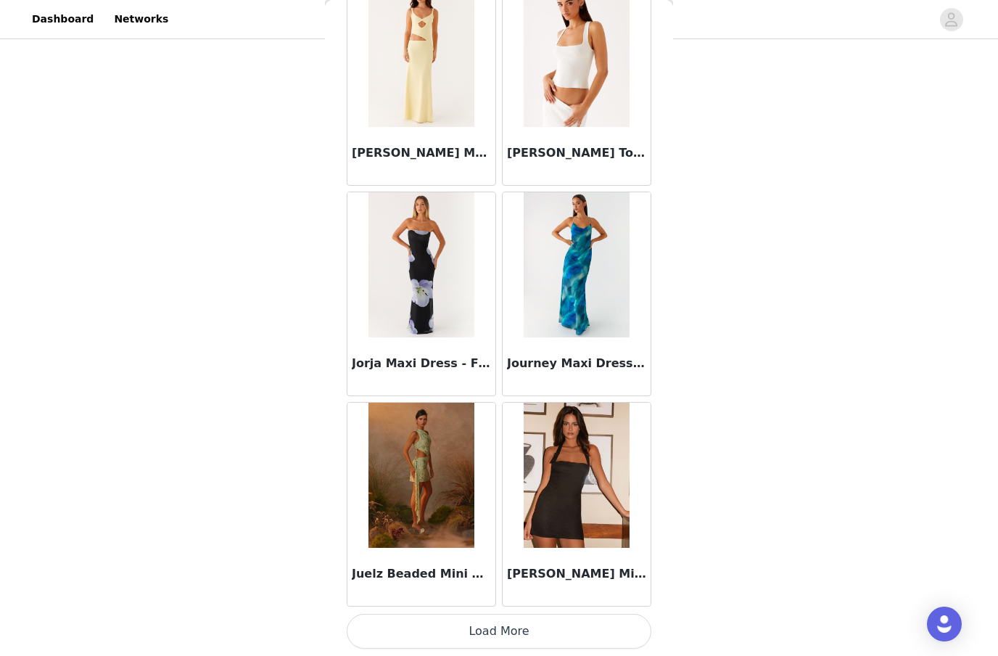
scroll to position [45736, 0]
click at [531, 626] on button "Load More" at bounding box center [499, 631] width 305 height 35
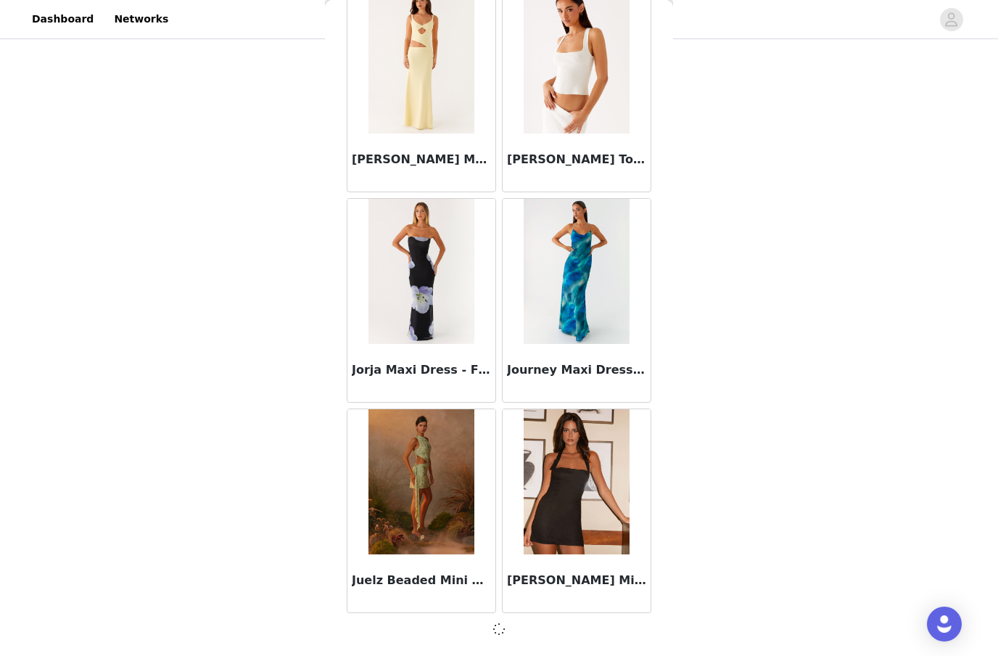
scroll to position [45730, 0]
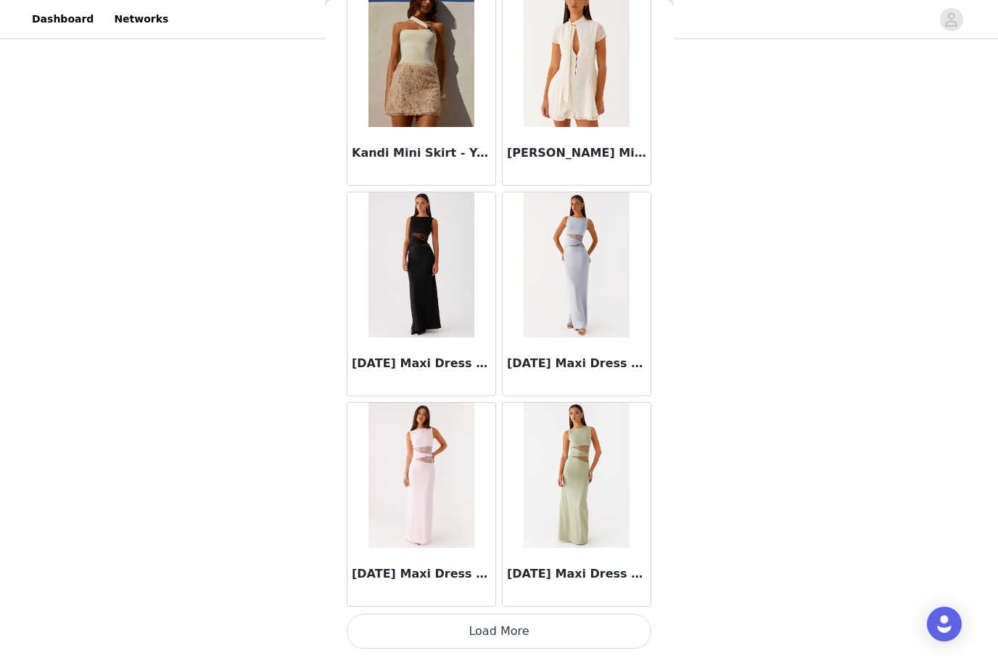
click at [527, 622] on button "Load More" at bounding box center [499, 631] width 305 height 35
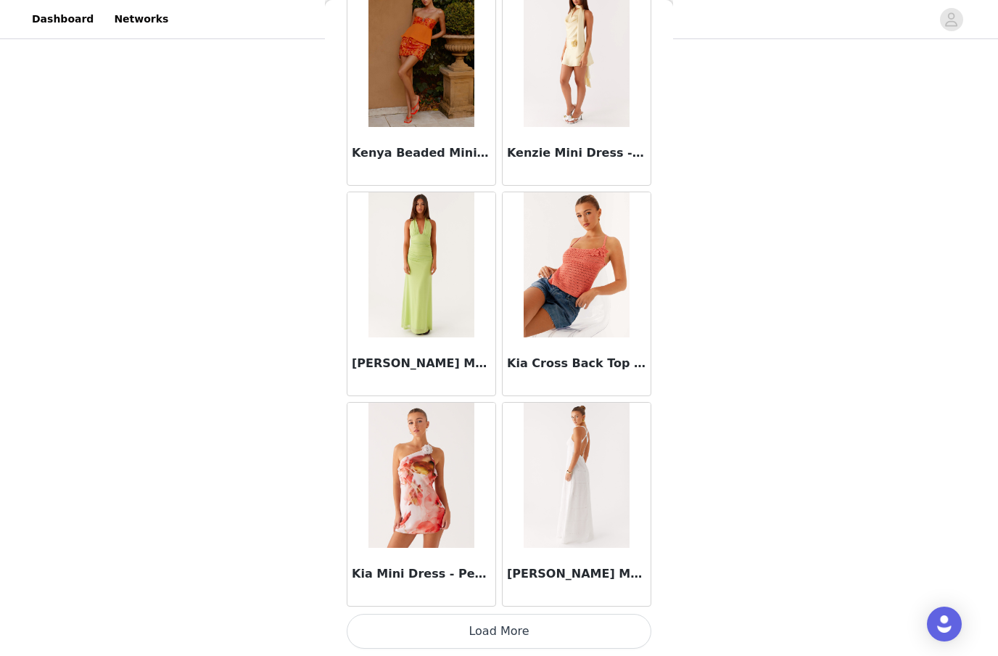
scroll to position [49943, 0]
click at [493, 631] on button "Load More" at bounding box center [499, 631] width 305 height 35
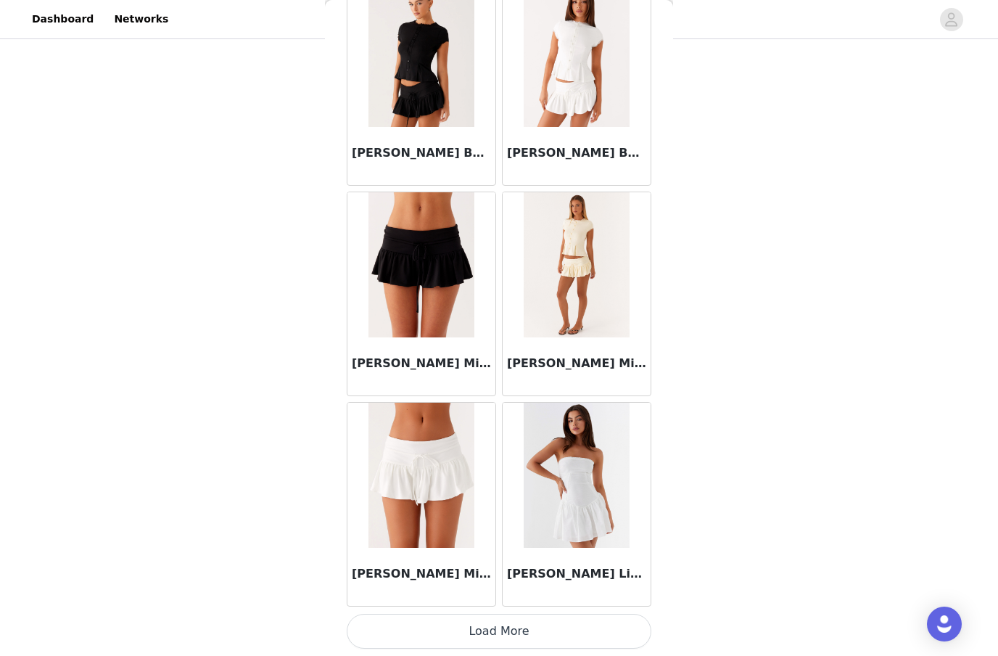
scroll to position [52046, 0]
click at [518, 628] on button "Load More" at bounding box center [499, 631] width 305 height 35
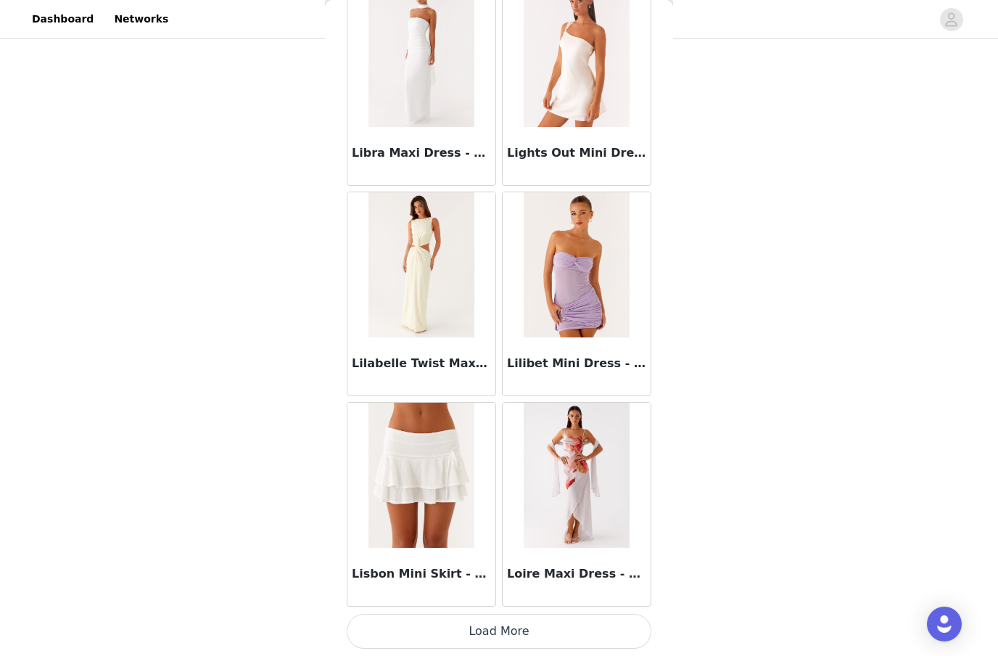
scroll to position [54150, 0]
click at [501, 629] on button "Load More" at bounding box center [499, 631] width 305 height 35
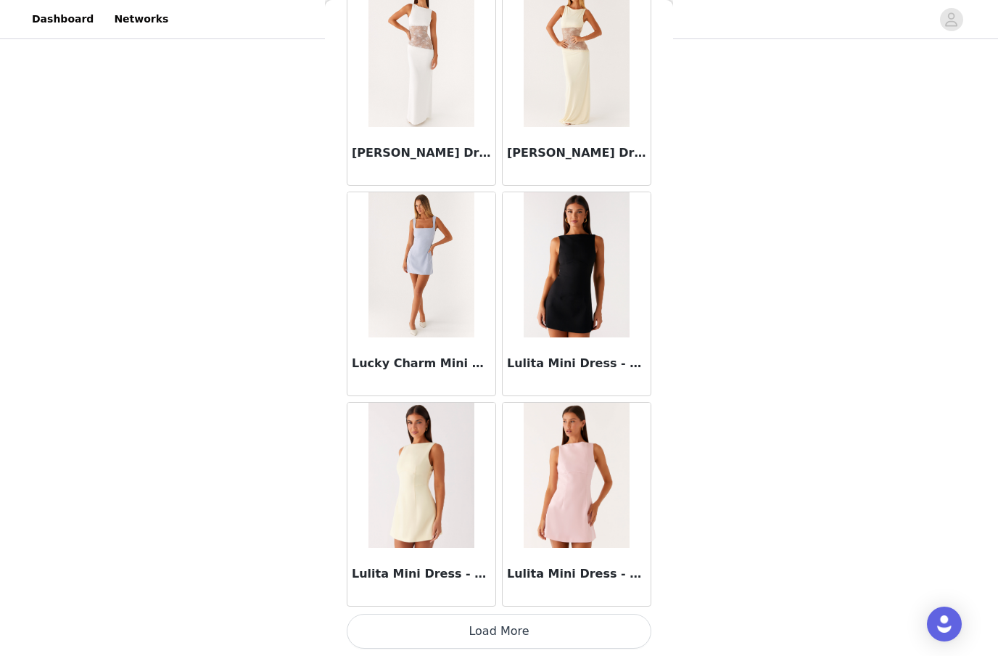
scroll to position [56253, 0]
click at [543, 621] on button "Load More" at bounding box center [499, 631] width 305 height 35
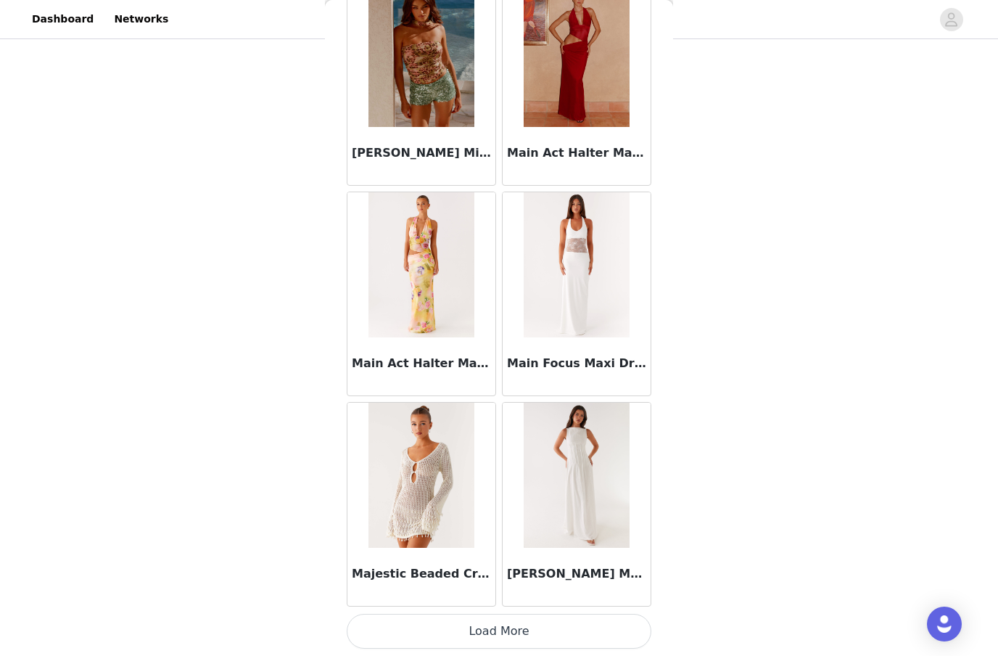
scroll to position [58357, 0]
click at [515, 624] on button "Load More" at bounding box center [499, 631] width 305 height 35
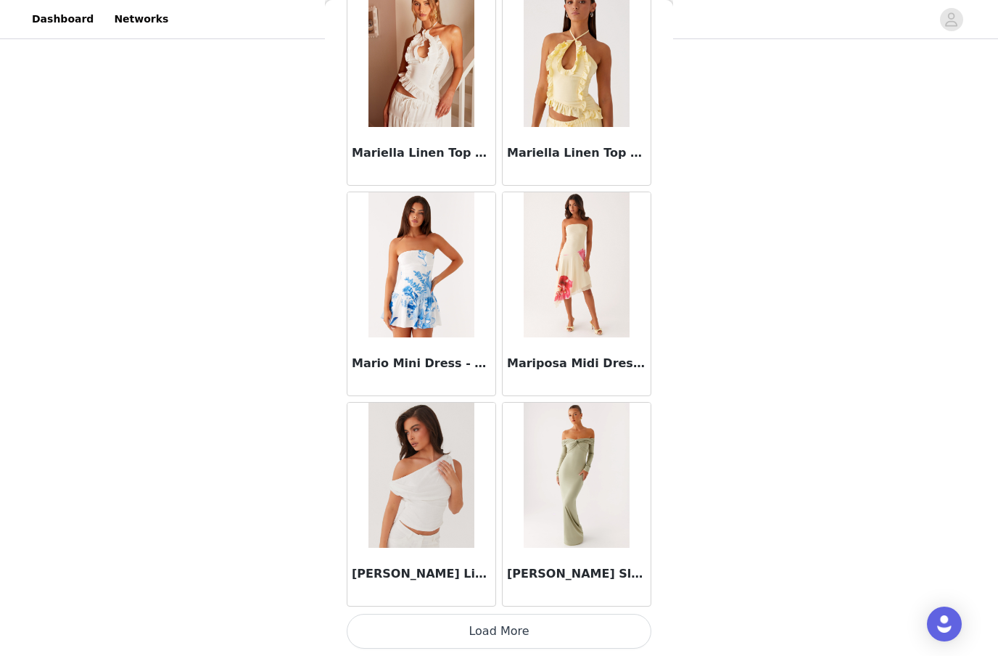
scroll to position [60460, 0]
click at [488, 630] on button "Load More" at bounding box center [499, 631] width 305 height 35
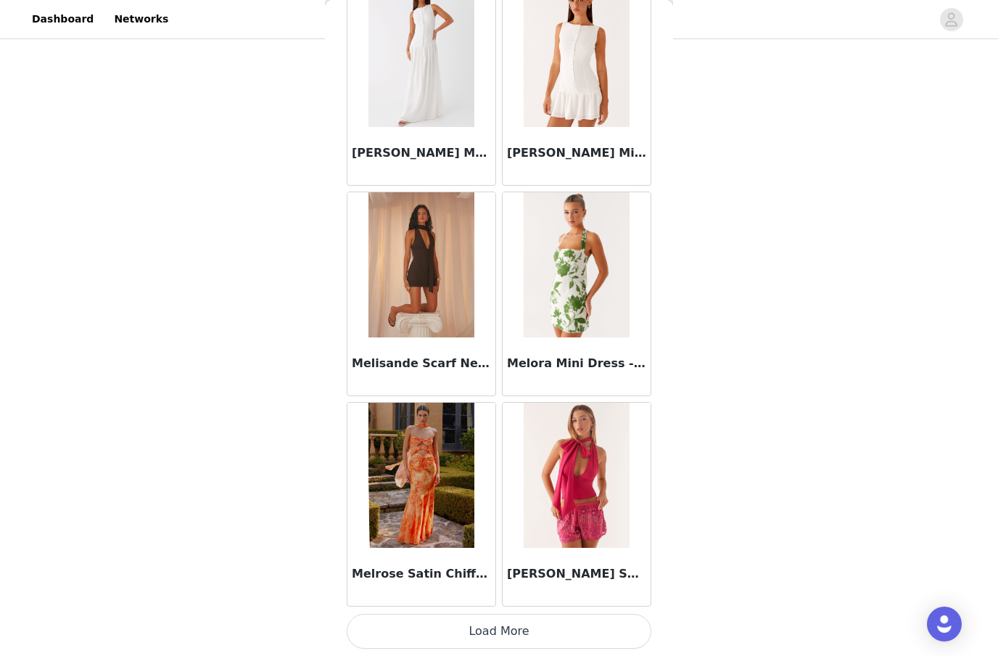
scroll to position [62564, 0]
click at [519, 626] on button "Load More" at bounding box center [499, 631] width 305 height 35
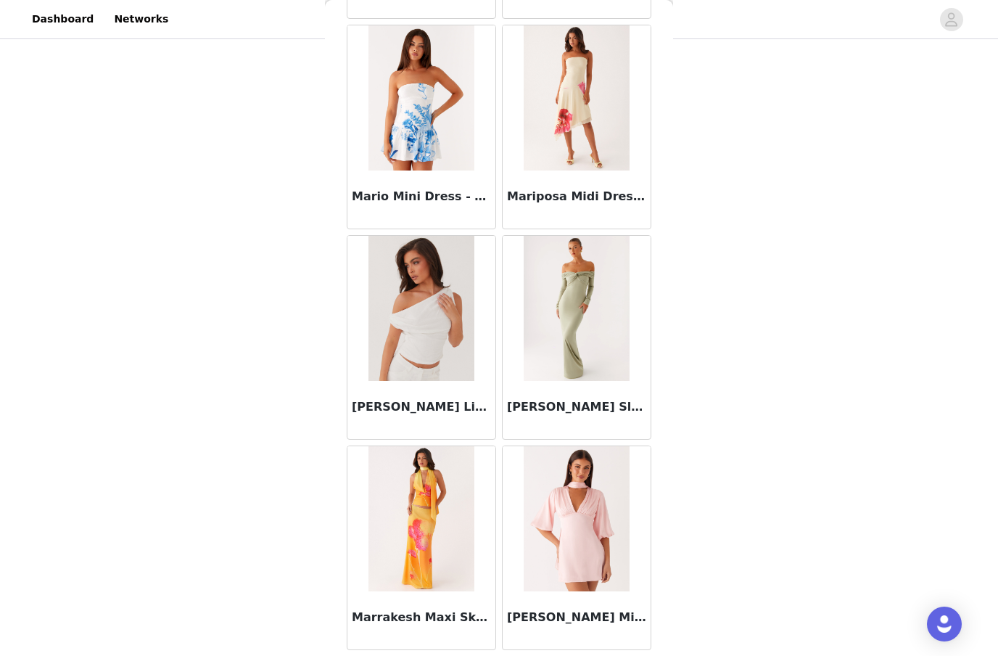
scroll to position [60560, 0]
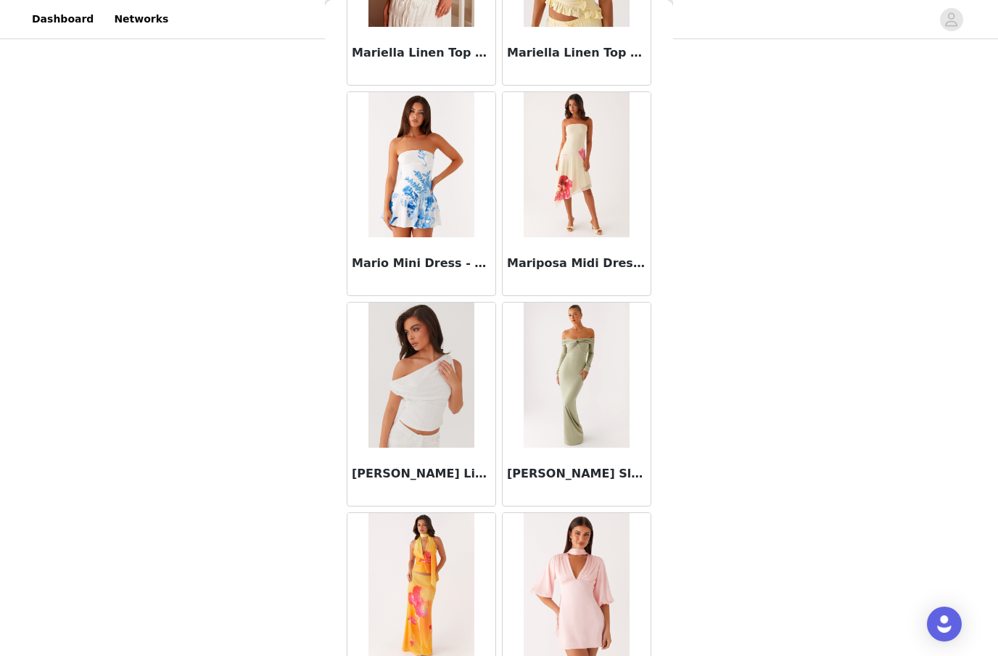
click at [422, 380] on img at bounding box center [420, 374] width 105 height 145
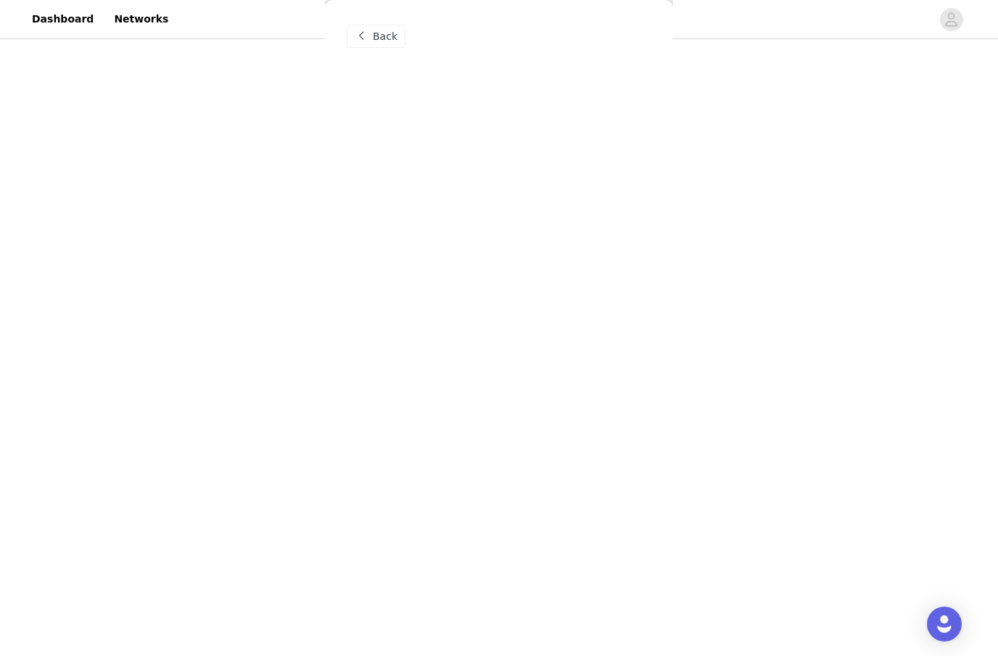
scroll to position [0, 0]
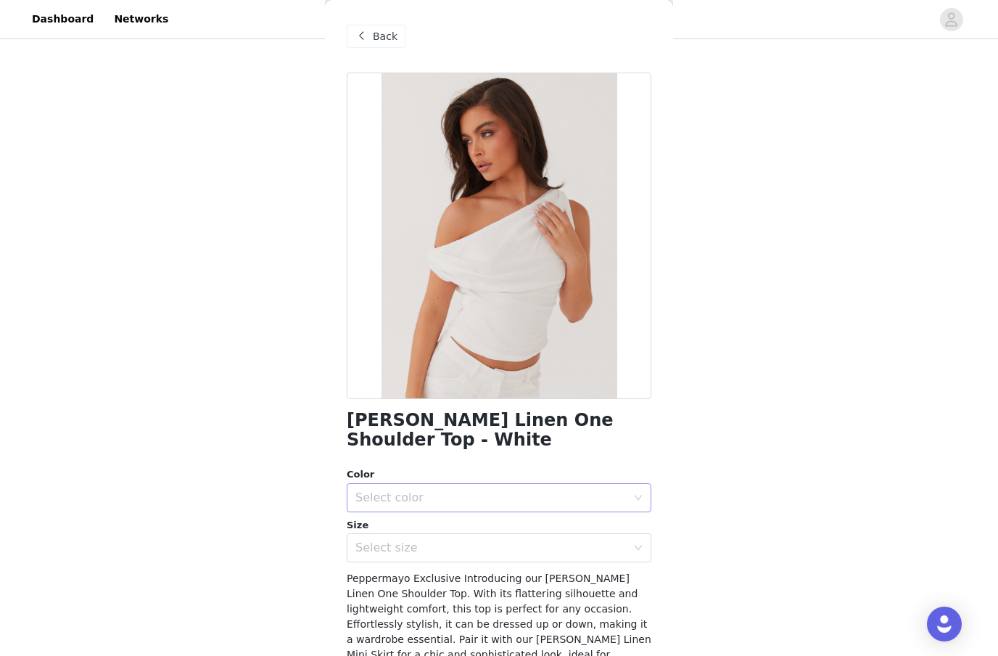
click at [463, 505] on div "Select color" at bounding box center [494, 498] width 278 height 28
click at [453, 525] on li "White" at bounding box center [499, 528] width 305 height 23
click at [448, 542] on div "Select size" at bounding box center [490, 547] width 271 height 15
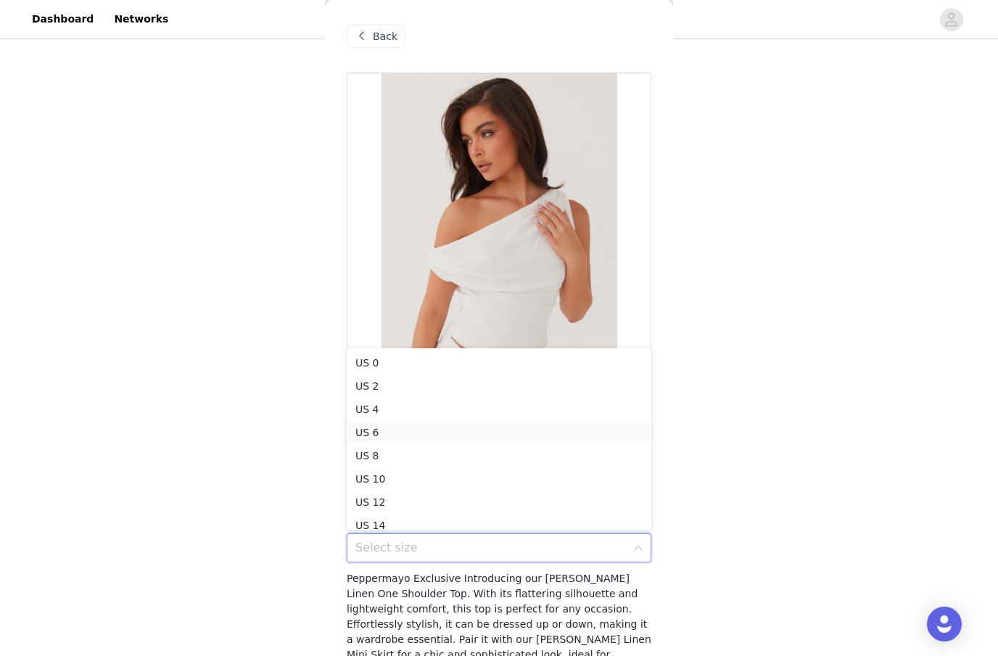
click at [487, 438] on li "US 6" at bounding box center [499, 432] width 305 height 23
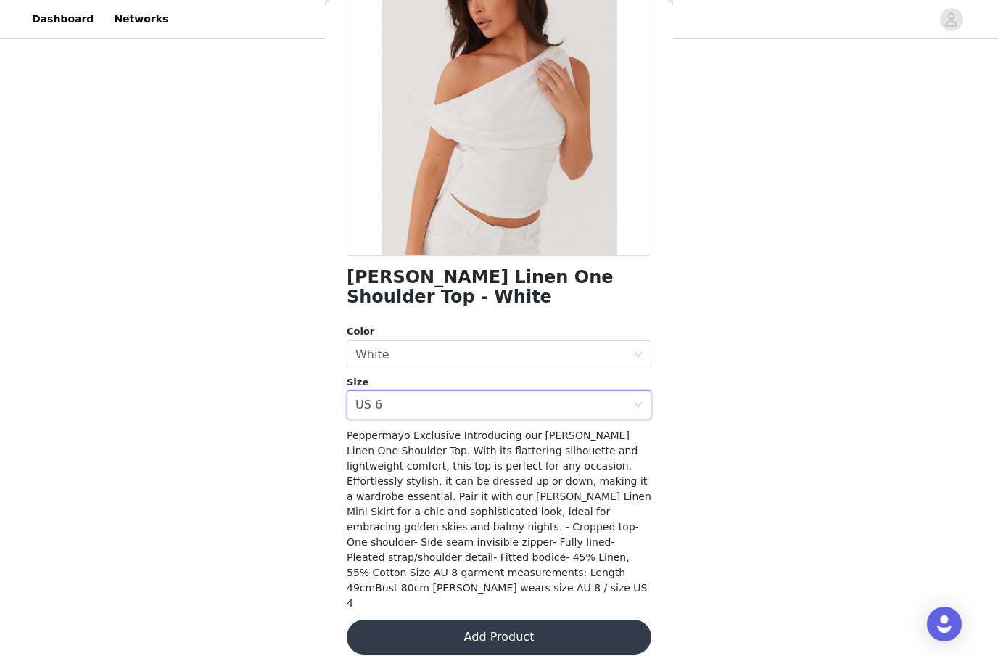
scroll to position [143, 0]
click at [529, 619] on button "Add Product" at bounding box center [499, 636] width 305 height 35
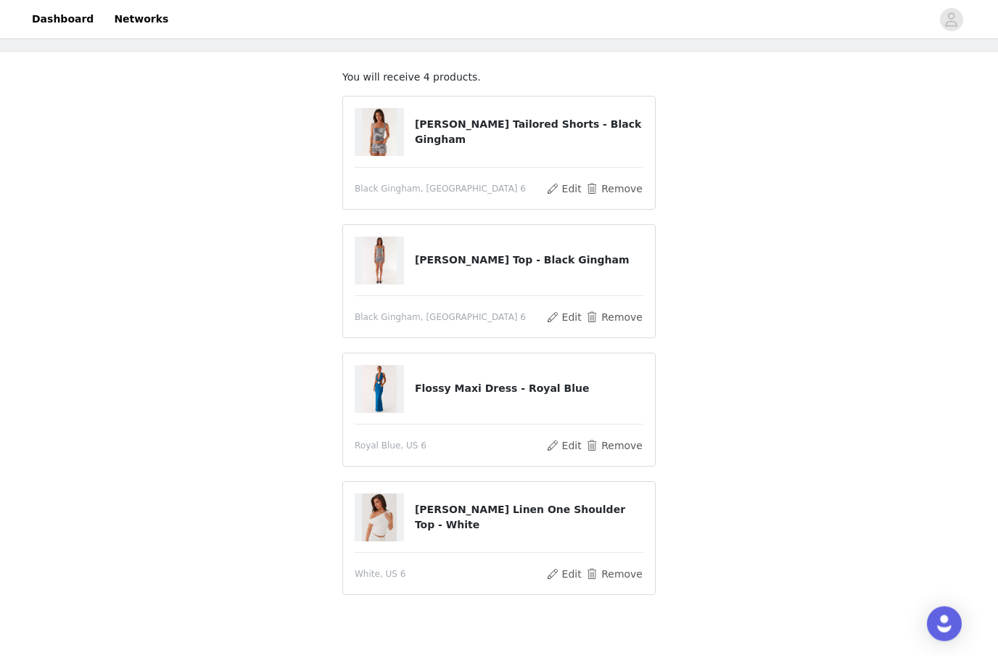
scroll to position [81, 0]
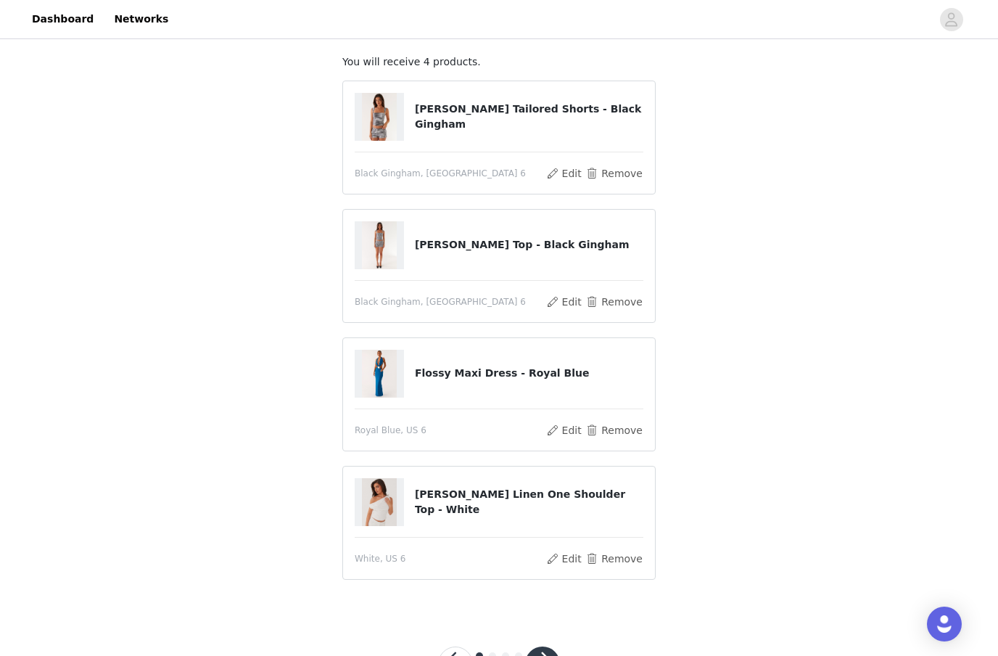
click at [543, 655] on button "button" at bounding box center [542, 663] width 35 height 35
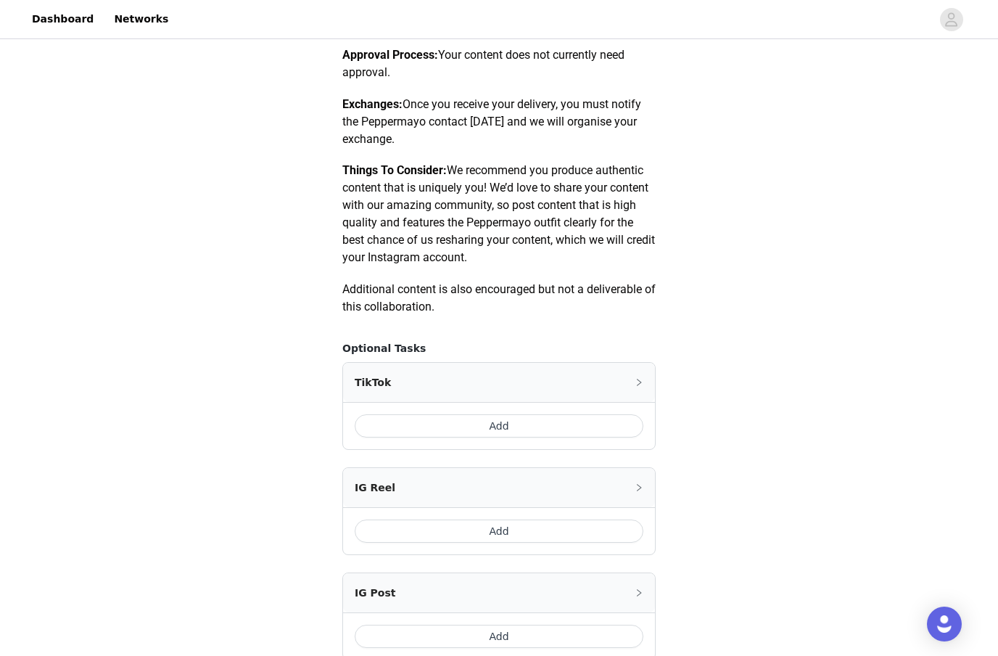
scroll to position [712, 0]
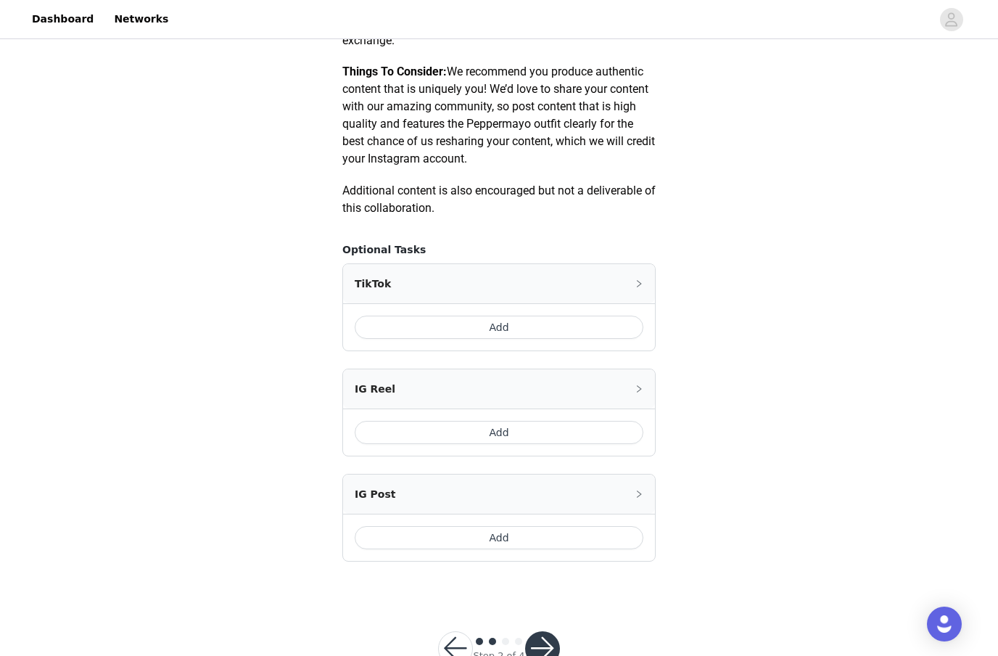
click at [566, 339] on button "Add" at bounding box center [499, 327] width 289 height 23
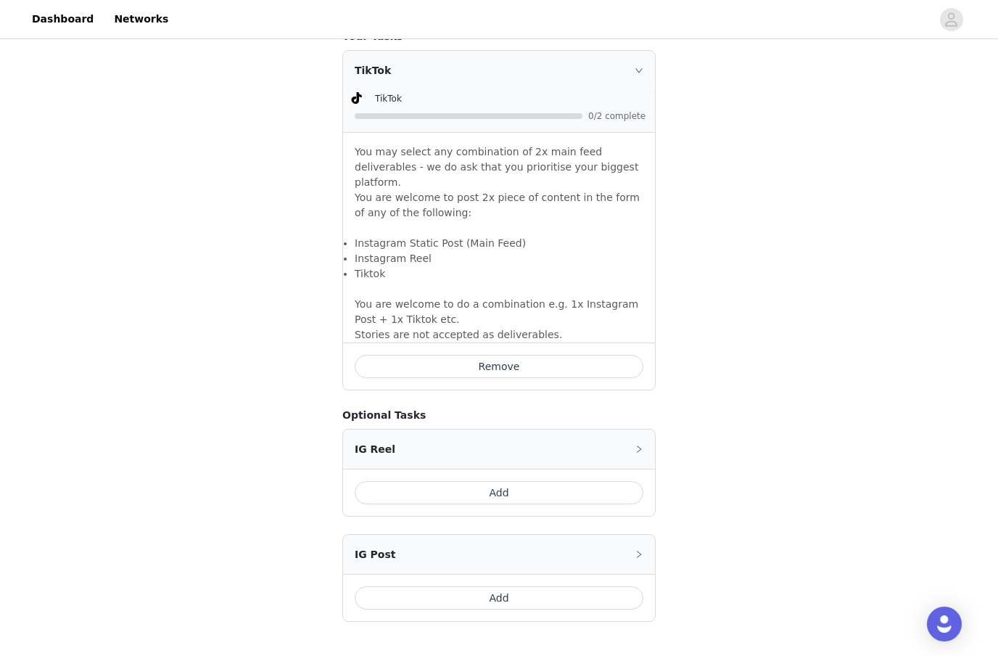
scroll to position [986, 0]
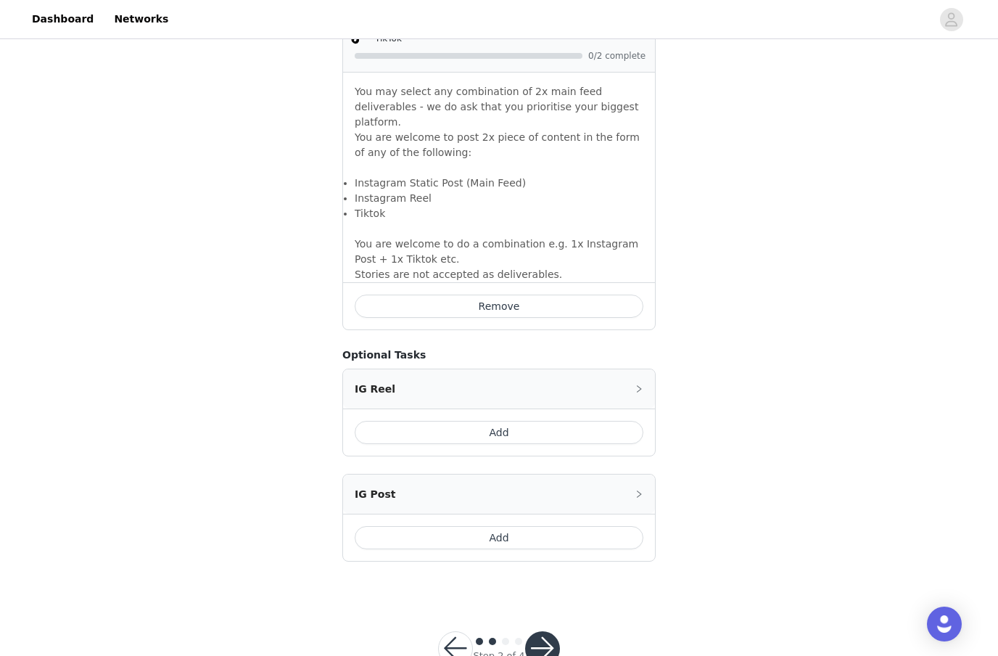
click at [545, 655] on button "button" at bounding box center [542, 648] width 35 height 35
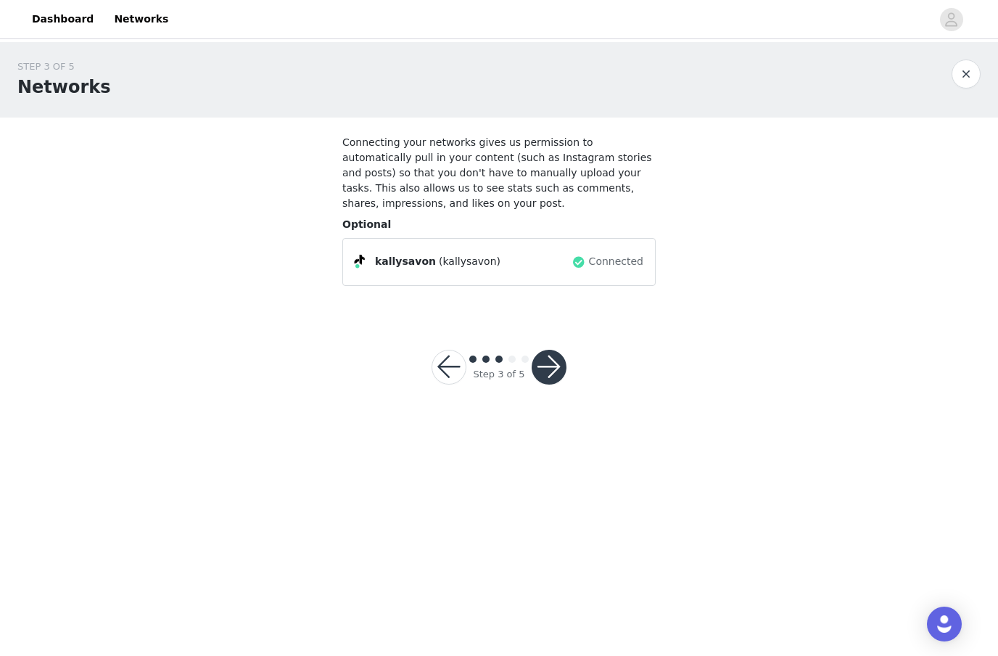
click at [561, 371] on button "button" at bounding box center [549, 367] width 35 height 35
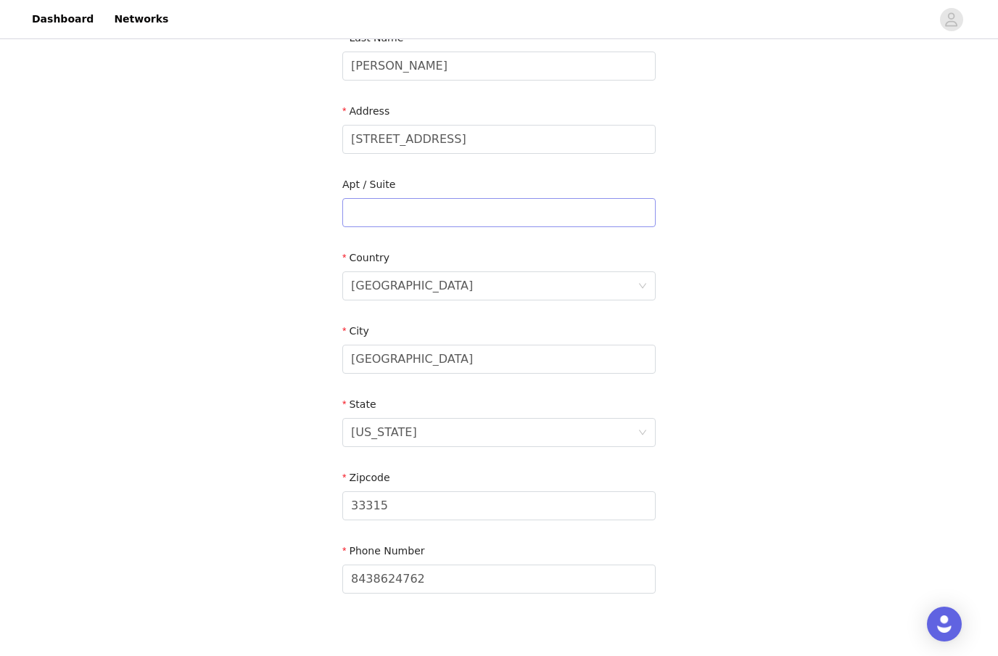
scroll to position [273, 0]
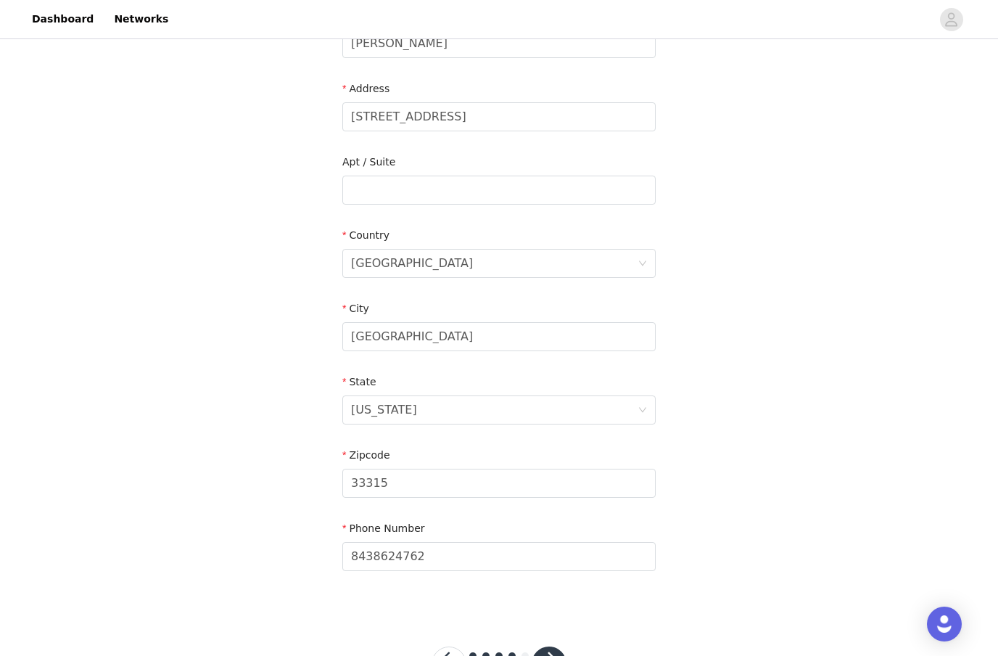
click at [557, 655] on button "button" at bounding box center [549, 663] width 35 height 35
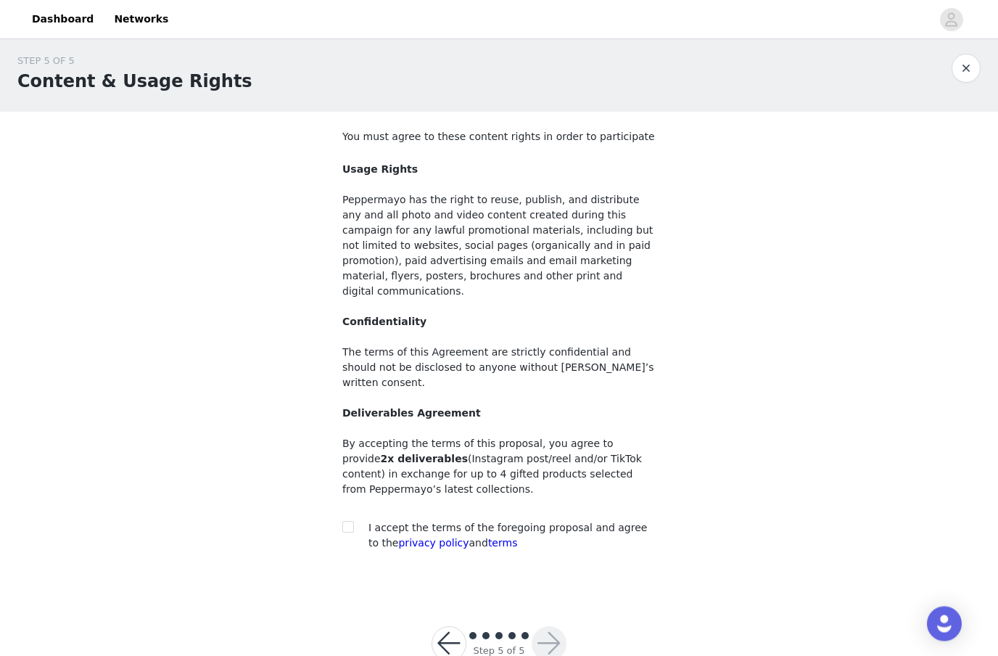
scroll to position [30, 0]
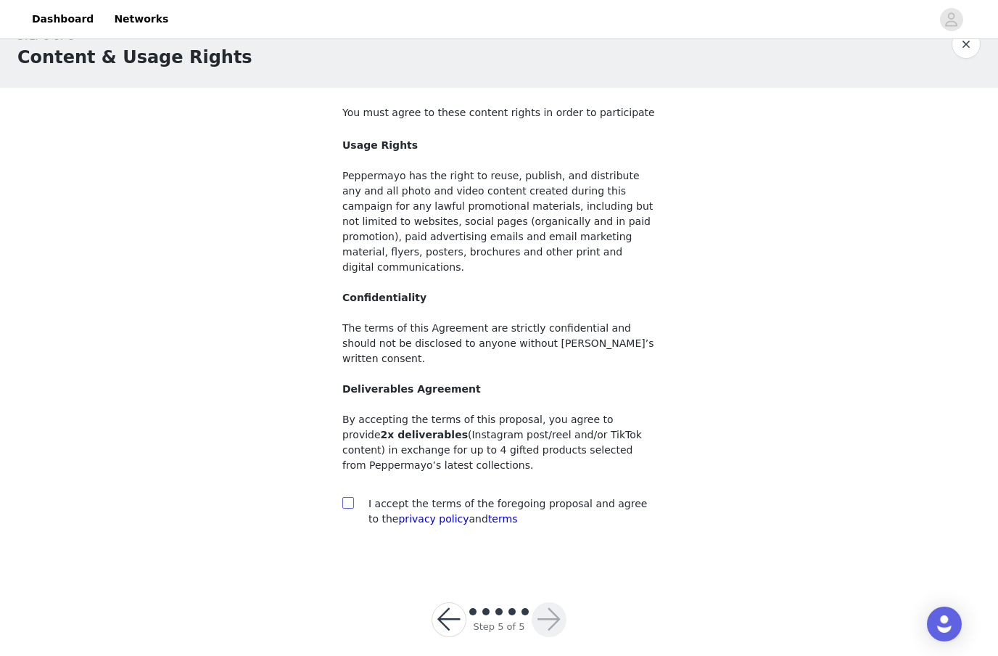
click at [348, 497] on input "checkbox" at bounding box center [347, 502] width 10 height 10
checkbox input "true"
click at [547, 606] on button "button" at bounding box center [549, 619] width 35 height 35
